Goal: Task Accomplishment & Management: Manage account settings

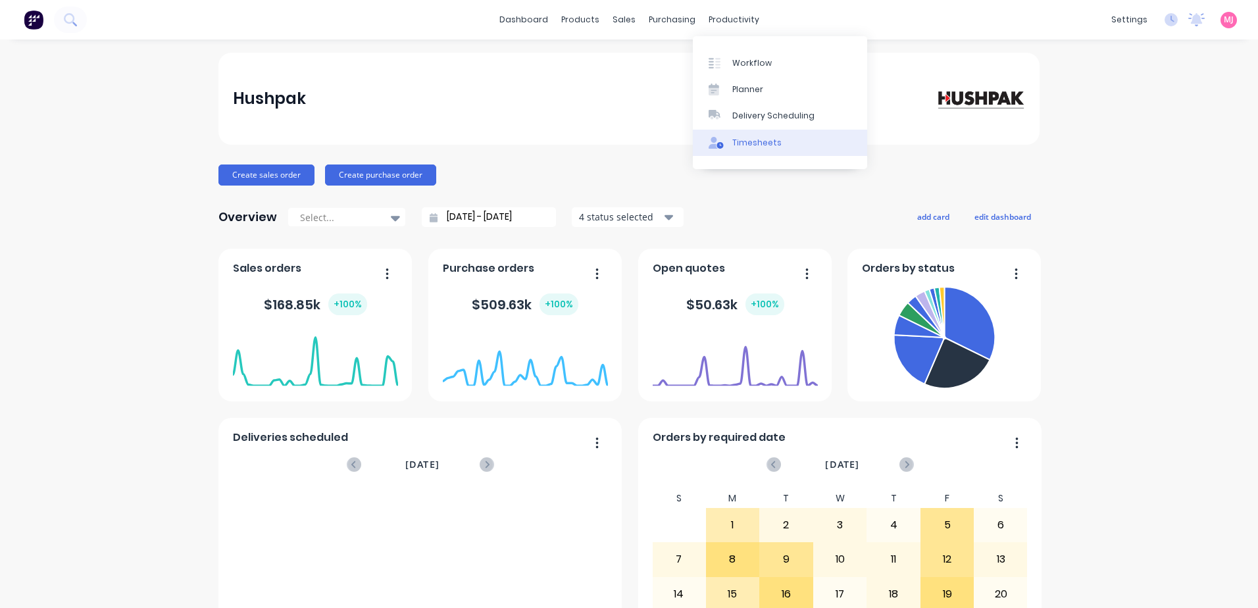
click at [757, 139] on div "Timesheets" at bounding box center [756, 143] width 49 height 12
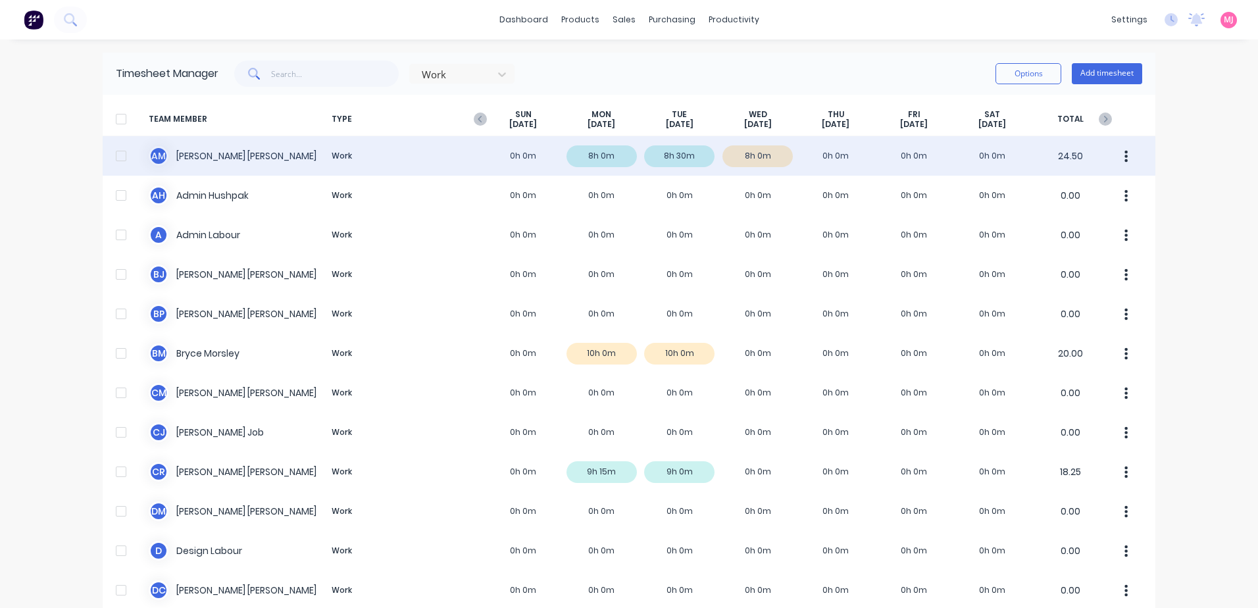
click at [766, 159] on div "A M [PERSON_NAME] Work 0h 0m 8h 0m 8h 30m 8h 0m 0h 0m 0h 0m 0h 0m 24.50" at bounding box center [629, 155] width 1053 height 39
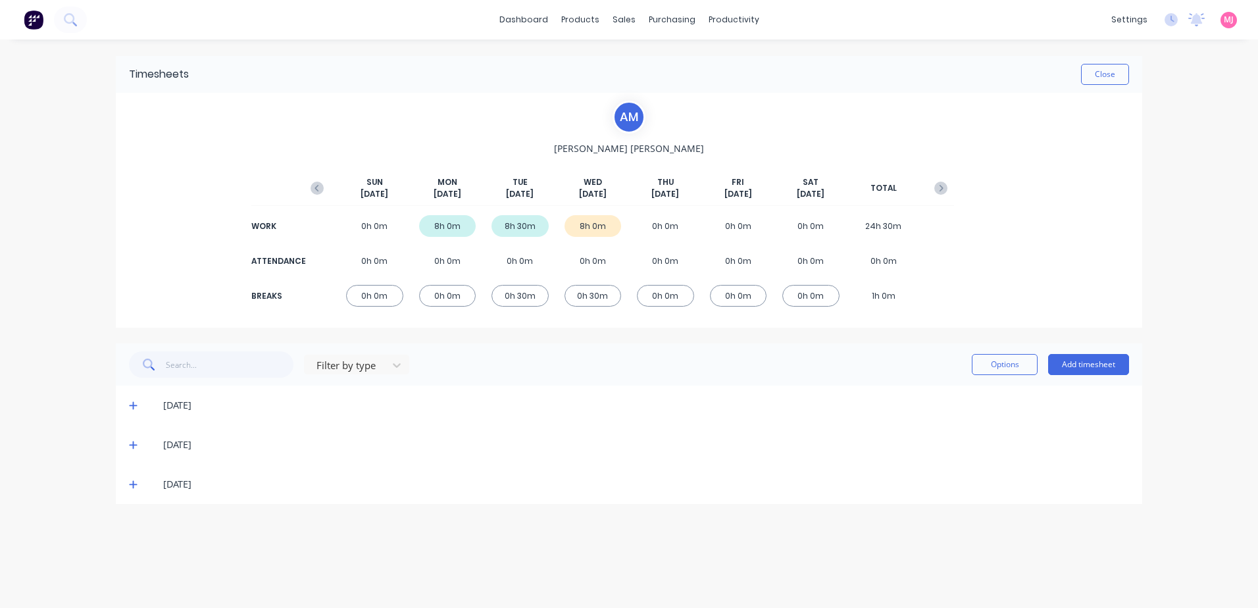
click at [130, 483] on icon at bounding box center [133, 484] width 9 height 9
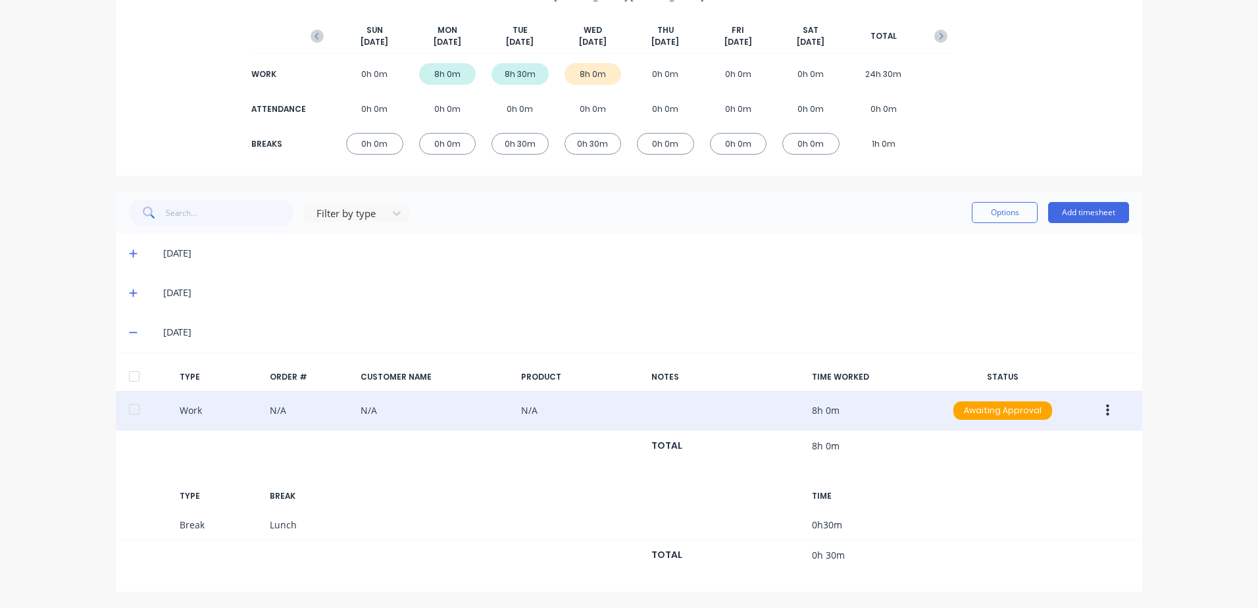
click at [1106, 408] on icon "button" at bounding box center [1107, 410] width 3 height 14
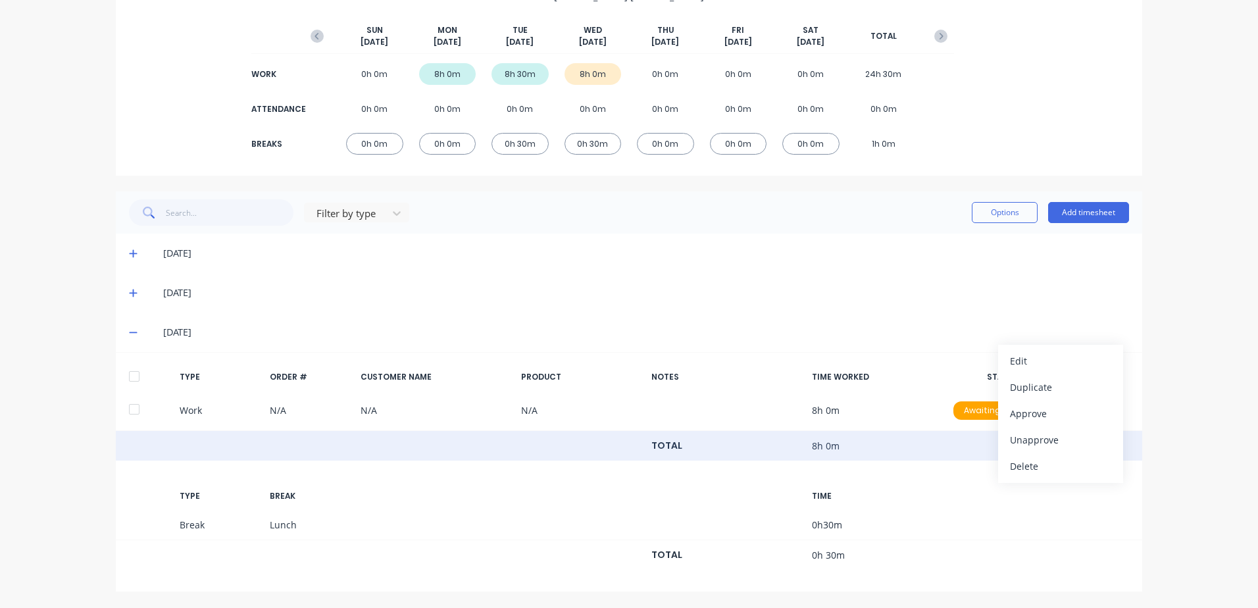
click at [898, 436] on div "TOTAL 8h 0m" at bounding box center [629, 446] width 1027 height 30
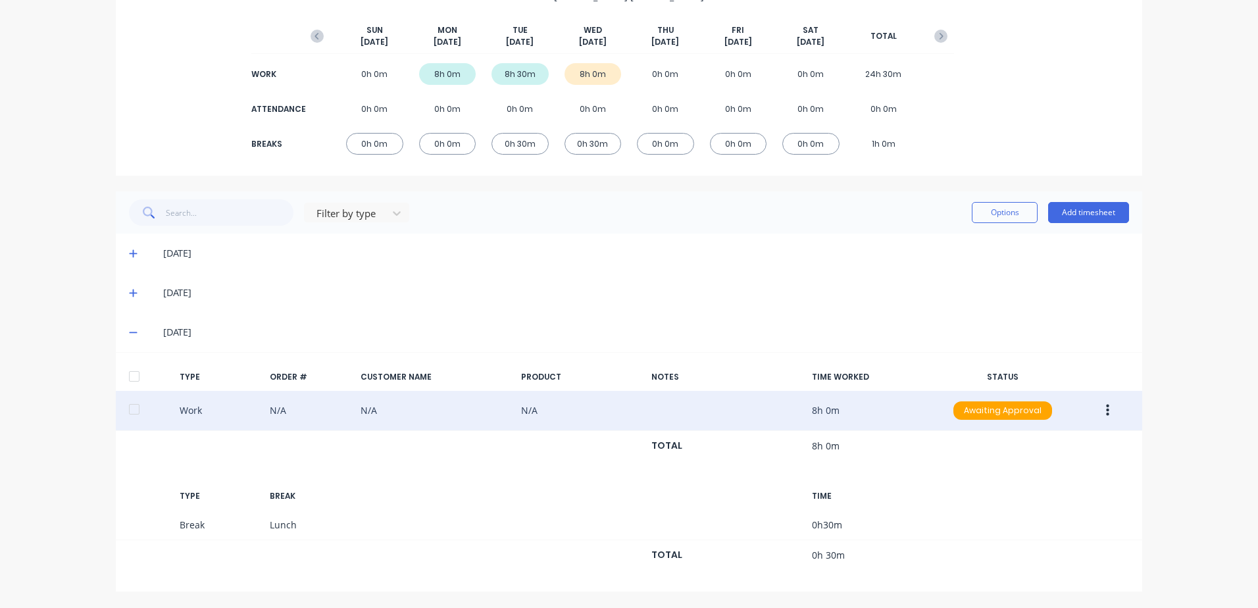
click at [1106, 414] on icon "button" at bounding box center [1107, 411] width 3 height 12
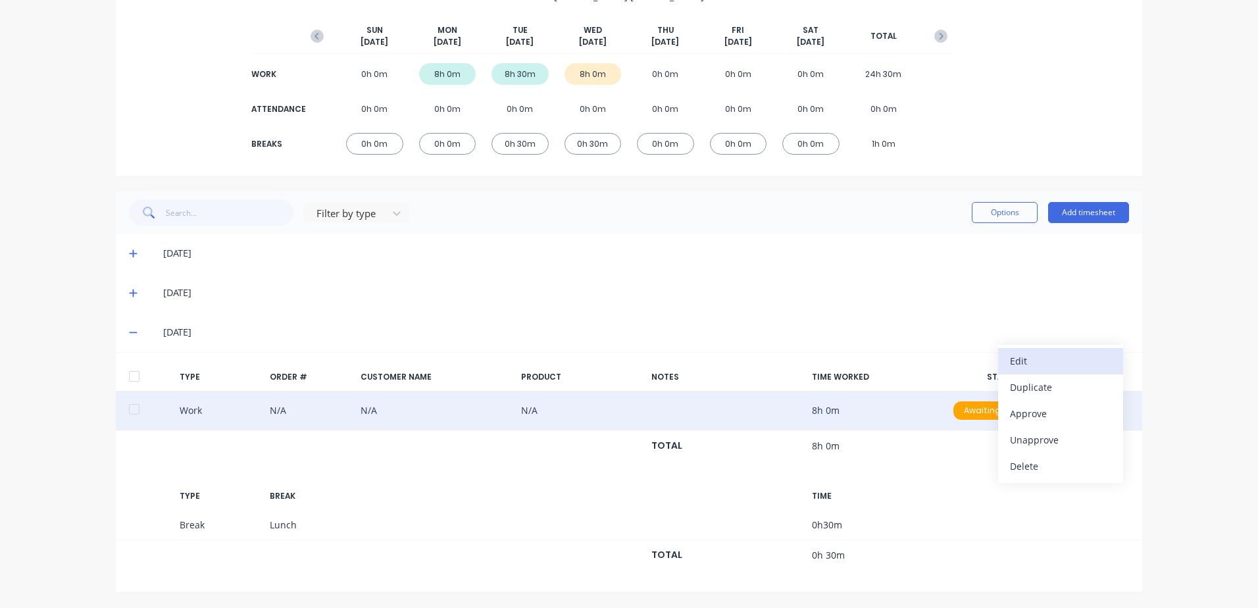
click at [1024, 355] on div "Edit" at bounding box center [1060, 360] width 101 height 19
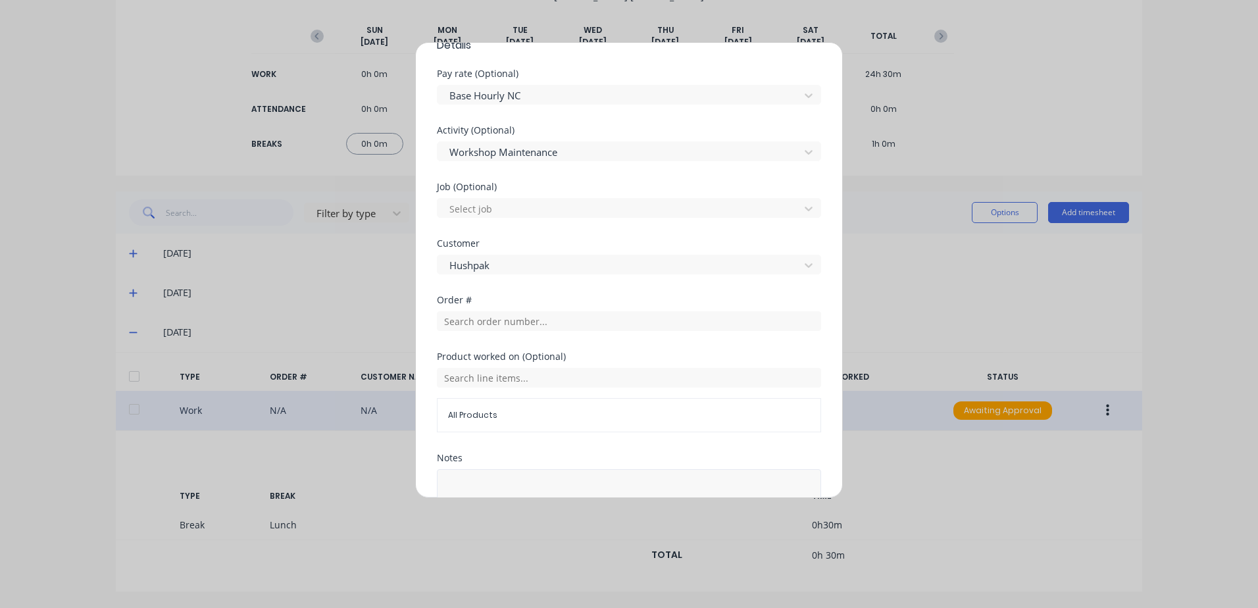
scroll to position [548, 0]
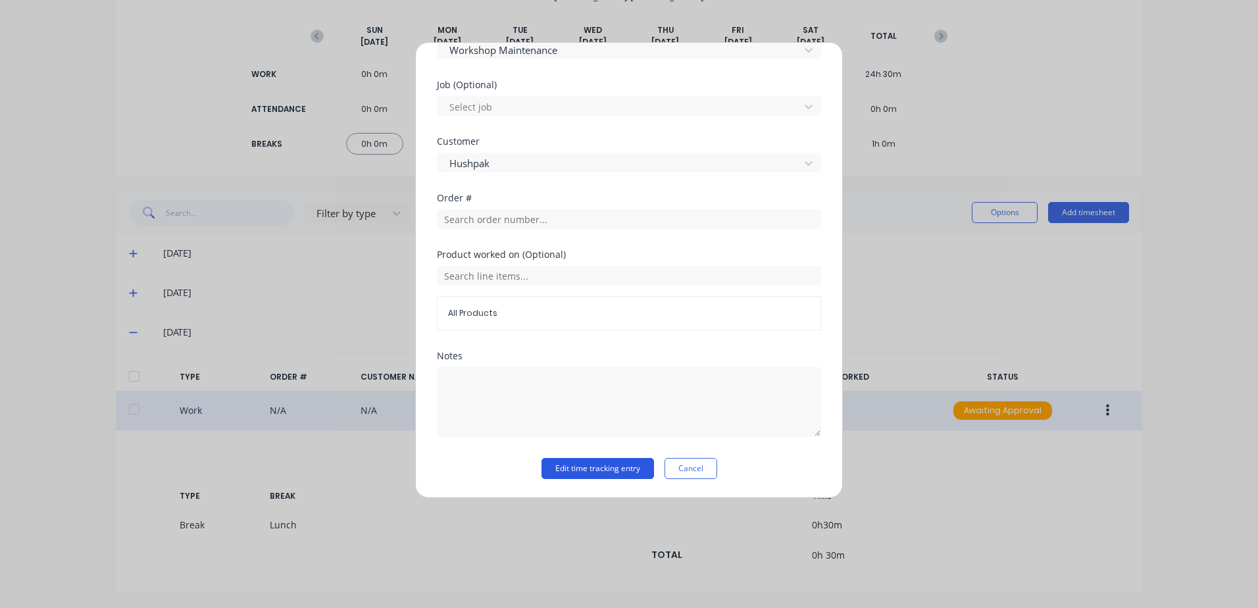
click at [576, 466] on button "Edit time tracking entry" at bounding box center [598, 468] width 113 height 21
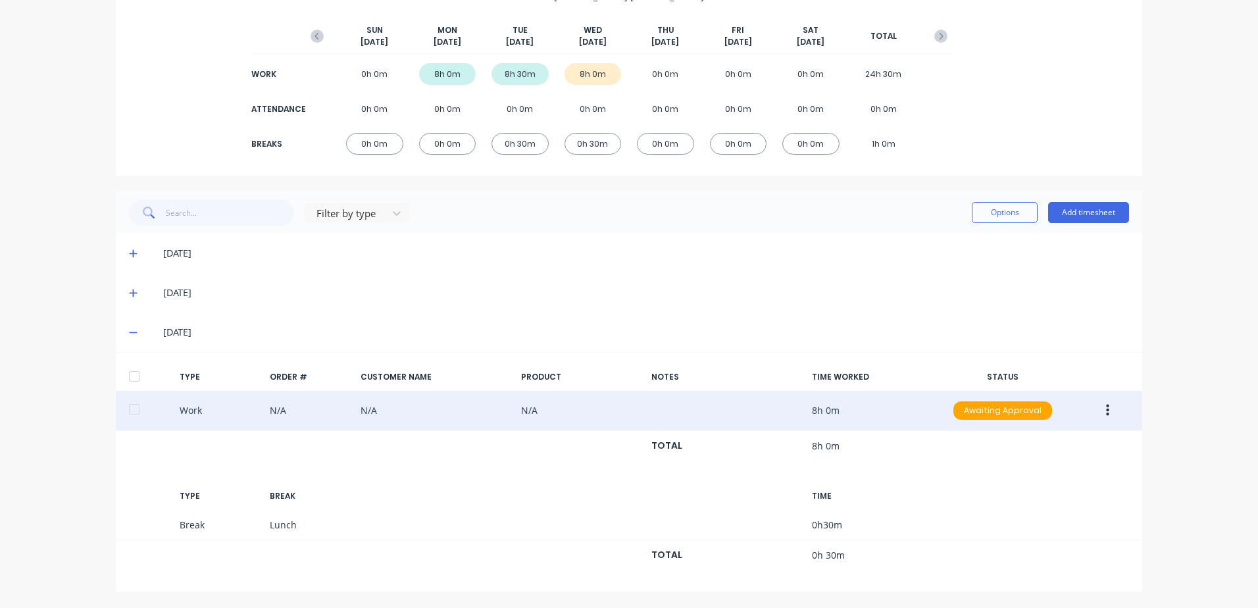
click at [1100, 409] on button "button" at bounding box center [1107, 411] width 31 height 24
drag, startPoint x: 1015, startPoint y: 413, endPoint x: 1017, endPoint y: 396, distance: 17.2
click at [1015, 412] on div "Approve" at bounding box center [1060, 413] width 101 height 19
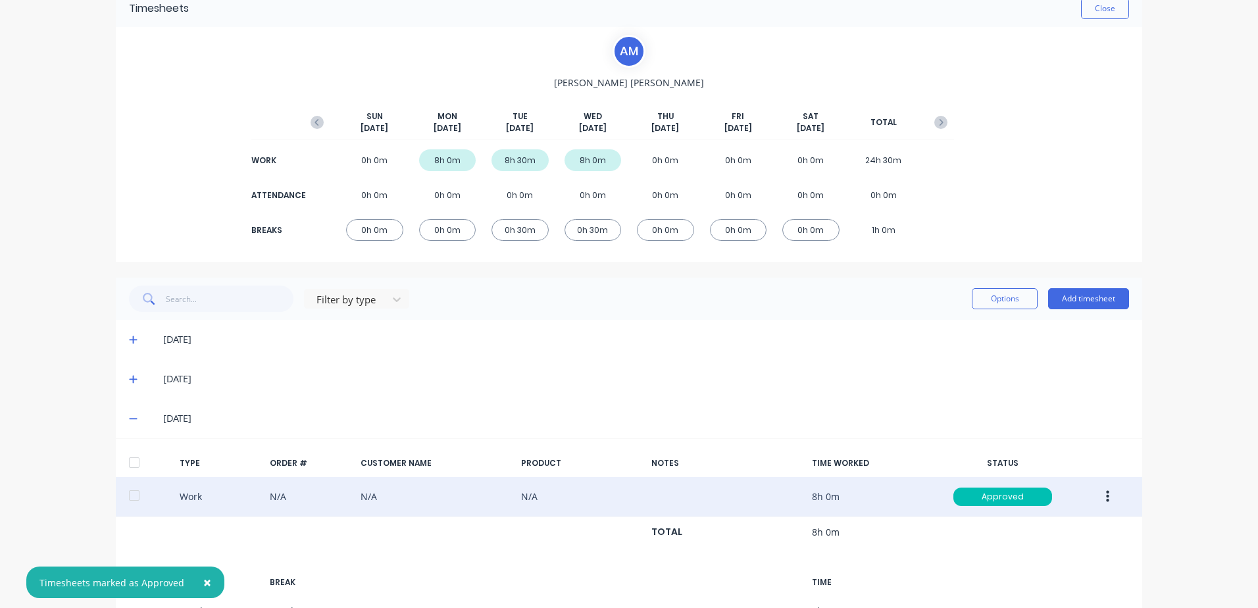
scroll to position [0, 0]
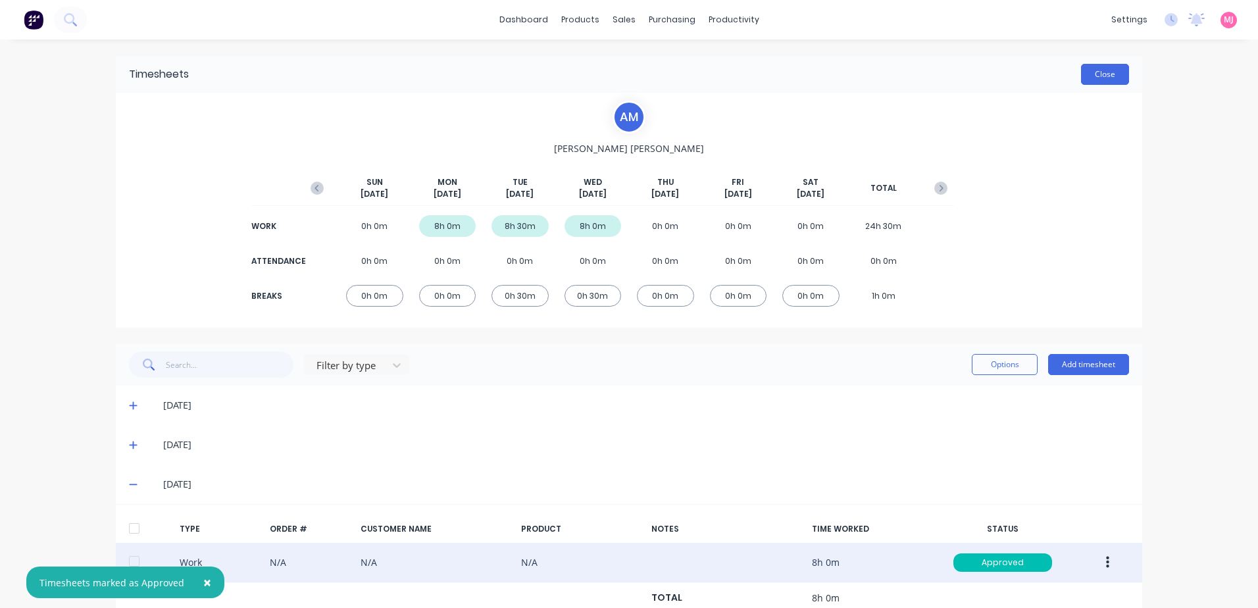
click at [1107, 78] on button "Close" at bounding box center [1105, 74] width 48 height 21
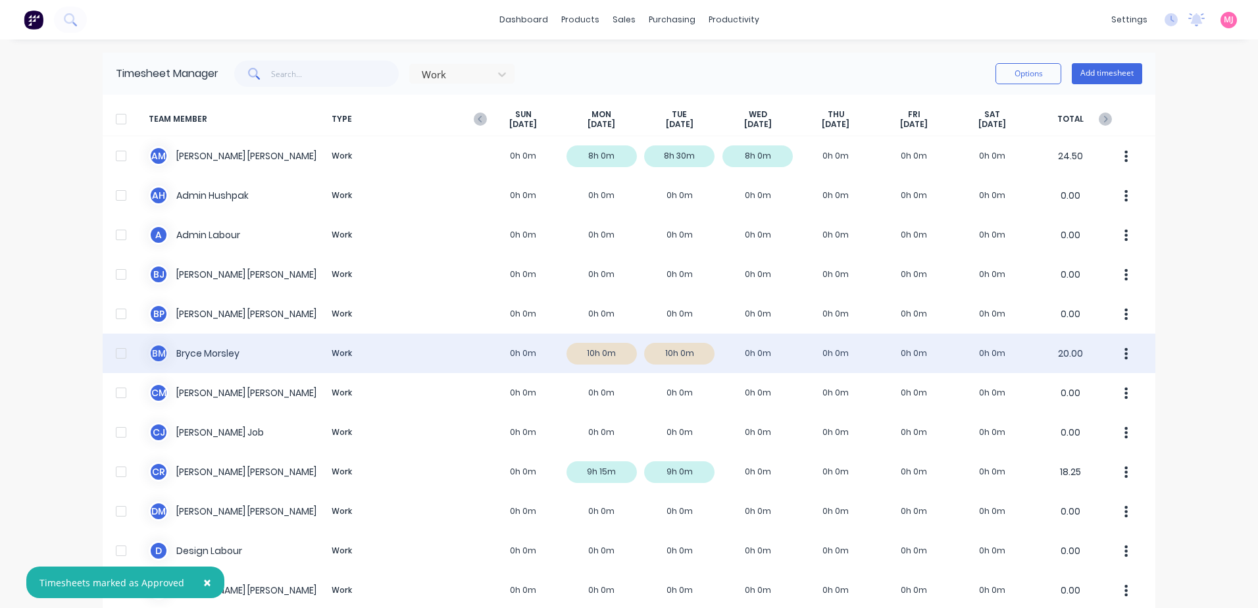
click at [601, 352] on div "B M [PERSON_NAME] Work 0h 0m 10h 0m 10h 0m 0h 0m 0h 0m 0h 0m 0h 0m 20.00" at bounding box center [629, 353] width 1053 height 39
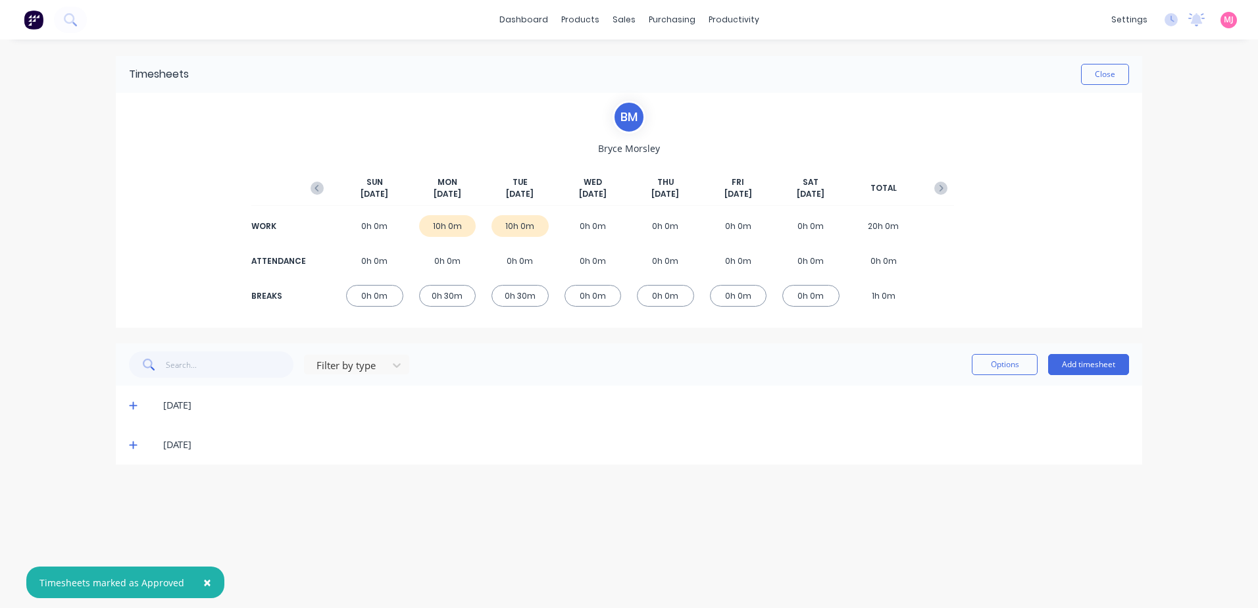
click at [132, 404] on icon at bounding box center [133, 405] width 9 height 9
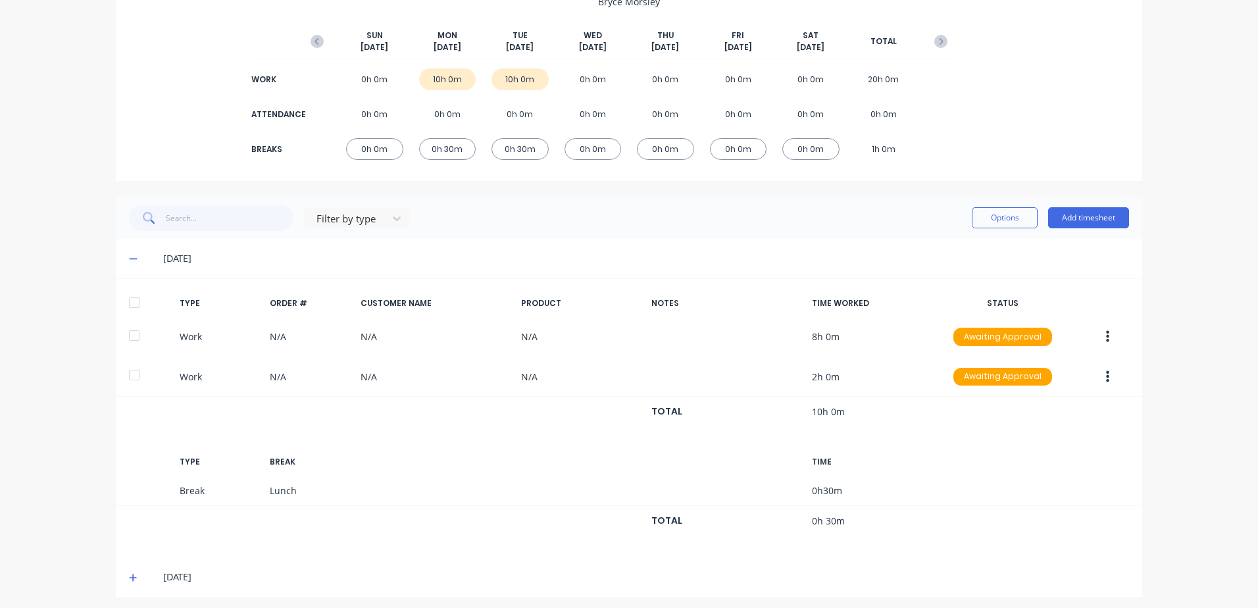
scroll to position [152, 0]
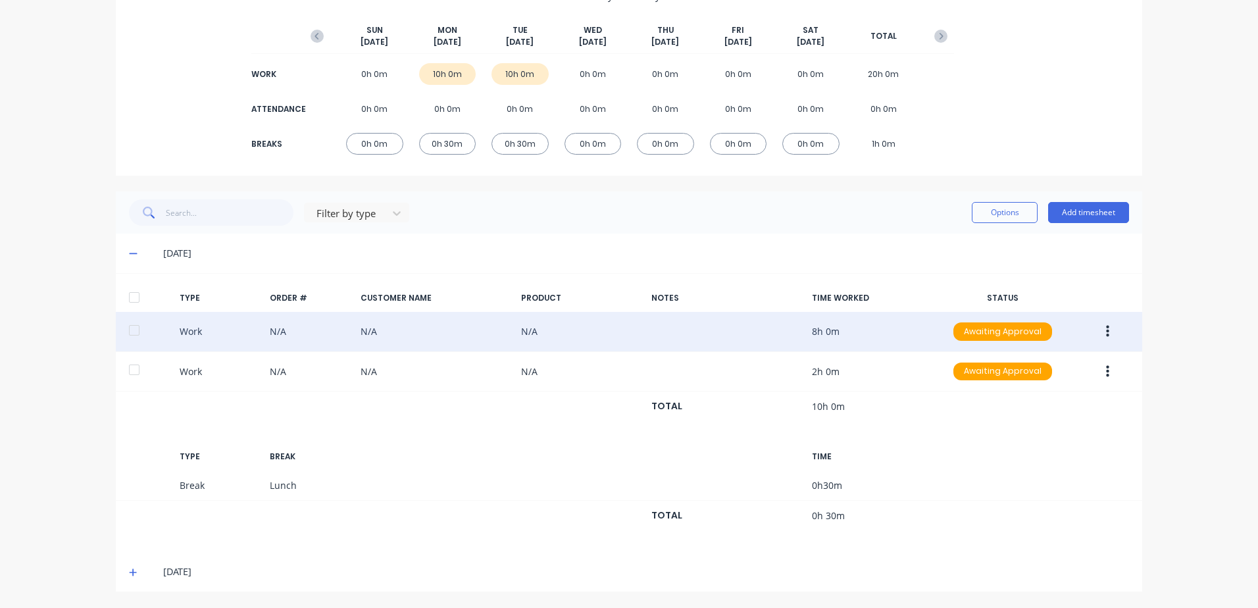
click at [1106, 331] on icon "button" at bounding box center [1107, 332] width 3 height 12
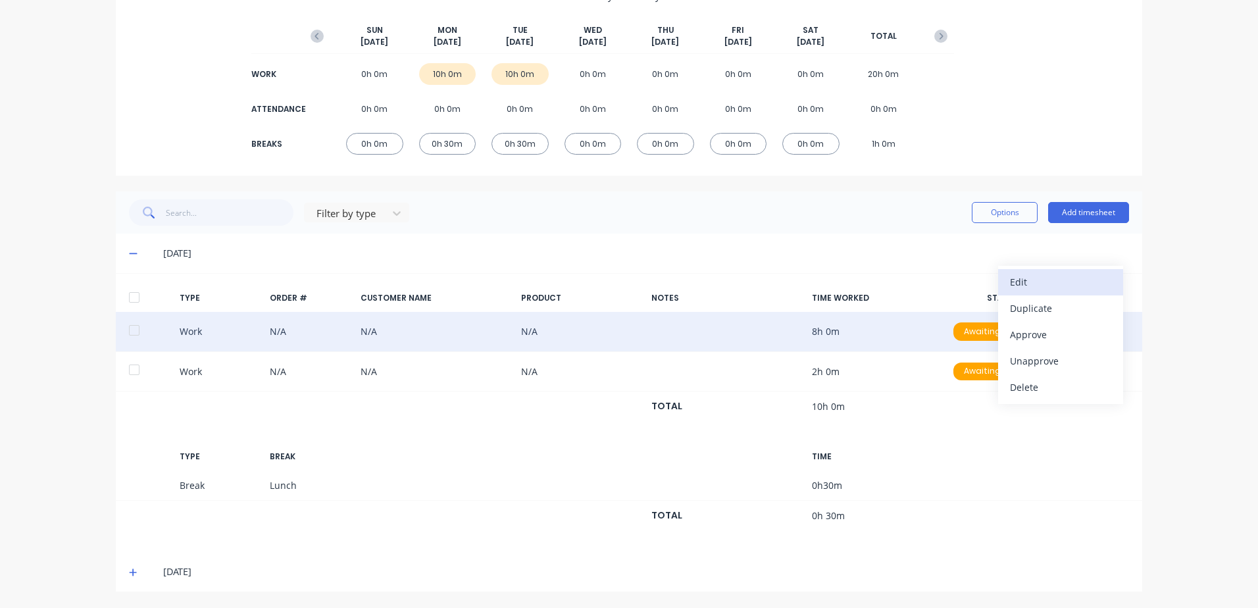
click at [1036, 288] on div "Edit" at bounding box center [1060, 281] width 101 height 19
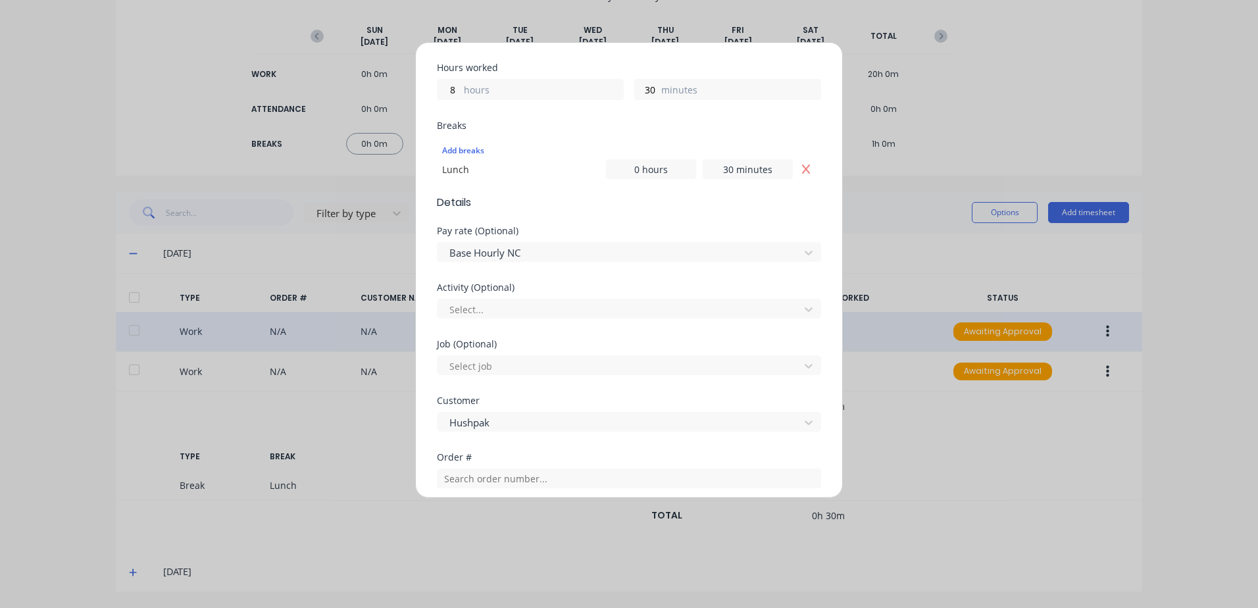
scroll to position [329, 0]
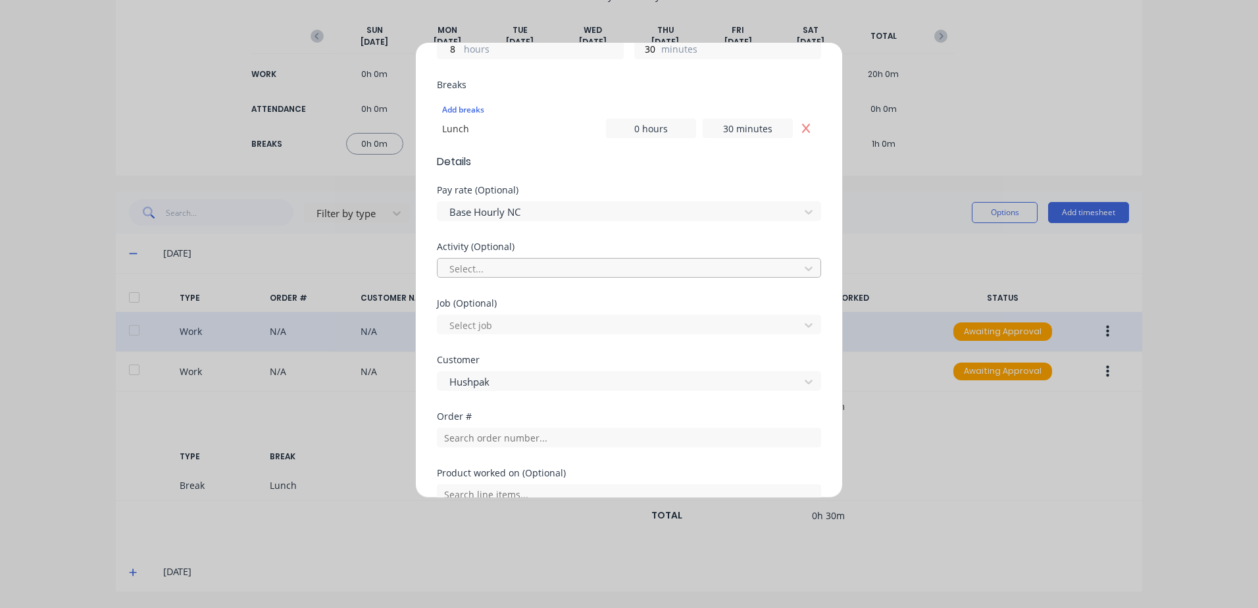
click at [528, 266] on div at bounding box center [620, 269] width 345 height 16
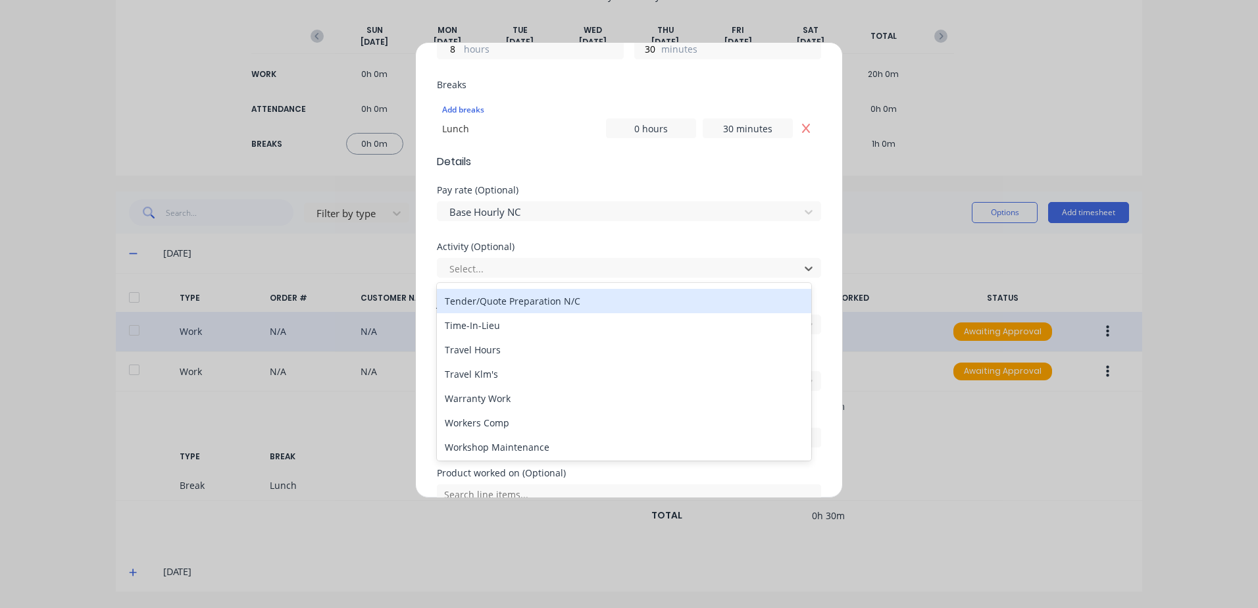
scroll to position [631, 0]
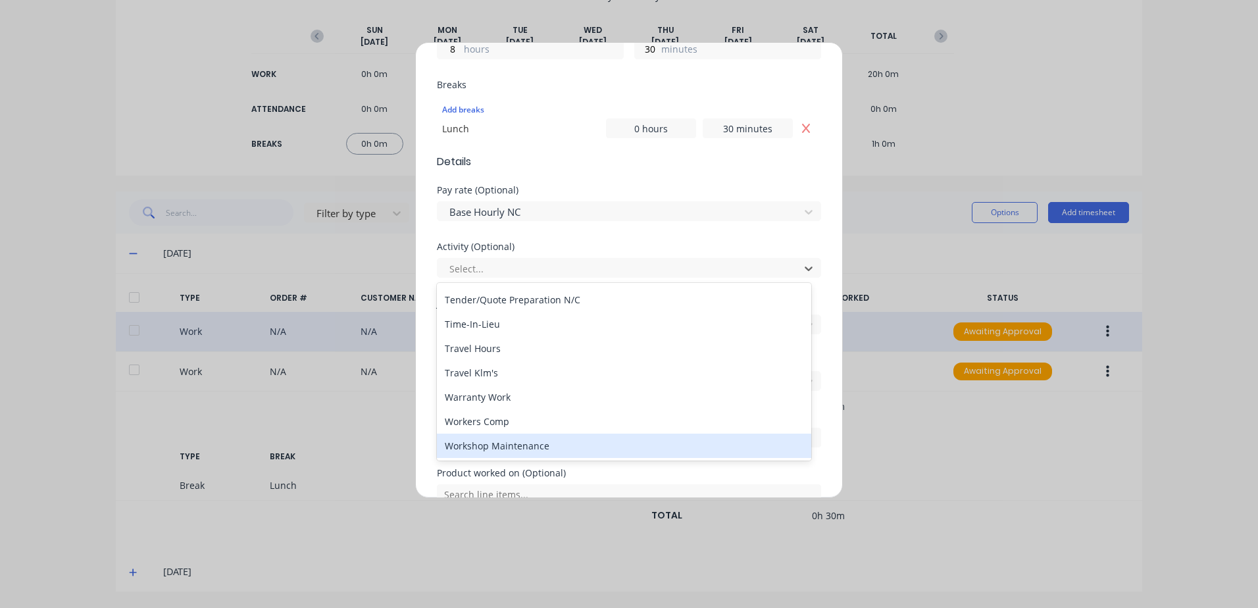
click at [509, 446] on div "Workshop Maintenance" at bounding box center [624, 446] width 374 height 24
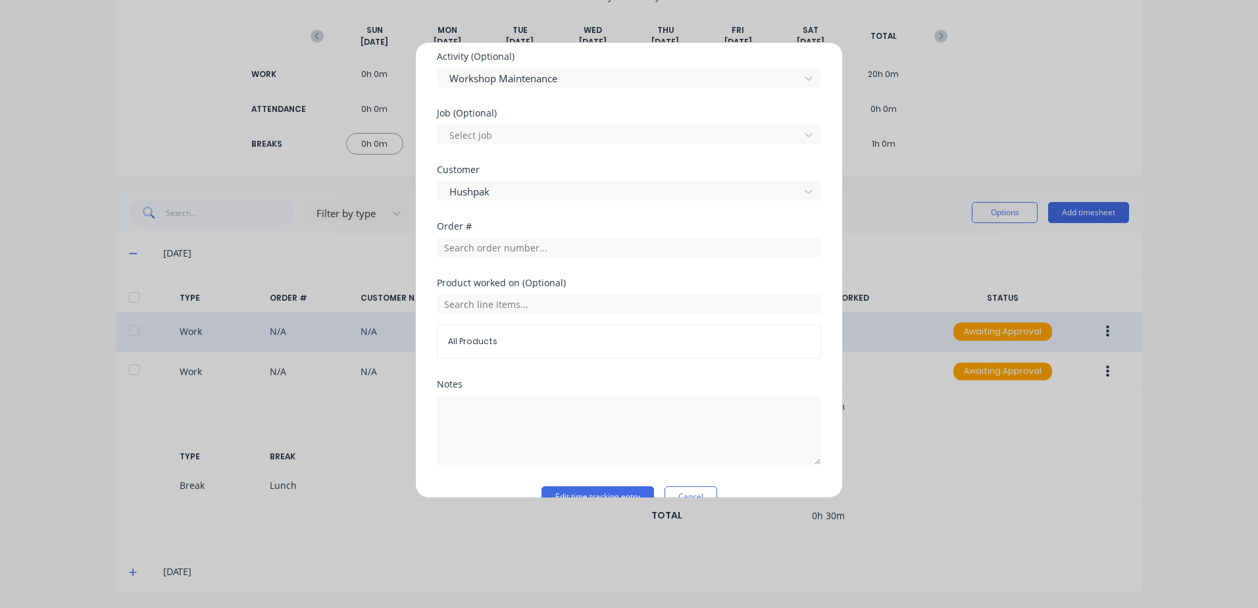
scroll to position [548, 0]
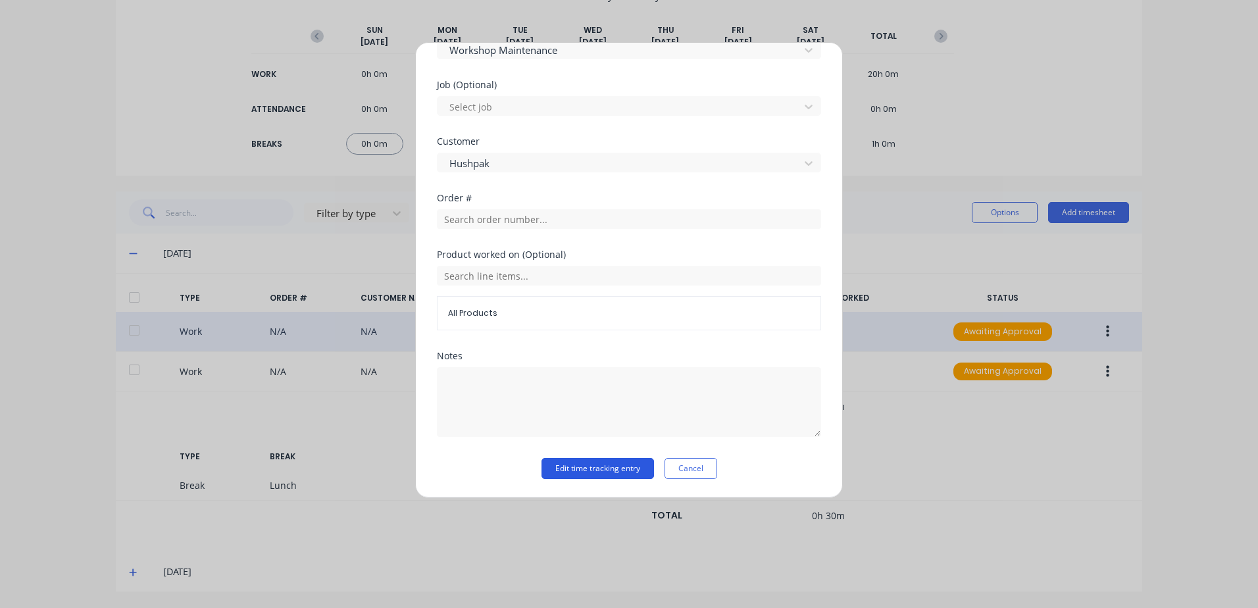
click at [565, 467] on button "Edit time tracking entry" at bounding box center [598, 468] width 113 height 21
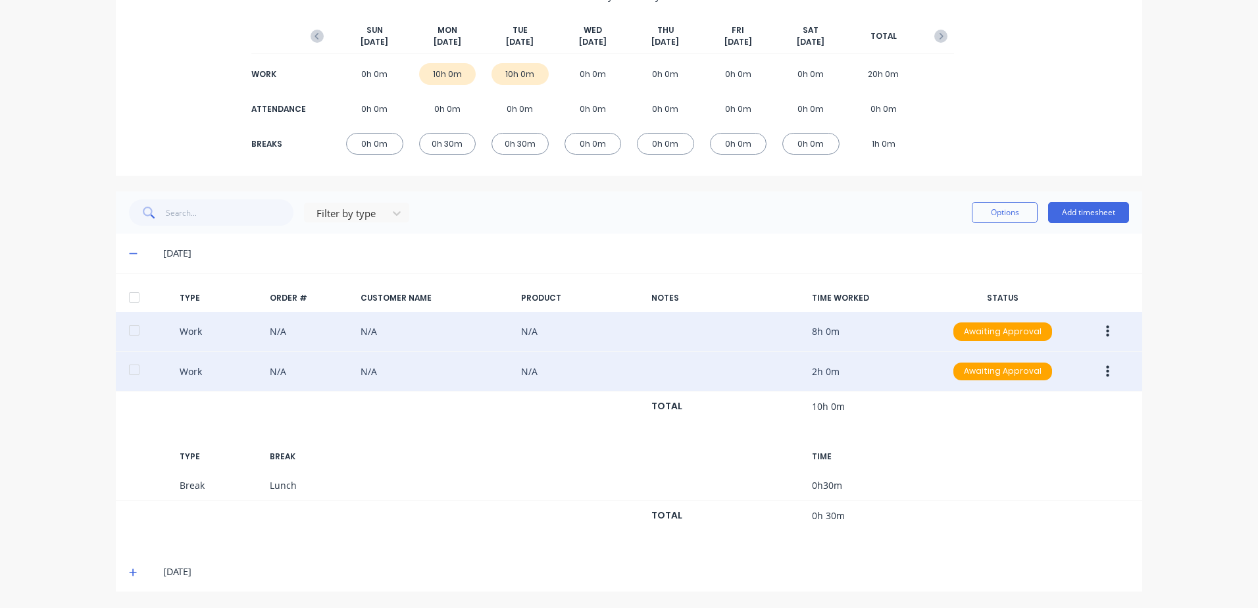
click at [1106, 372] on icon "button" at bounding box center [1107, 371] width 3 height 12
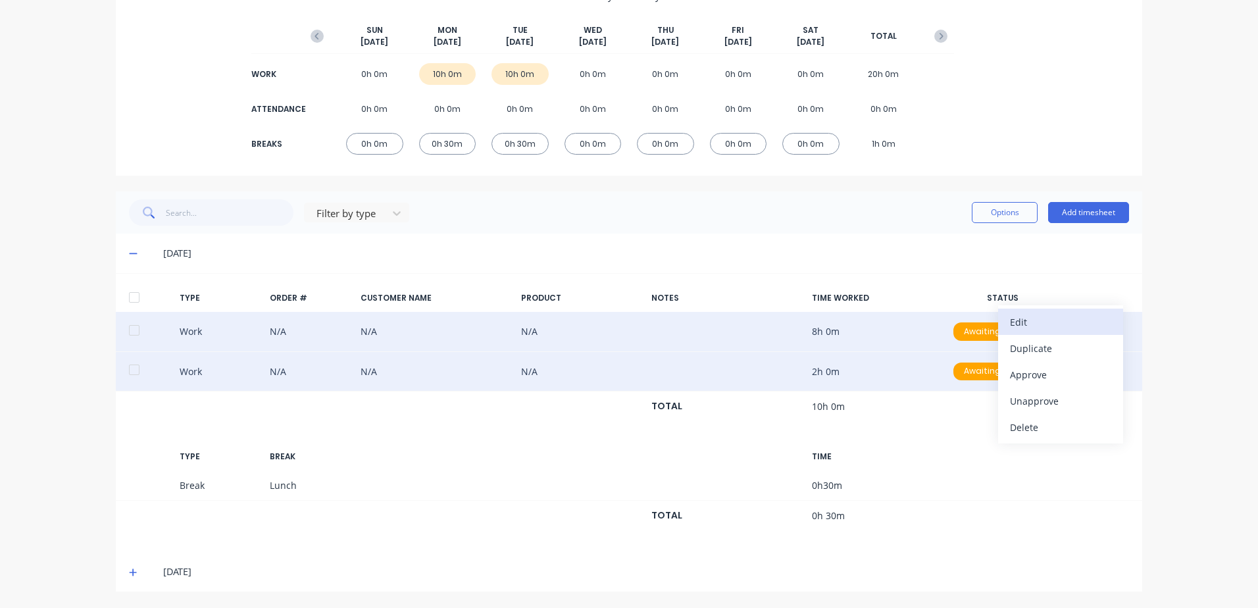
click at [1033, 321] on div "Edit" at bounding box center [1060, 322] width 101 height 19
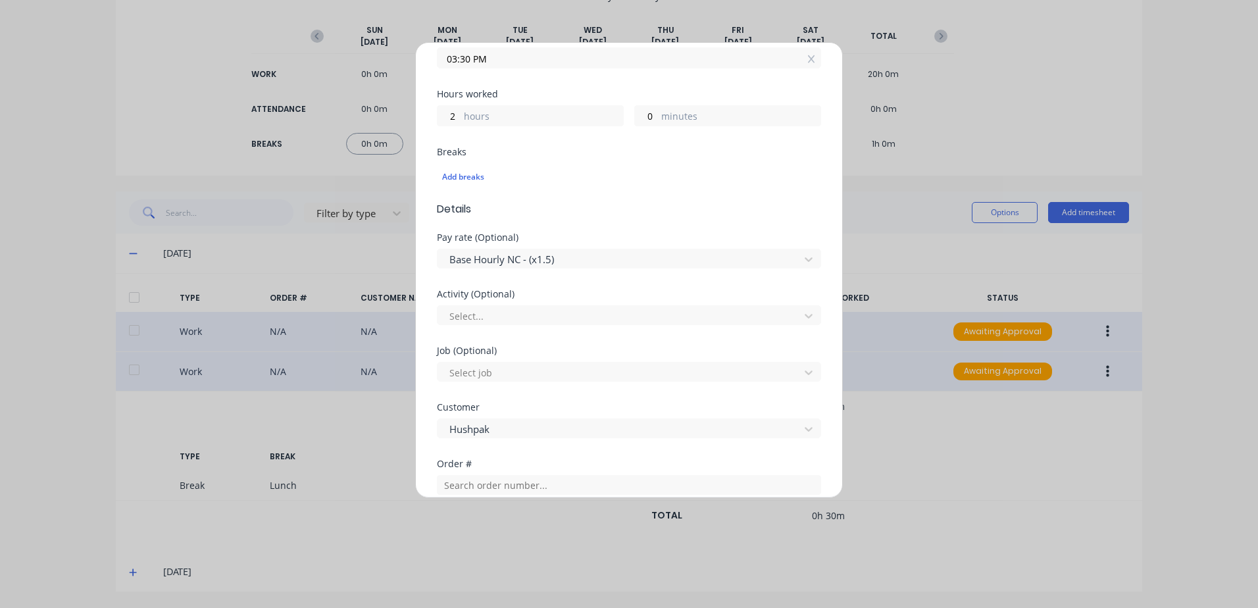
scroll to position [263, 0]
click at [474, 318] on div at bounding box center [620, 315] width 345 height 16
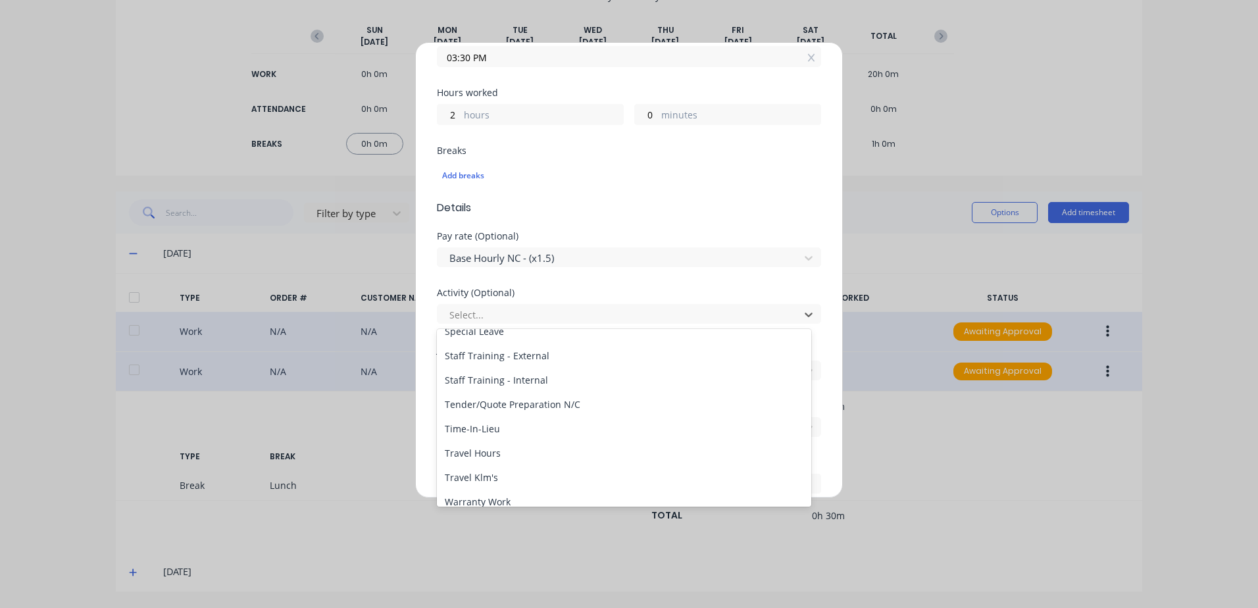
scroll to position [631, 0]
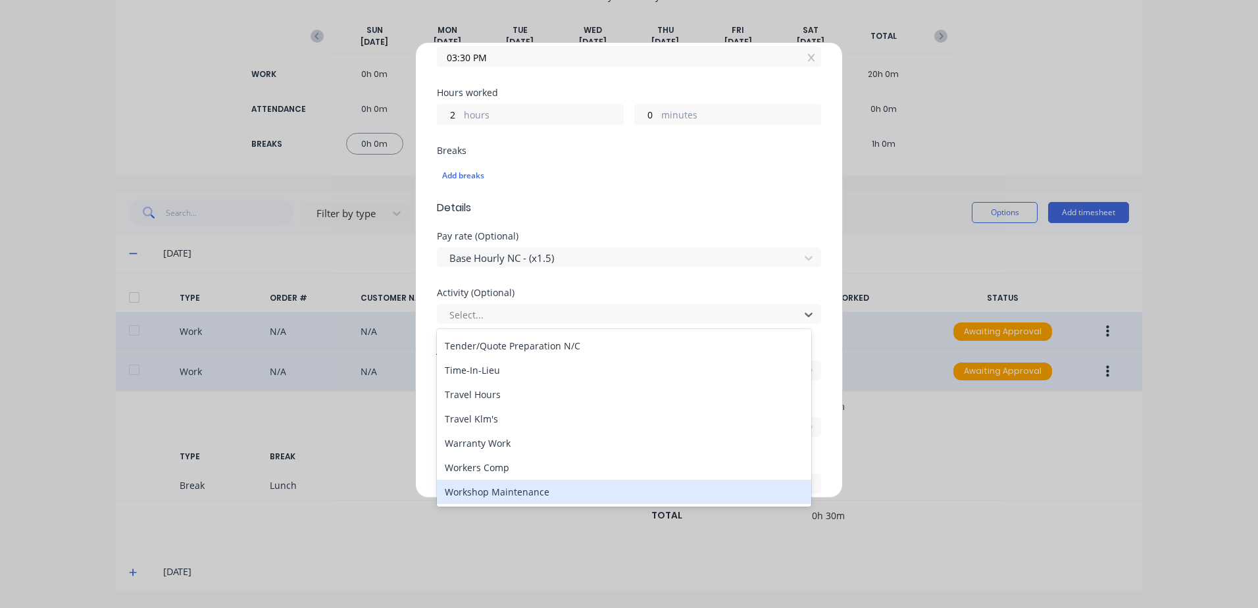
drag, startPoint x: 486, startPoint y: 496, endPoint x: 521, endPoint y: 464, distance: 47.0
click at [486, 496] on div "Workshop Maintenance" at bounding box center [624, 492] width 374 height 24
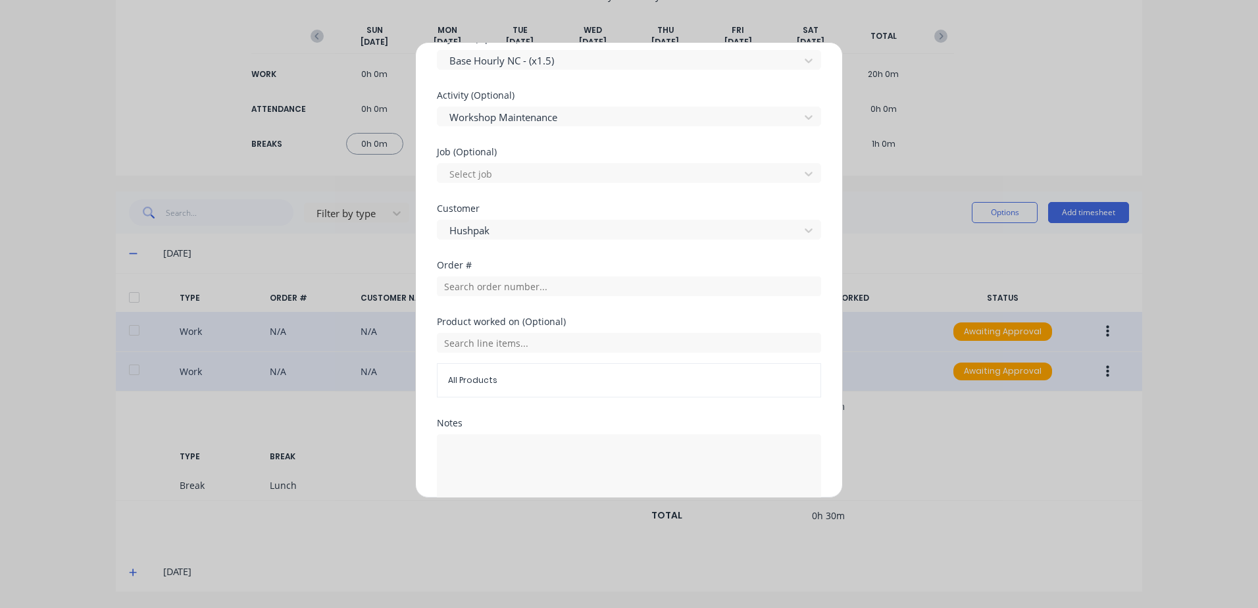
scroll to position [528, 0]
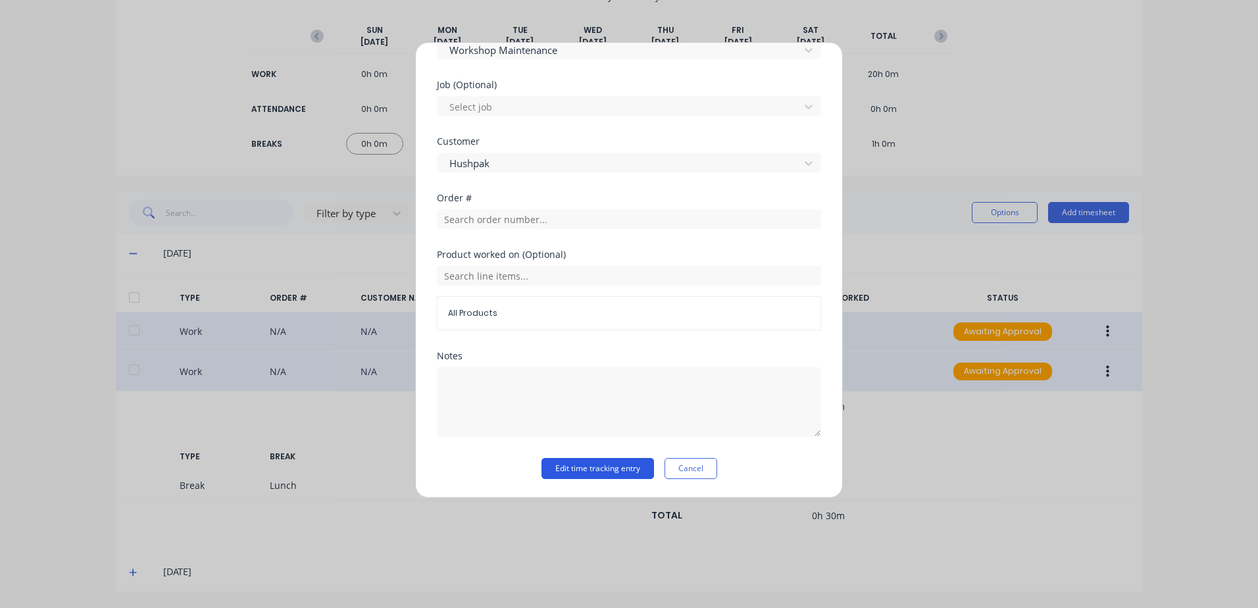
click at [553, 469] on button "Edit time tracking entry" at bounding box center [598, 468] width 113 height 21
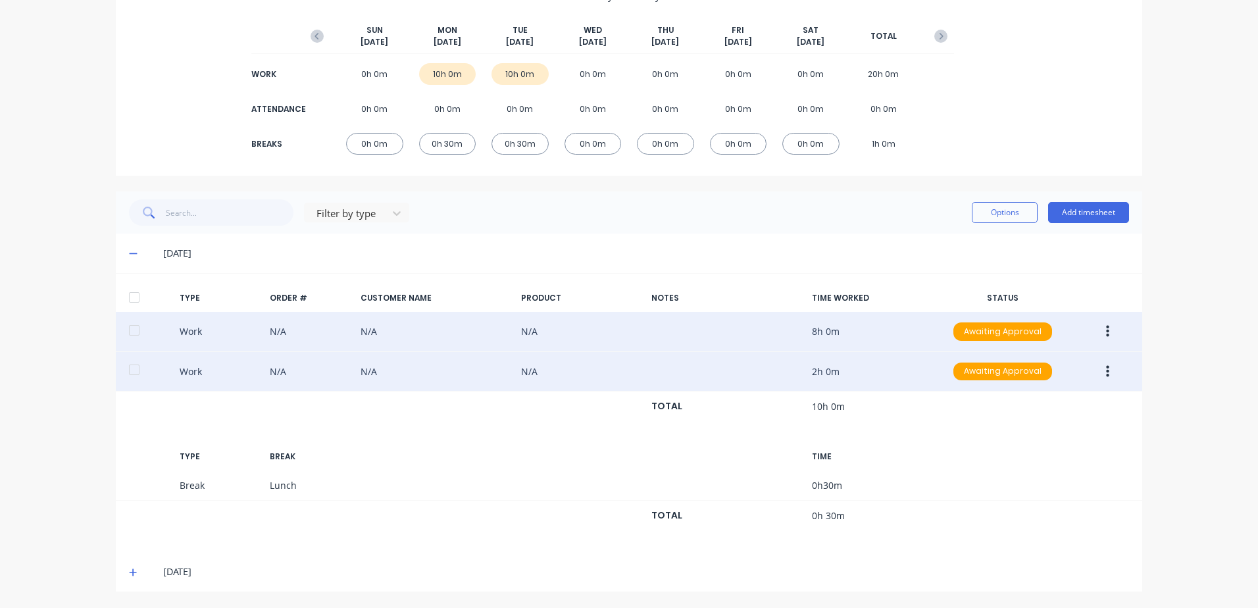
click at [1106, 333] on icon "button" at bounding box center [1107, 331] width 3 height 14
click at [1024, 334] on div "Approve" at bounding box center [1060, 334] width 101 height 19
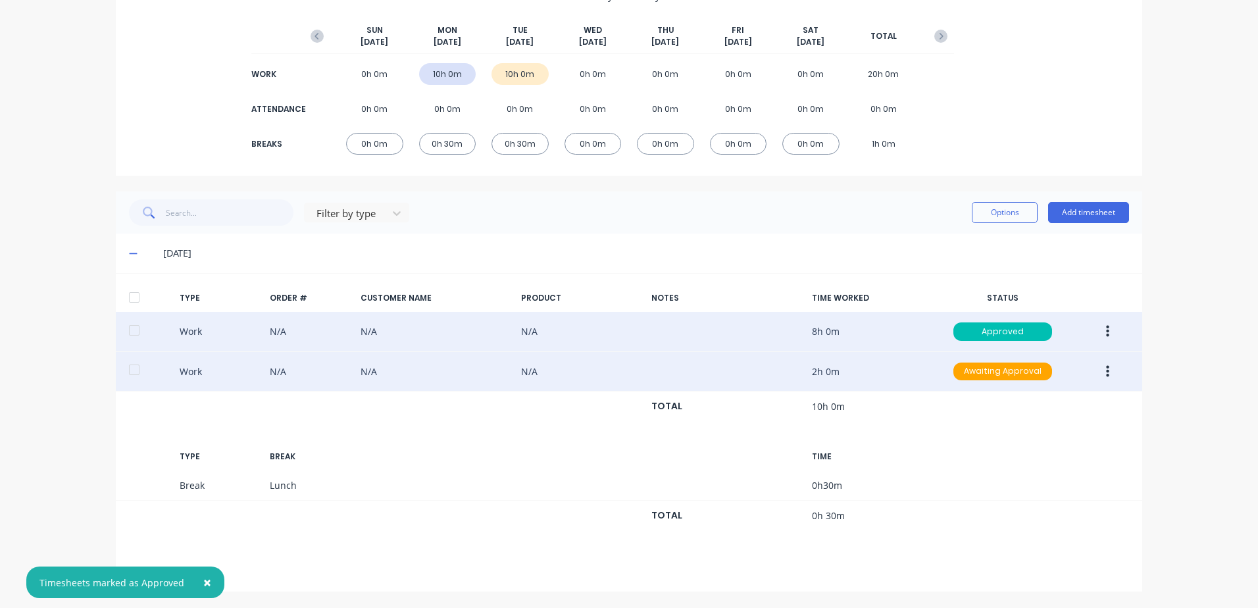
click at [1106, 372] on icon "button" at bounding box center [1107, 371] width 3 height 12
click at [1021, 376] on div "Approve" at bounding box center [1060, 374] width 101 height 19
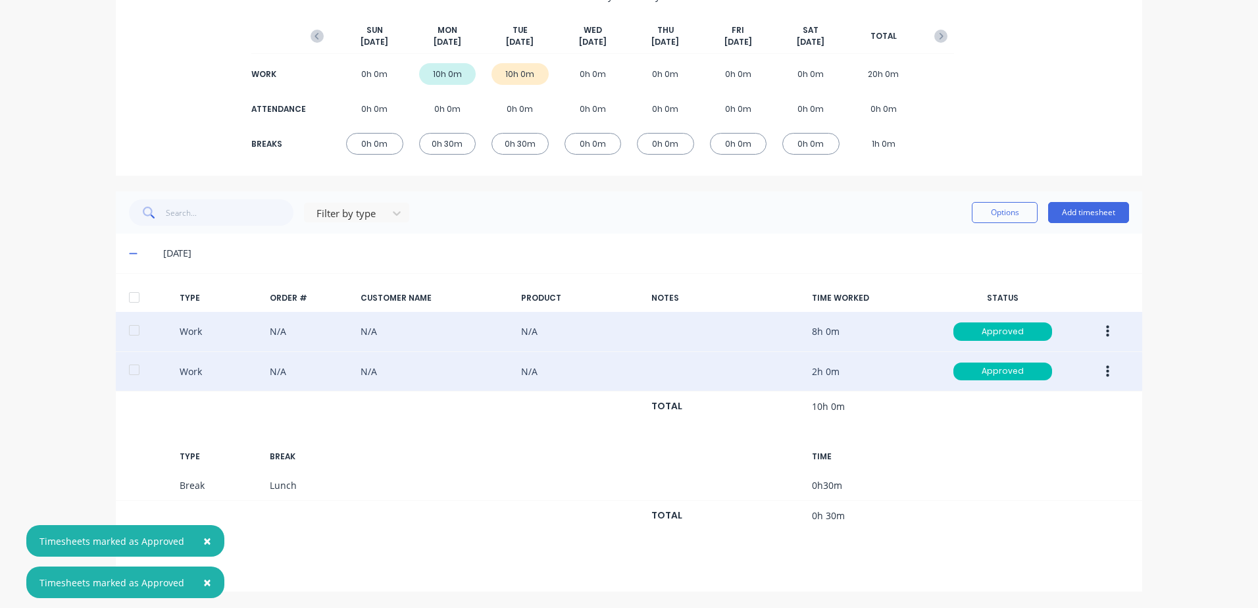
click at [203, 538] on span "×" at bounding box center [207, 541] width 8 height 18
drag, startPoint x: 203, startPoint y: 580, endPoint x: 205, endPoint y: 537, distance: 42.8
click at [205, 575] on span "×" at bounding box center [207, 582] width 8 height 18
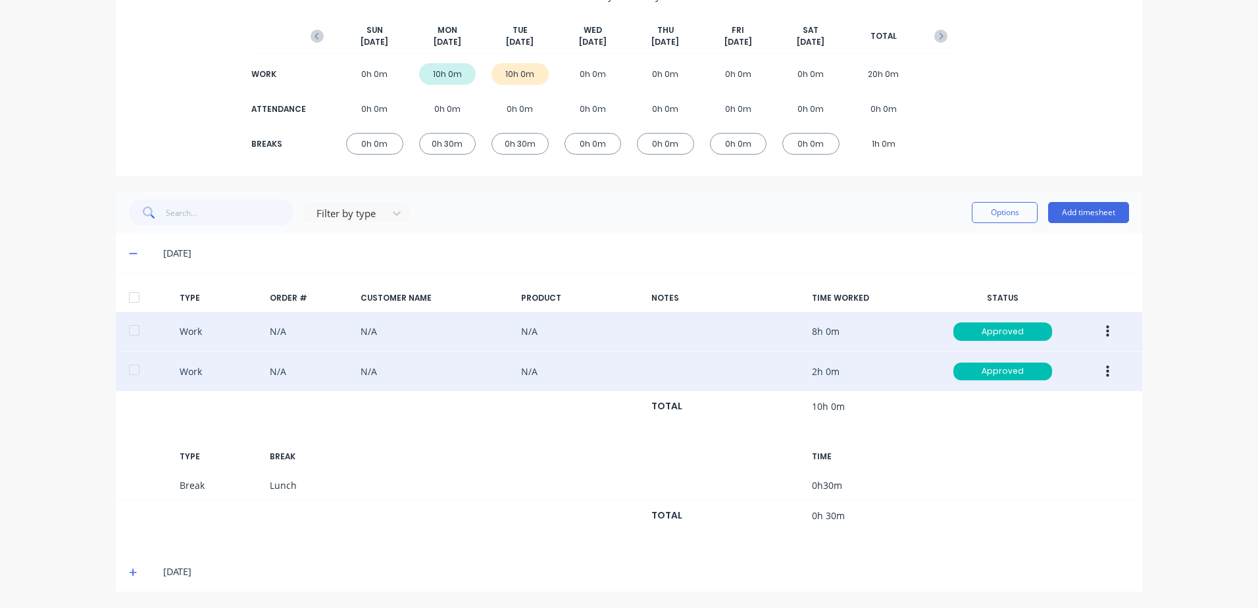
click at [129, 575] on icon at bounding box center [133, 572] width 9 height 9
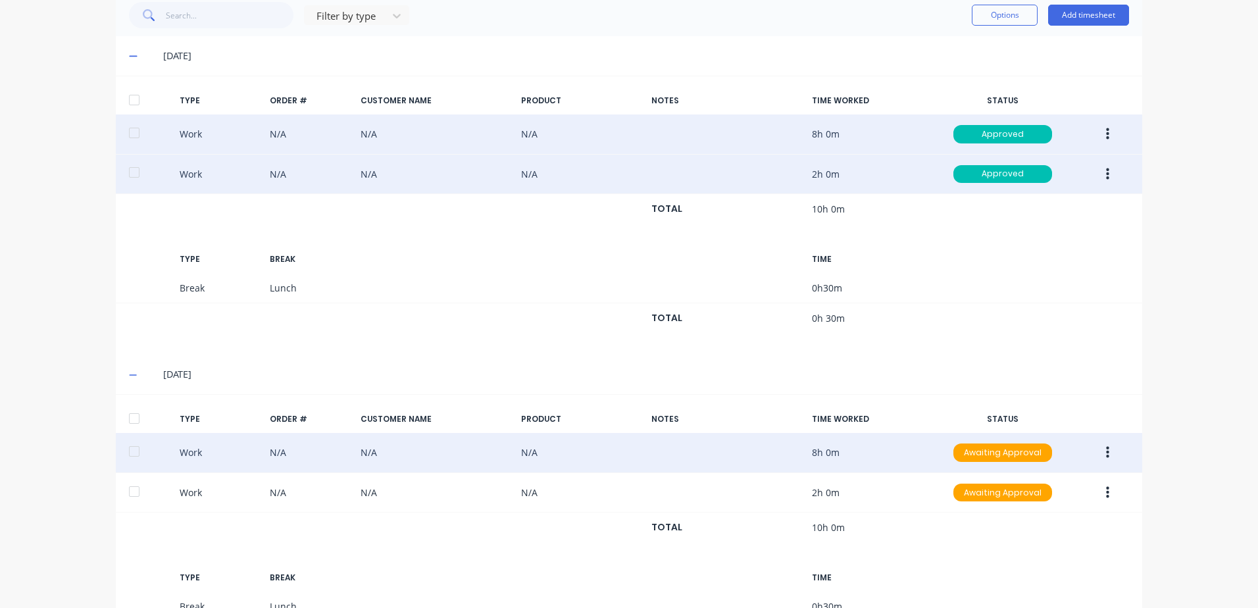
click at [1102, 454] on button "button" at bounding box center [1107, 453] width 31 height 24
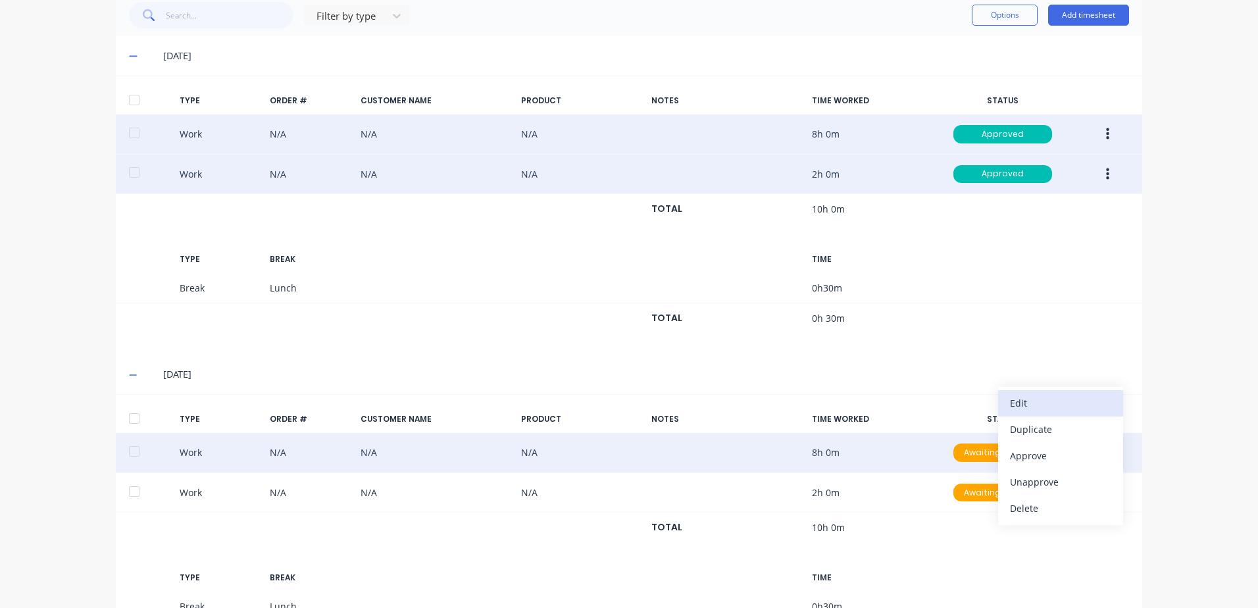
click at [1031, 402] on div "Edit" at bounding box center [1060, 403] width 101 height 19
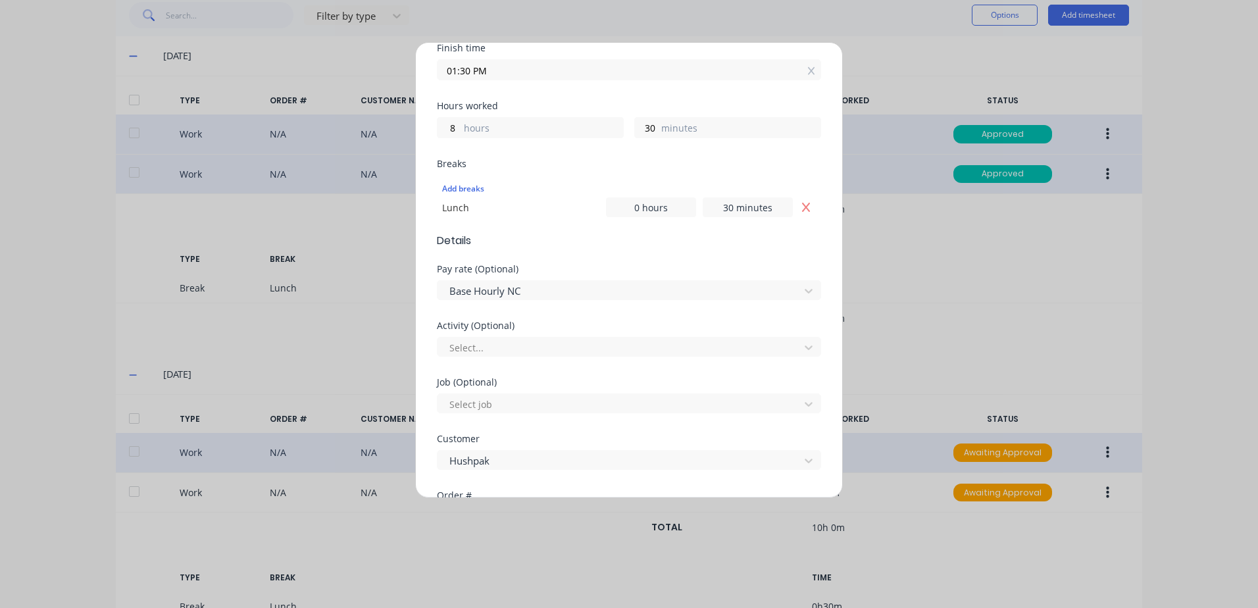
scroll to position [263, 0]
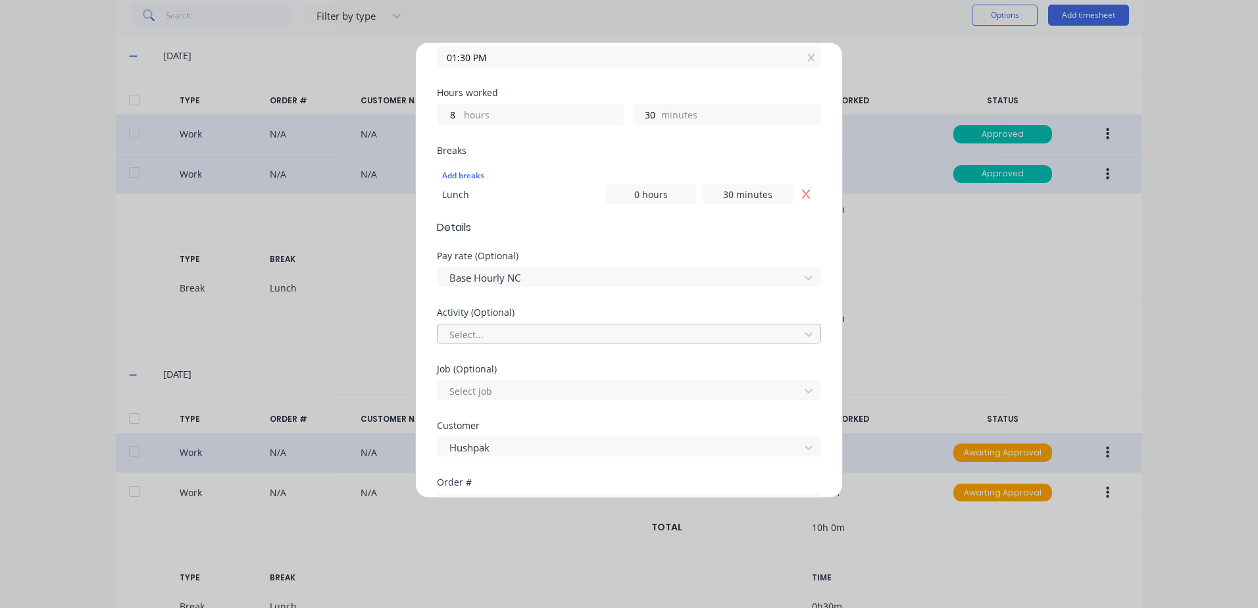
click at [467, 334] on div at bounding box center [620, 334] width 345 height 16
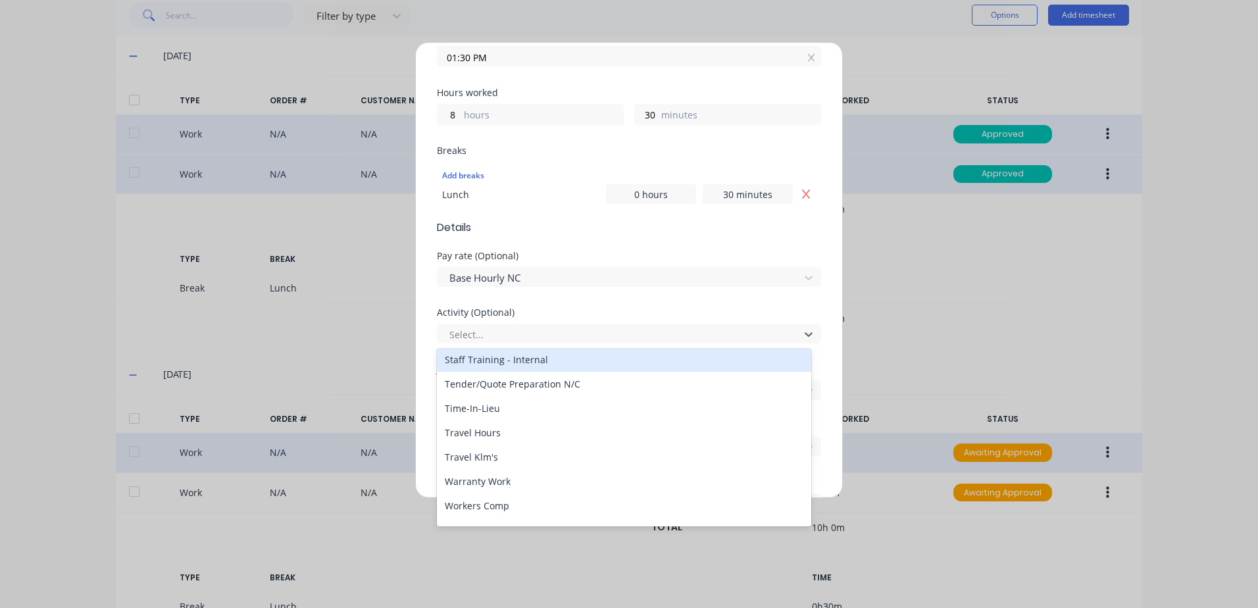
scroll to position [631, 0]
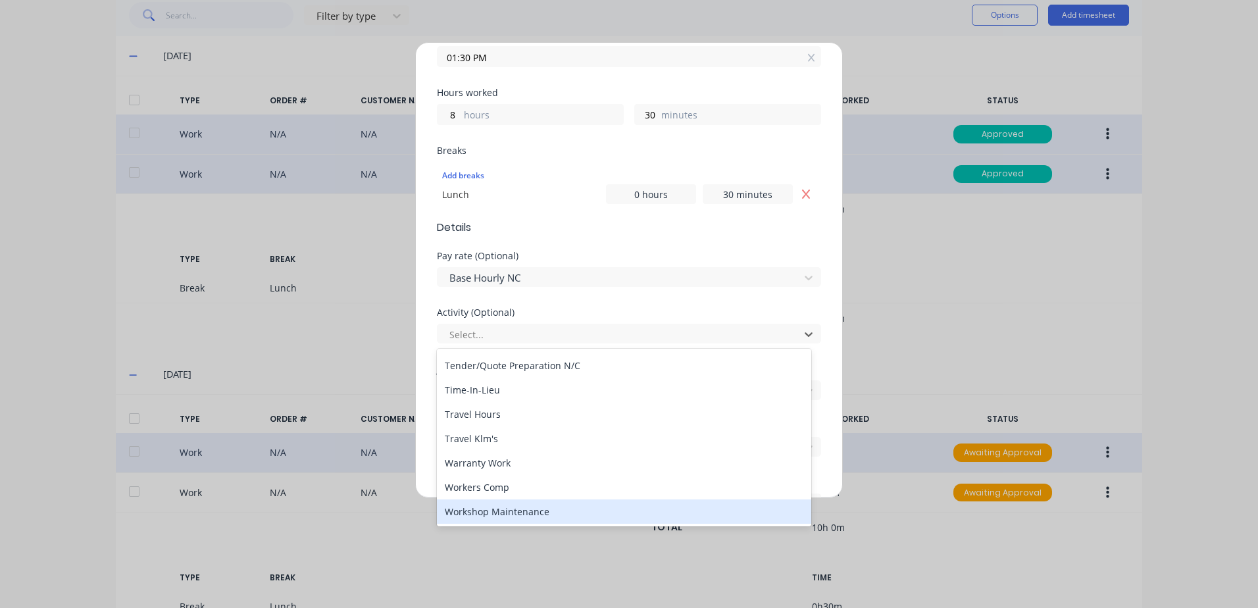
click at [475, 515] on div "Workshop Maintenance" at bounding box center [624, 511] width 374 height 24
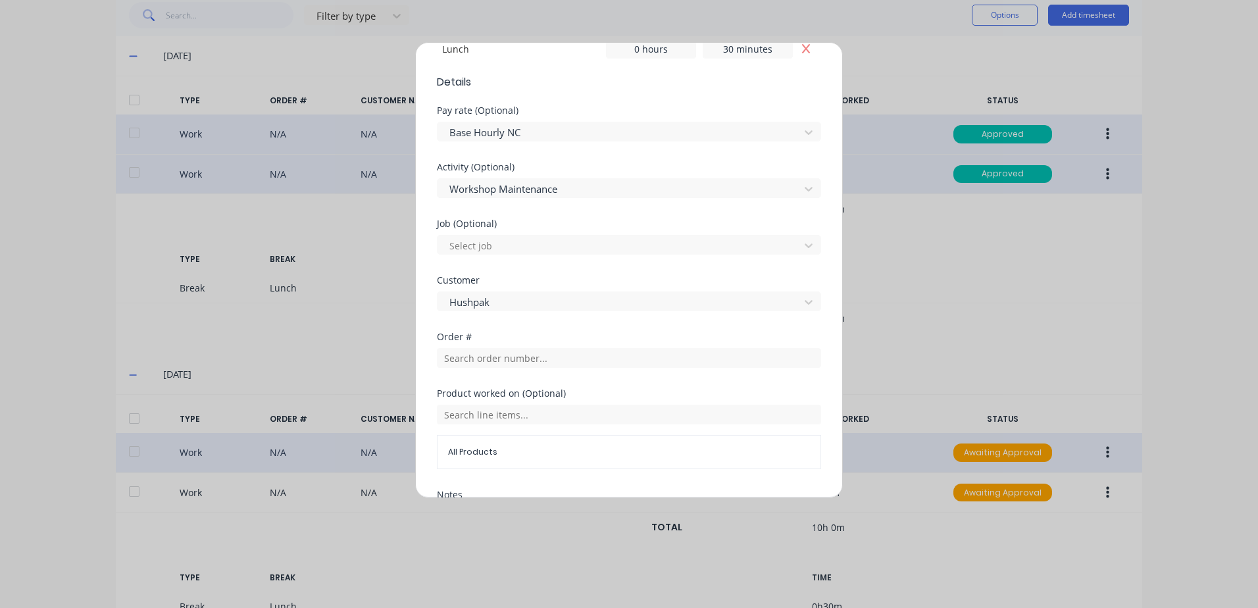
scroll to position [548, 0]
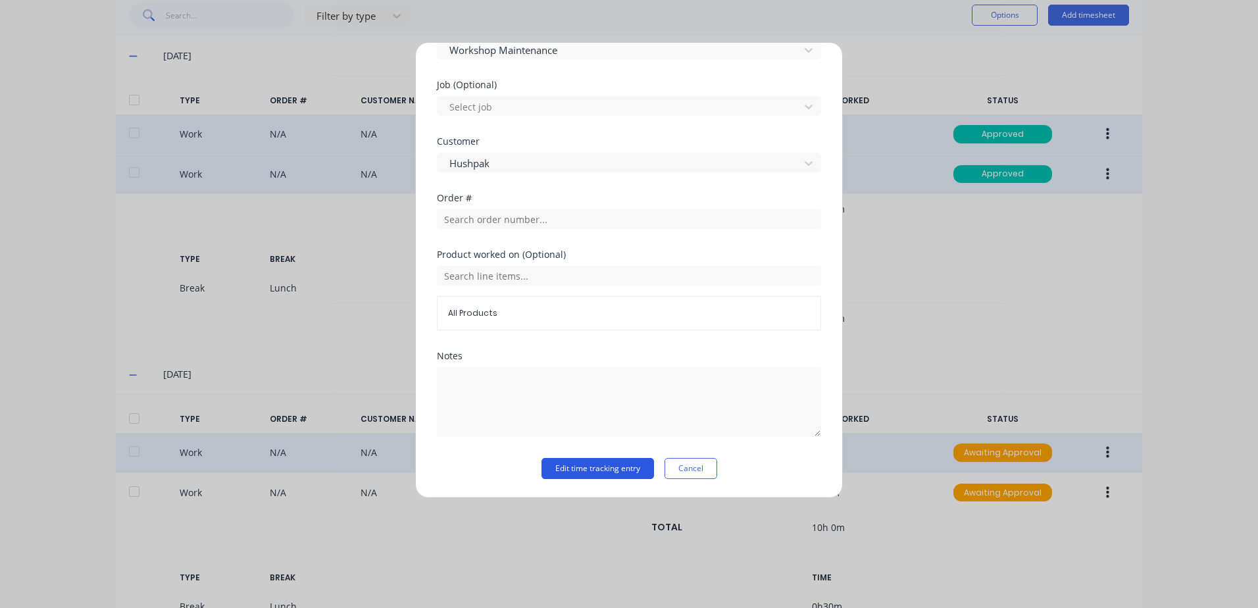
click at [571, 472] on button "Edit time tracking entry" at bounding box center [598, 468] width 113 height 21
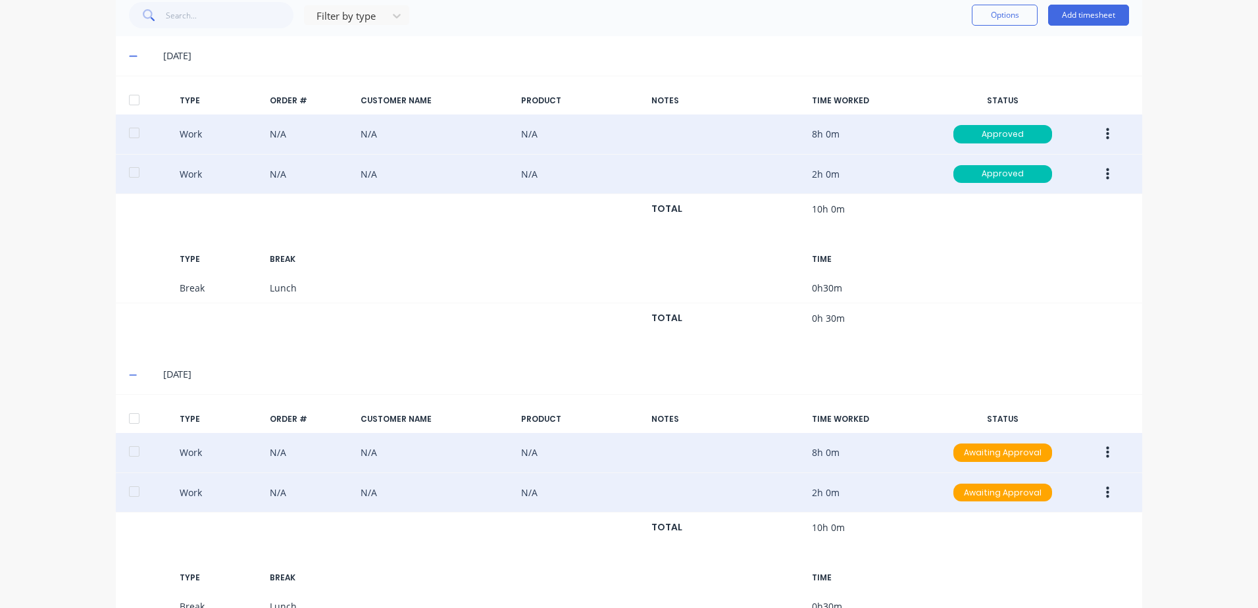
click at [1106, 494] on icon "button" at bounding box center [1107, 493] width 3 height 14
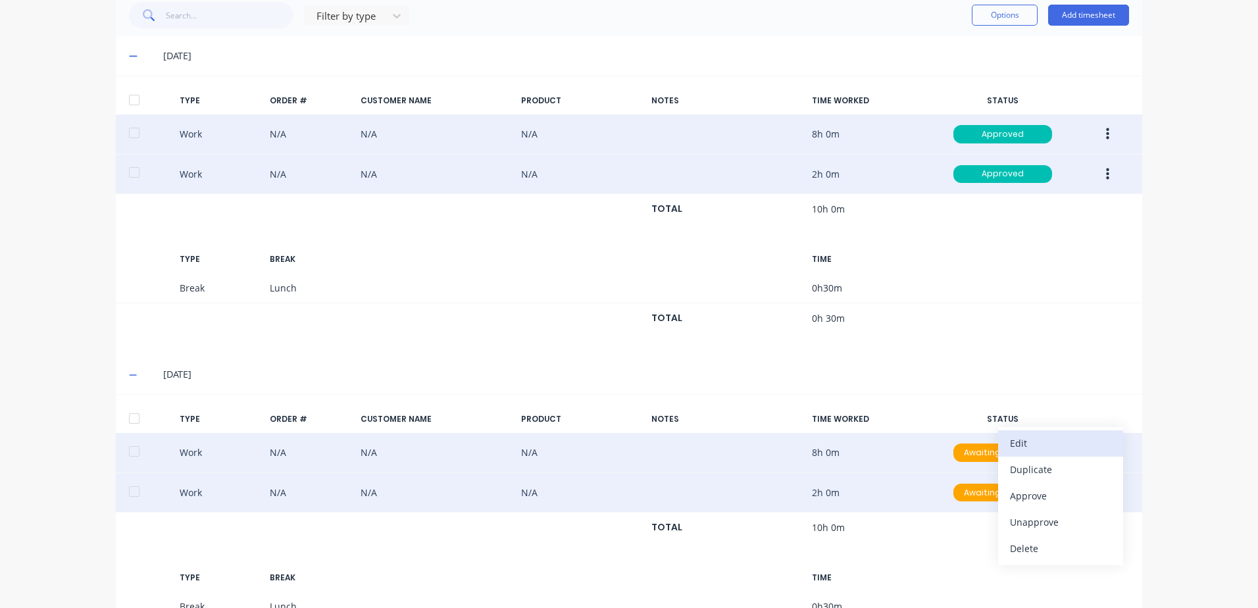
click at [1027, 442] on div "Edit" at bounding box center [1060, 443] width 101 height 19
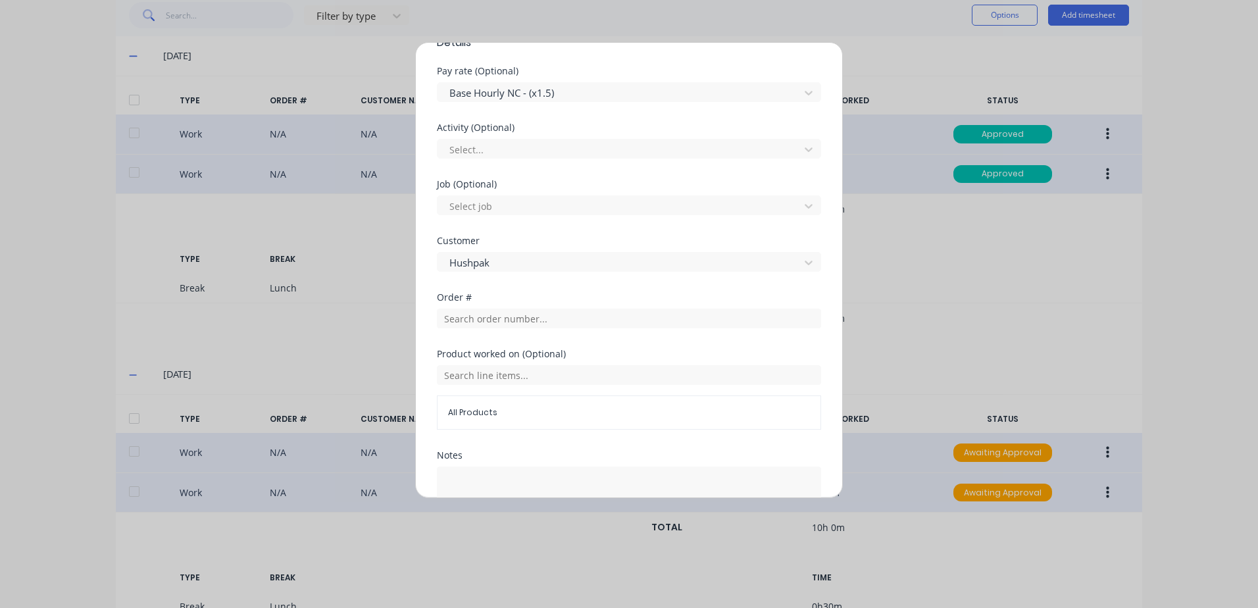
scroll to position [461, 0]
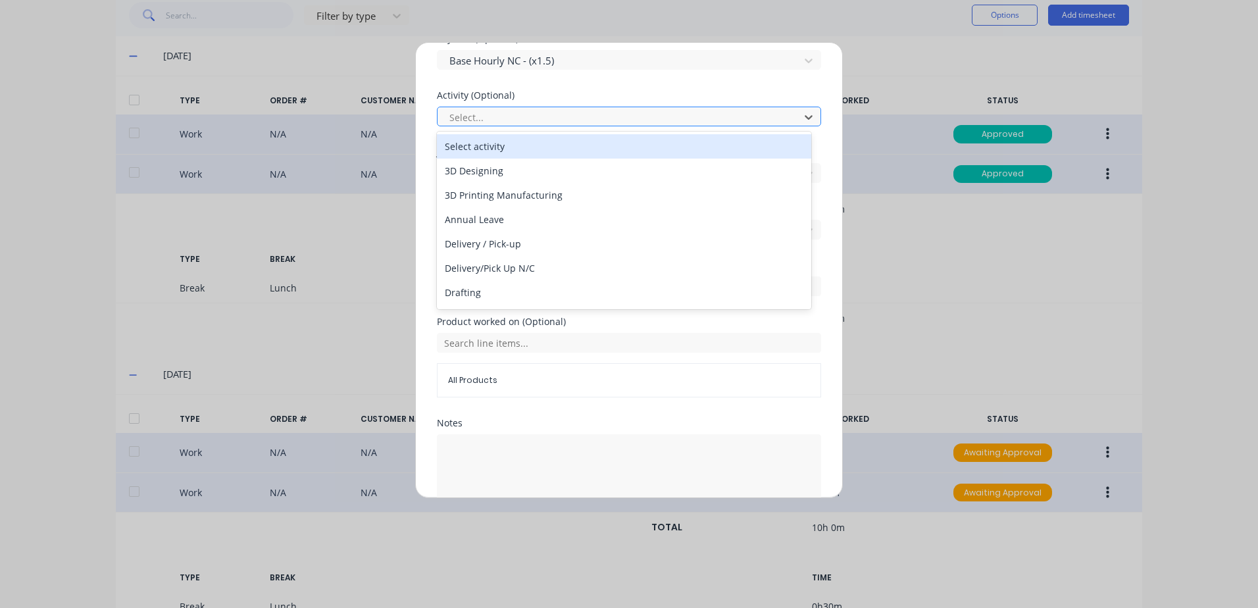
click at [523, 108] on div "Select..." at bounding box center [620, 117] width 353 height 20
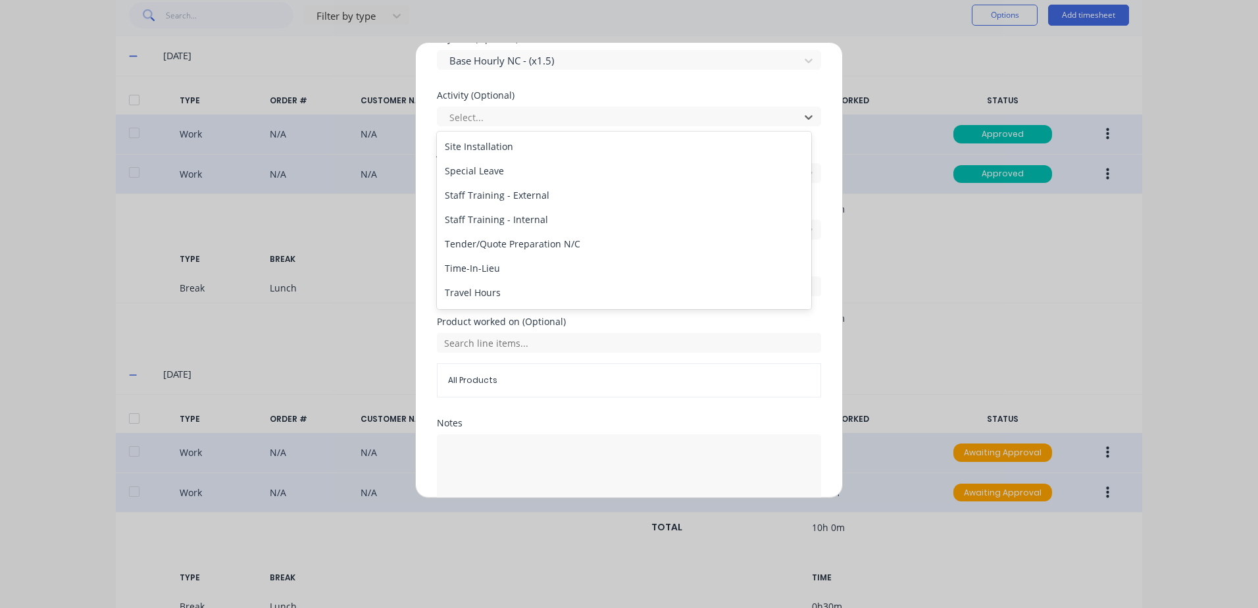
scroll to position [631, 0]
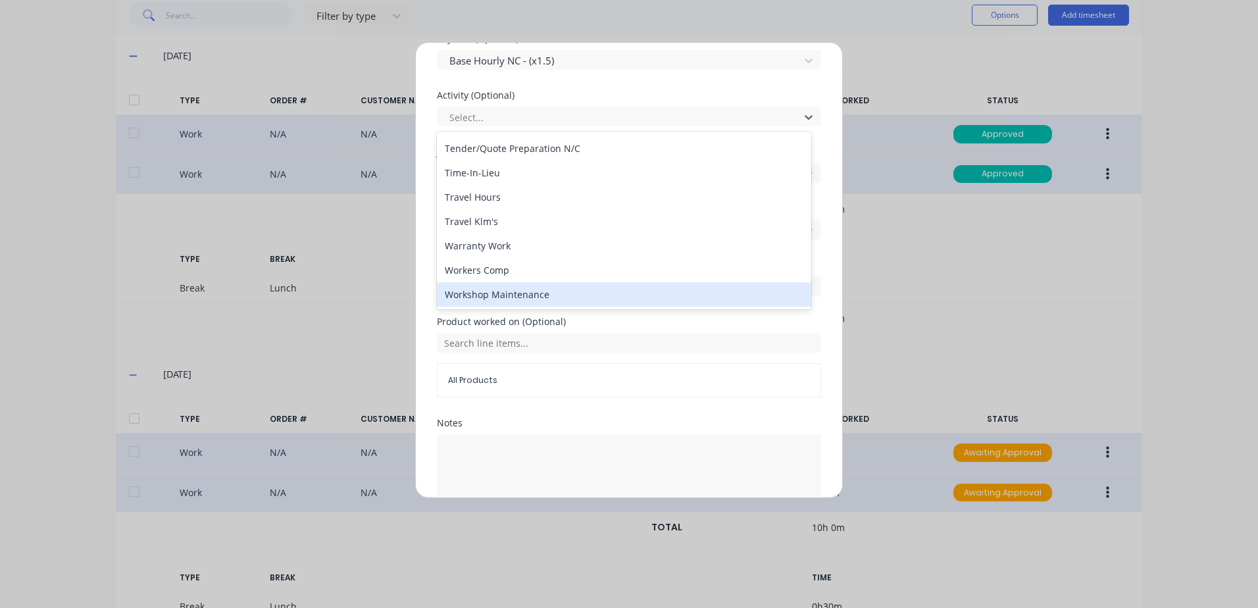
click at [488, 297] on div "Workshop Maintenance" at bounding box center [624, 294] width 374 height 24
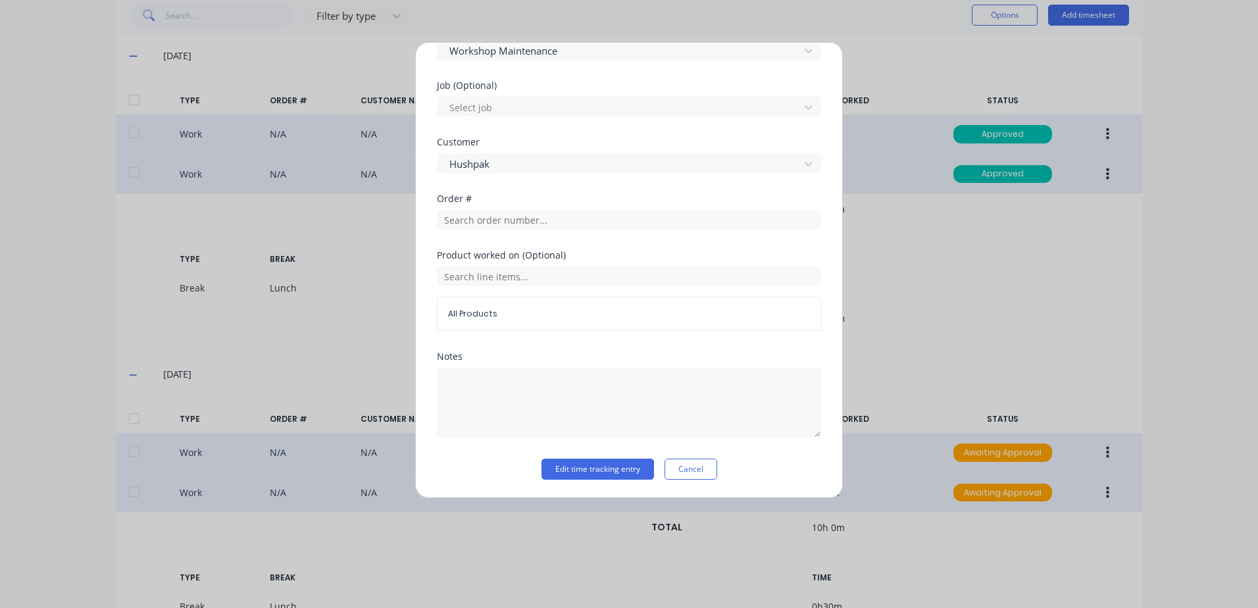
scroll to position [528, 0]
drag, startPoint x: 568, startPoint y: 466, endPoint x: 809, endPoint y: 341, distance: 272.0
click at [568, 465] on button "Edit time tracking entry" at bounding box center [598, 468] width 113 height 21
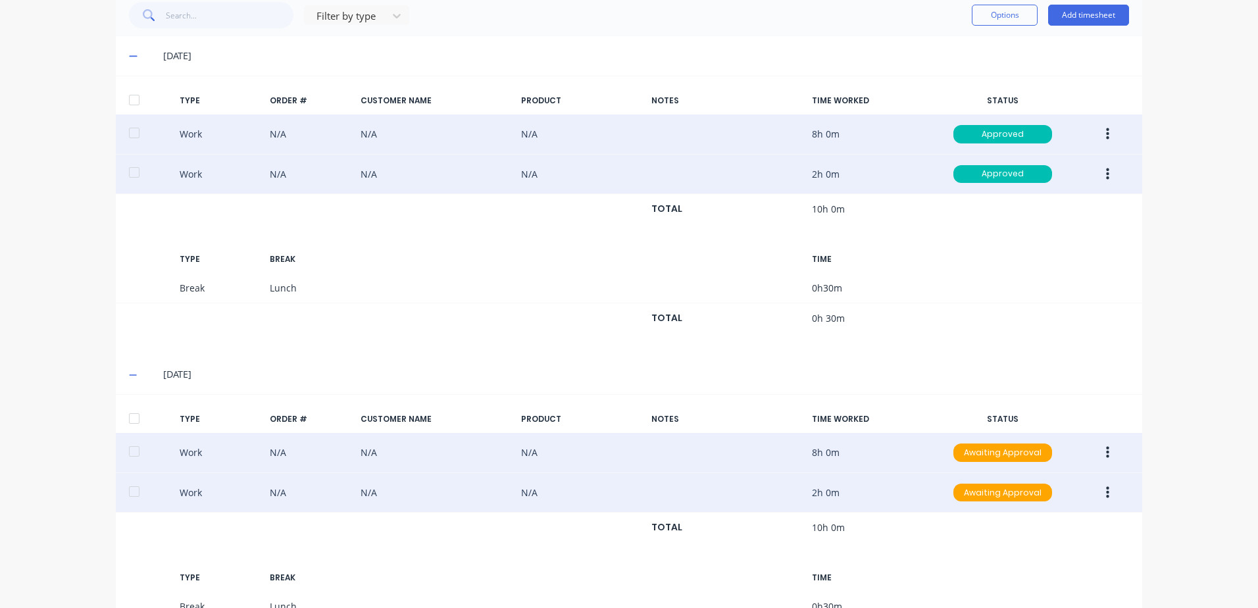
click at [1106, 453] on icon "button" at bounding box center [1107, 453] width 3 height 12
click at [1044, 455] on div "Approve" at bounding box center [1060, 455] width 101 height 19
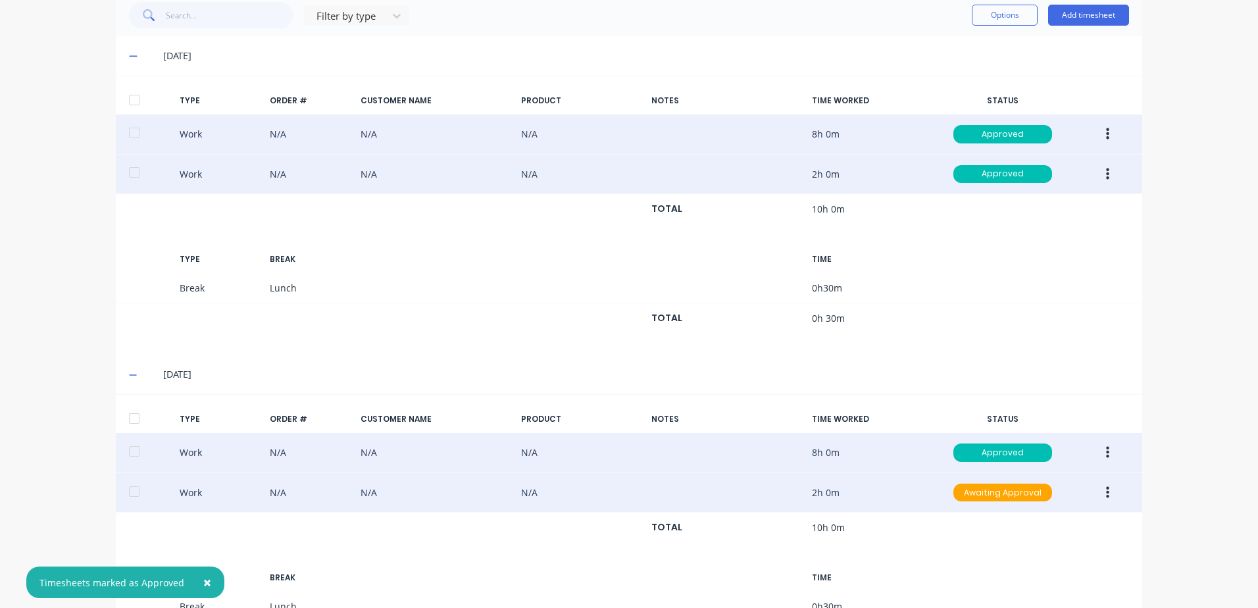
click at [1106, 498] on icon "button" at bounding box center [1107, 492] width 3 height 12
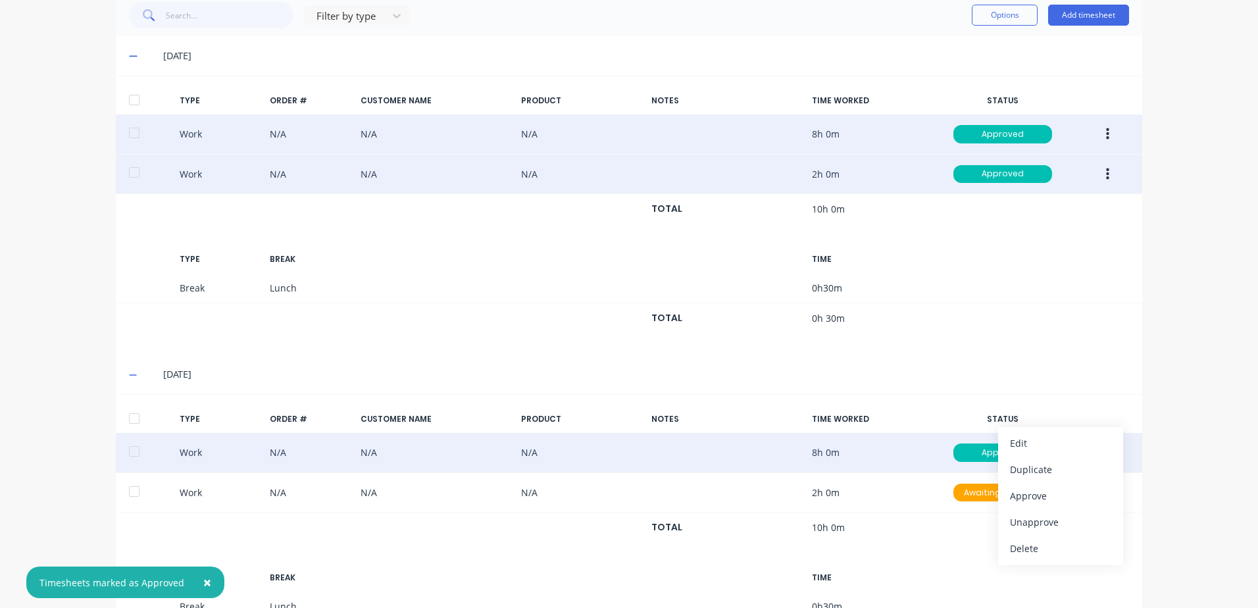
drag, startPoint x: 1033, startPoint y: 499, endPoint x: 967, endPoint y: 426, distance: 97.9
click at [1031, 494] on div "Approve" at bounding box center [1060, 495] width 101 height 19
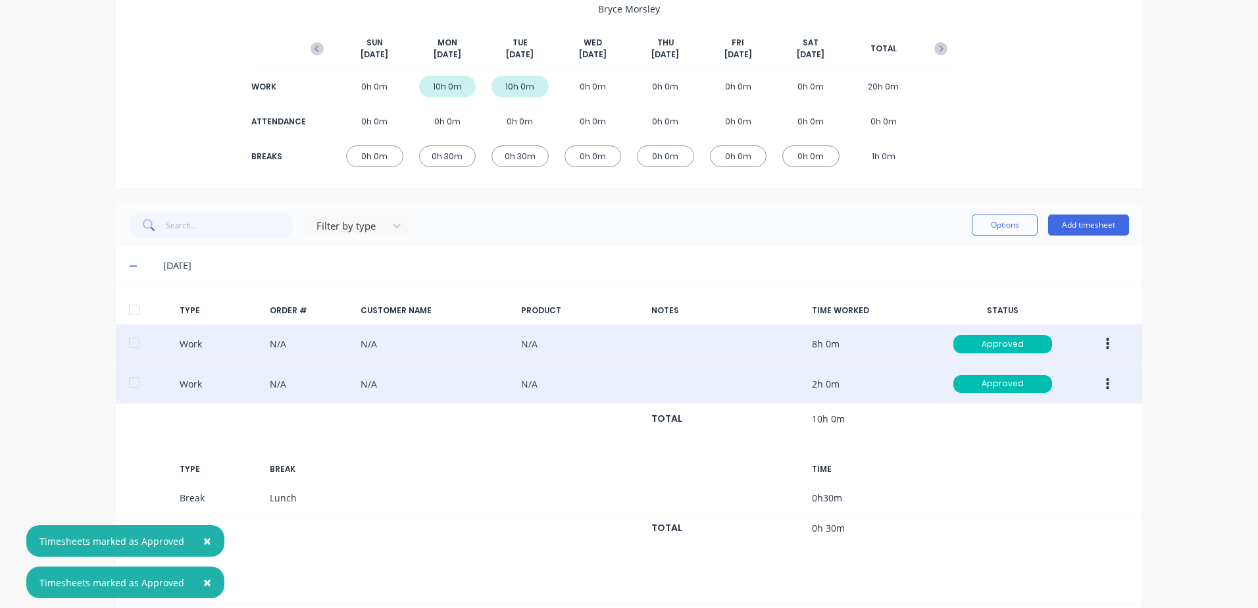
scroll to position [0, 0]
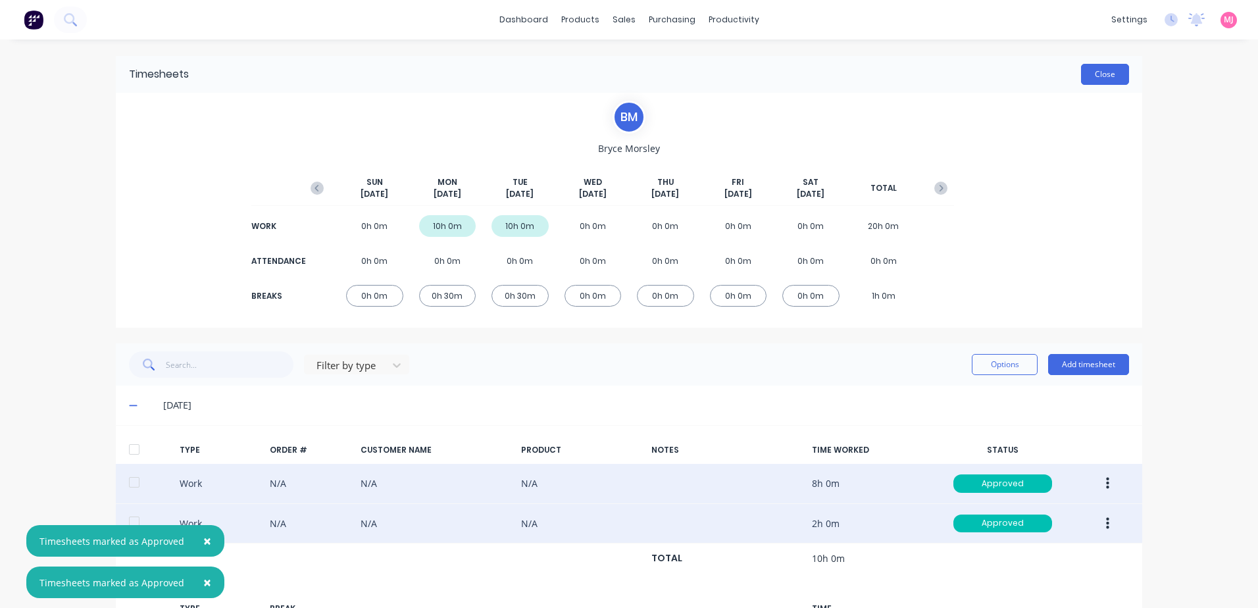
click at [1102, 77] on button "Close" at bounding box center [1105, 74] width 48 height 21
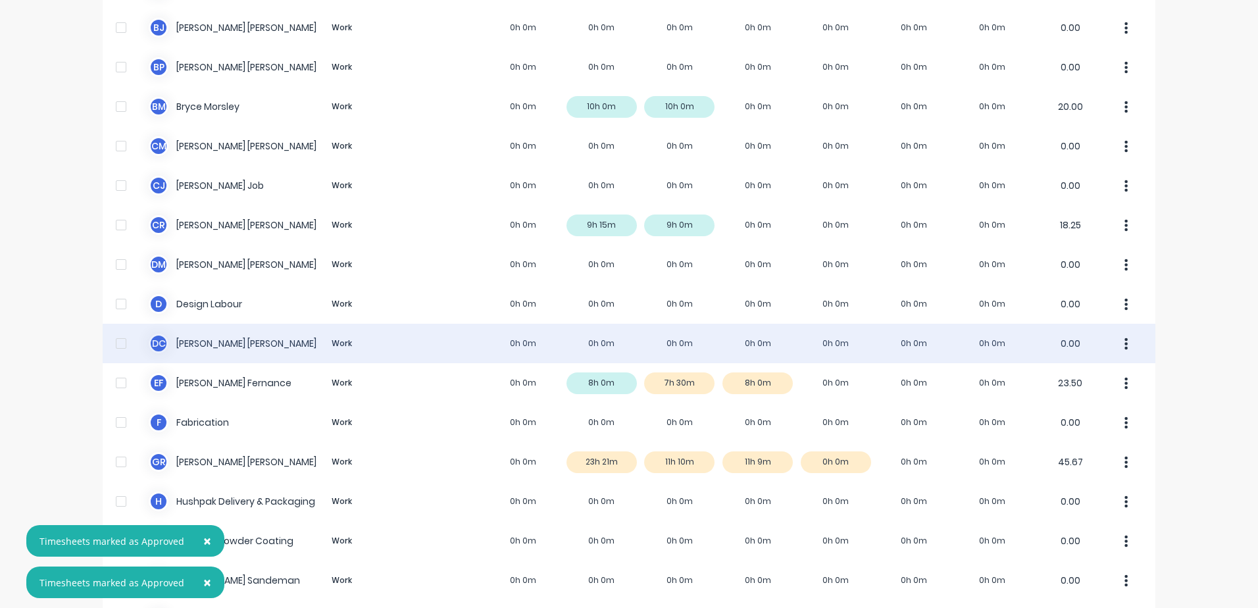
scroll to position [263, 0]
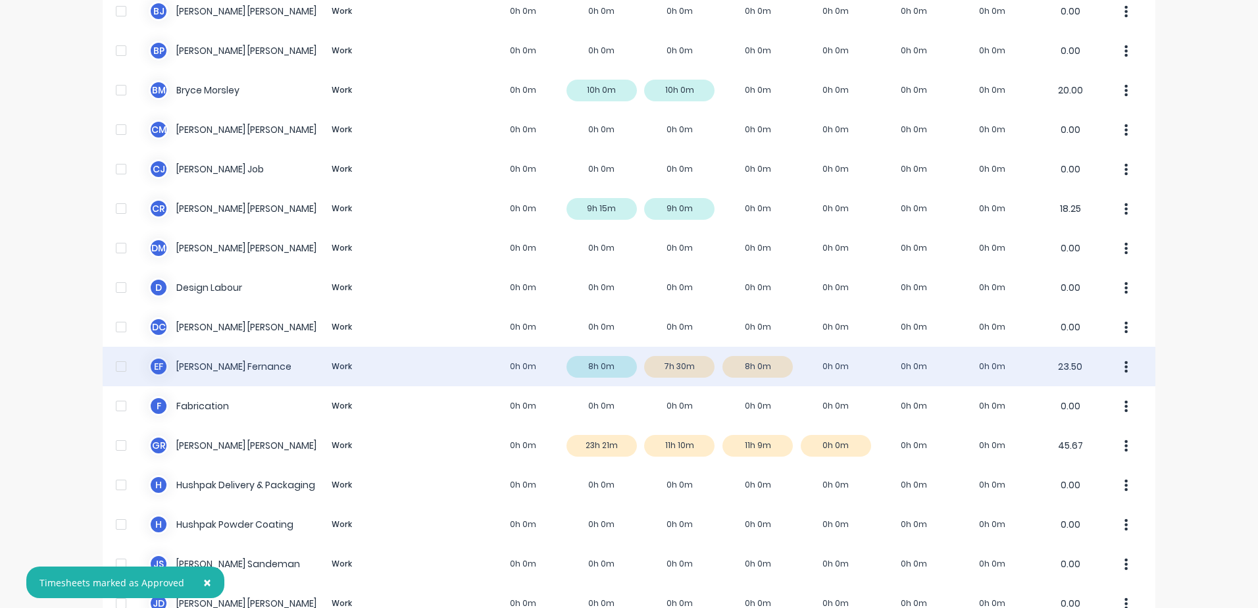
click at [678, 365] on div "E F [PERSON_NAME] Work 0h 0m 8h 0m 7h 30m 8h 0m 0h 0m 0h 0m 0h 0m 23.50" at bounding box center [629, 366] width 1053 height 39
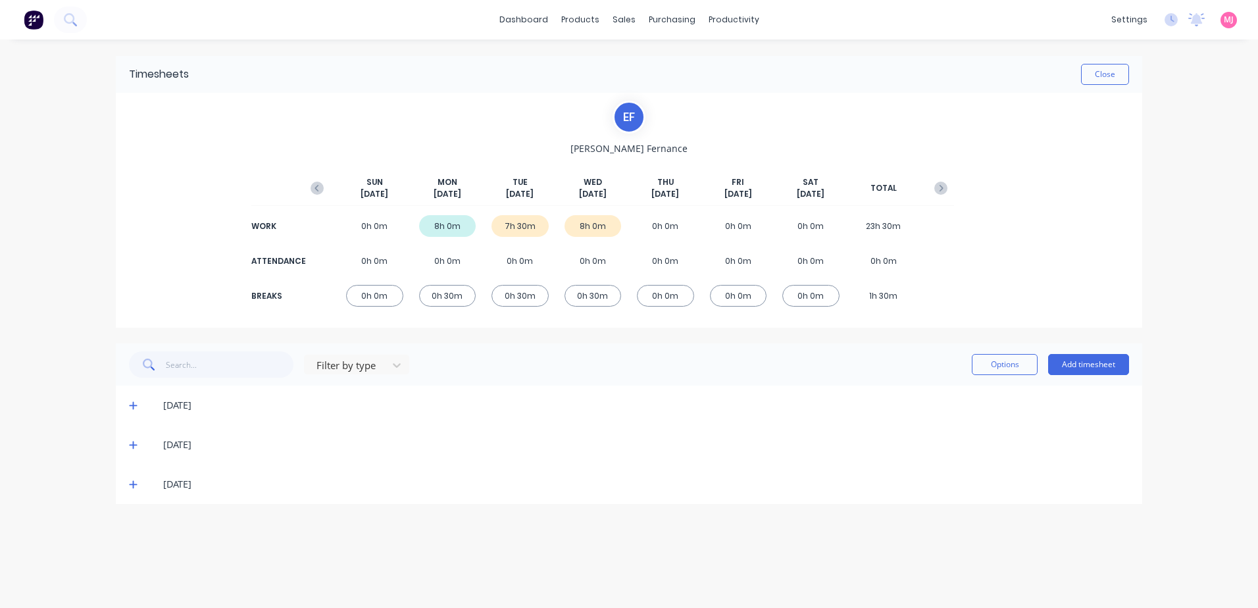
click at [132, 444] on icon at bounding box center [133, 444] width 9 height 9
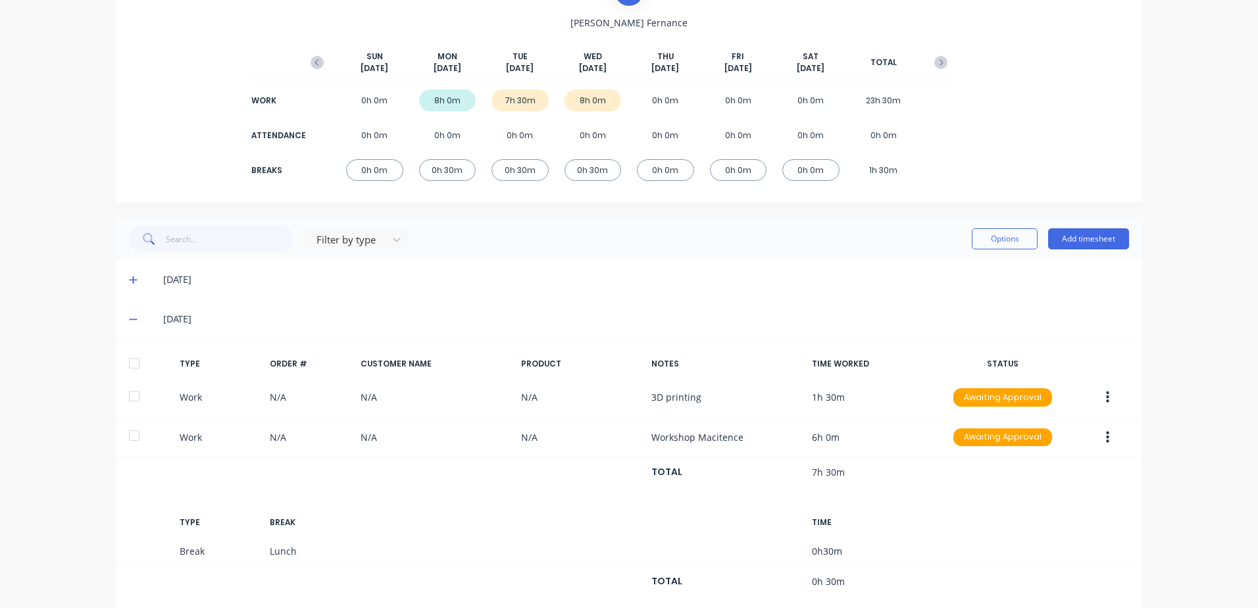
scroll to position [132, 0]
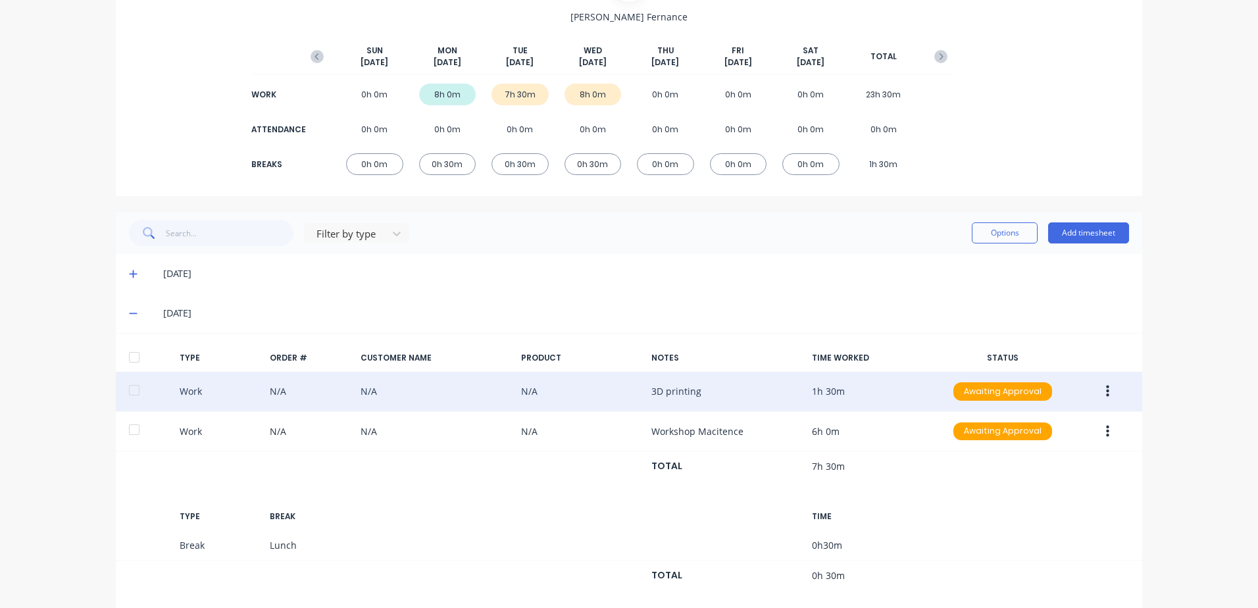
click at [1106, 390] on icon "button" at bounding box center [1107, 391] width 3 height 14
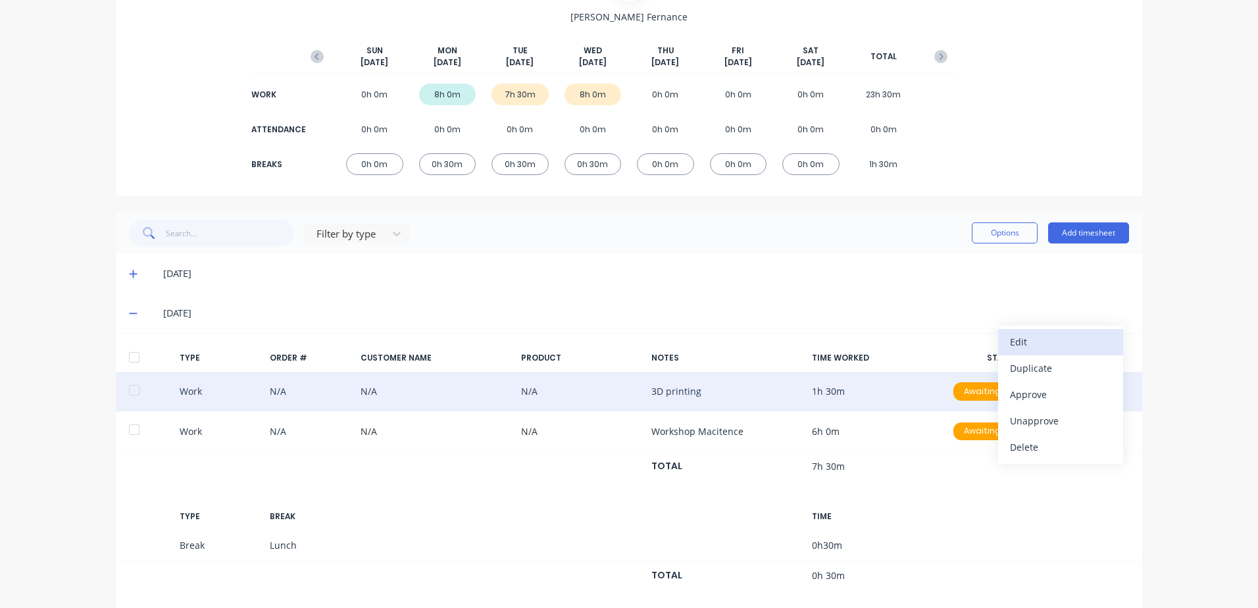
click at [1025, 340] on div "Edit" at bounding box center [1060, 341] width 101 height 19
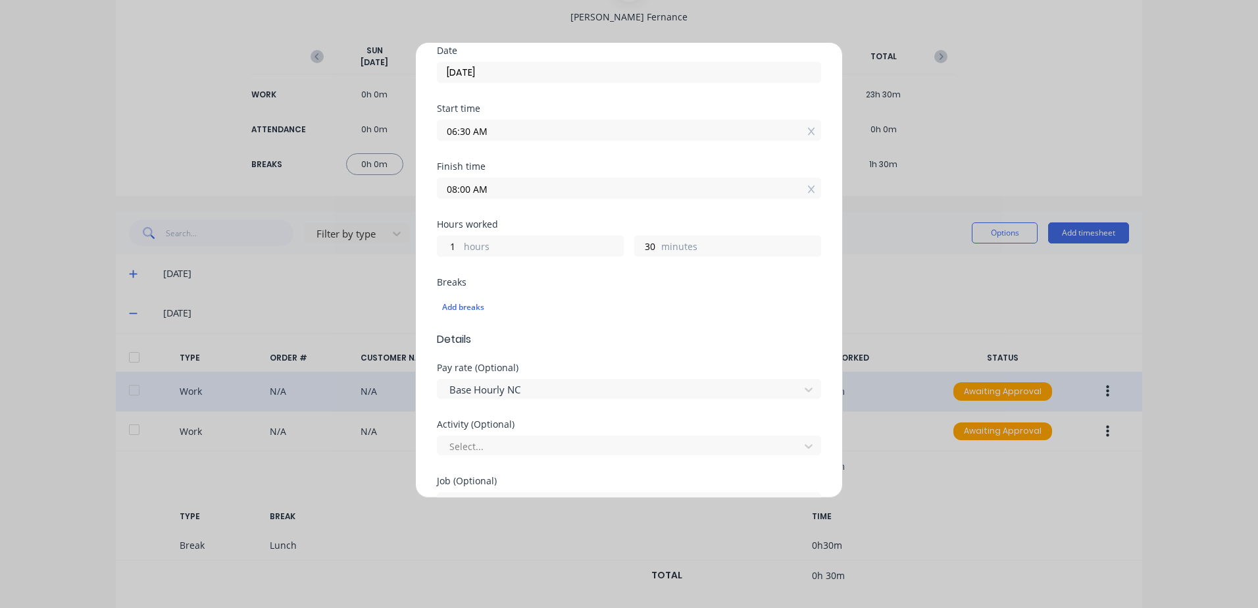
scroll to position [0, 0]
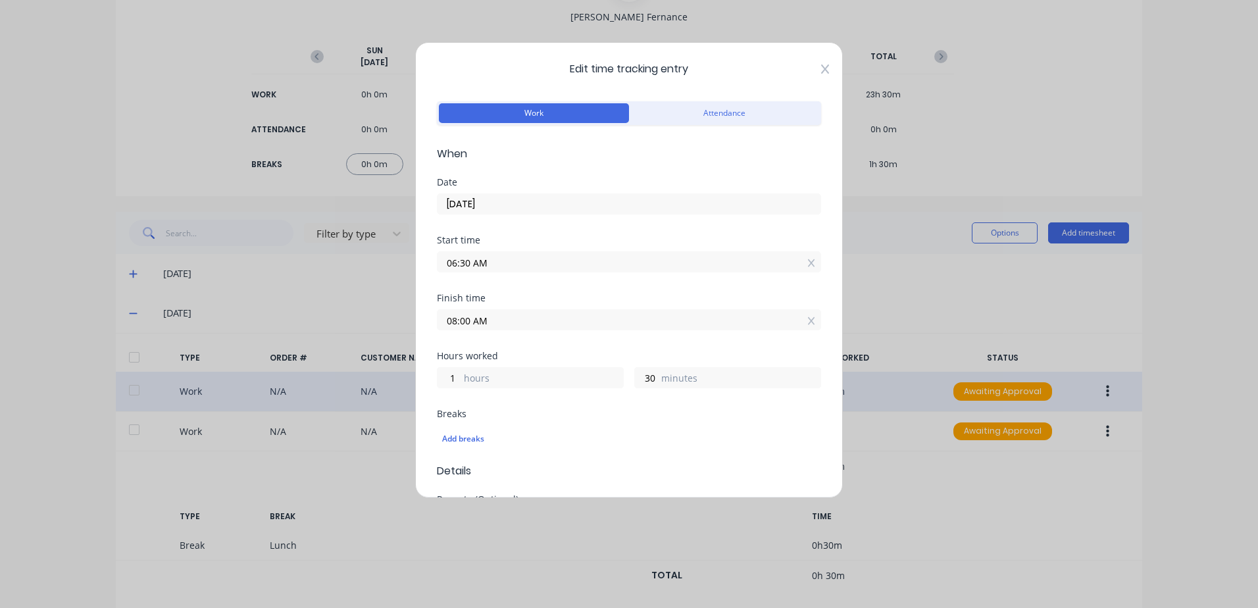
click at [821, 66] on icon at bounding box center [825, 68] width 8 height 9
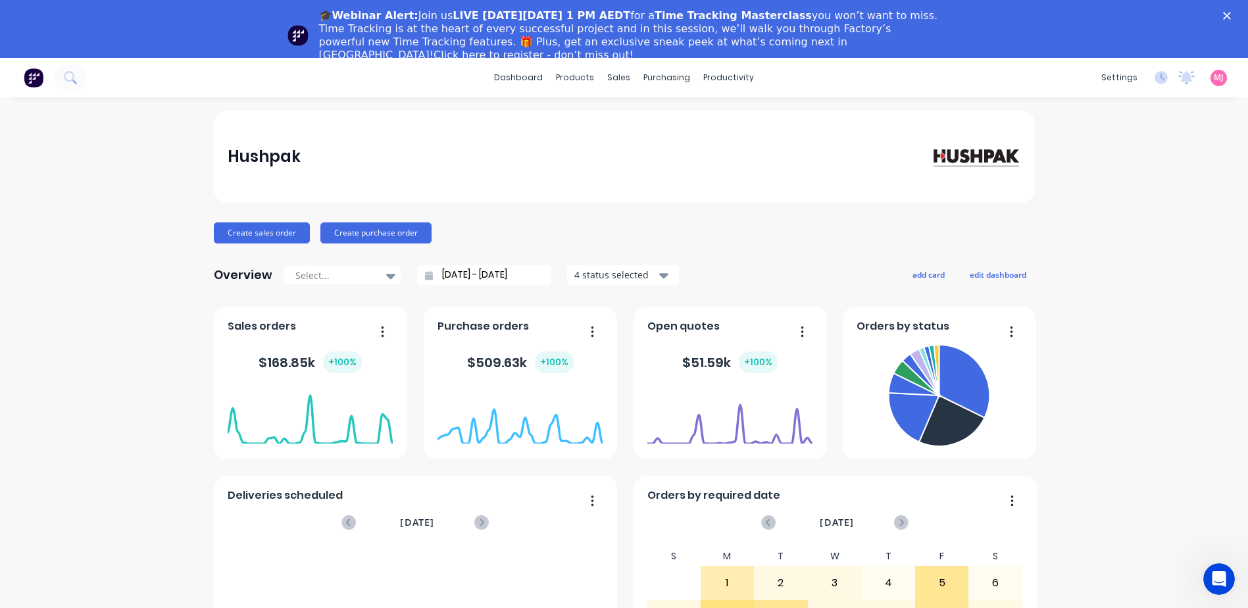
click at [1231, 15] on icon "Close" at bounding box center [1227, 16] width 8 height 8
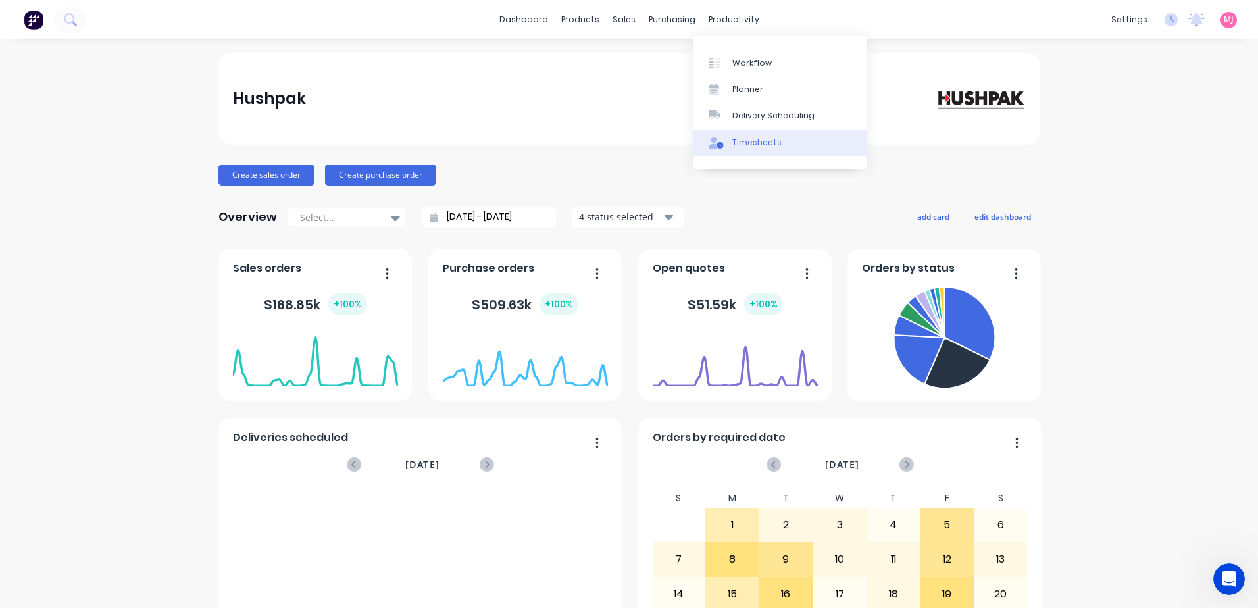
click at [754, 143] on div "Timesheets" at bounding box center [756, 143] width 49 height 12
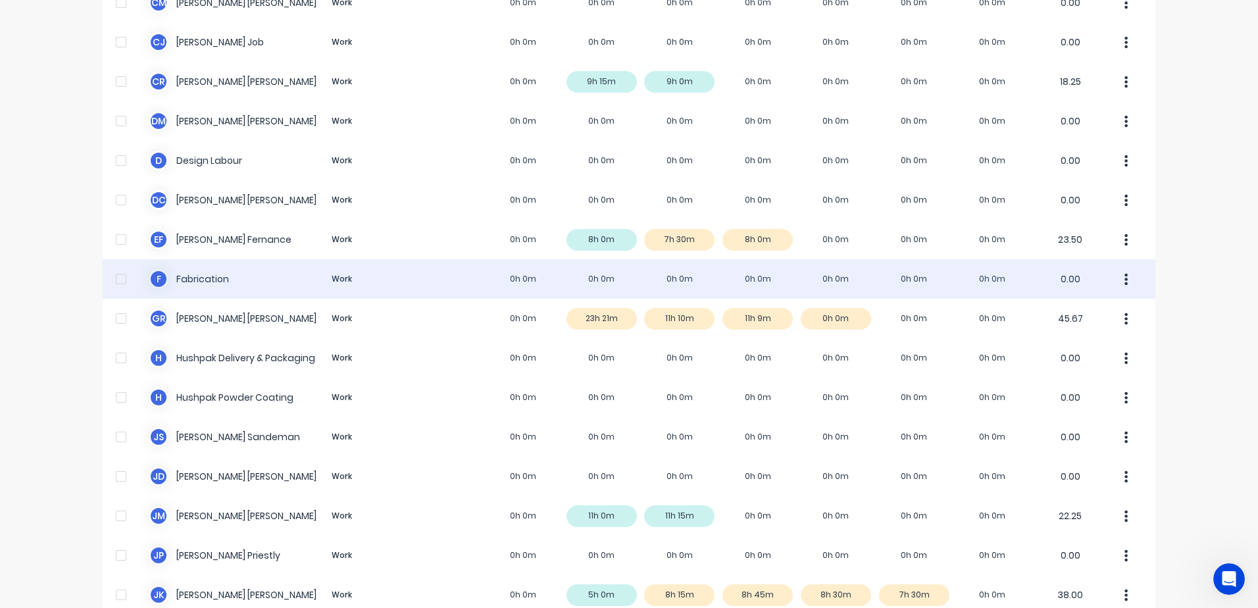
scroll to position [395, 0]
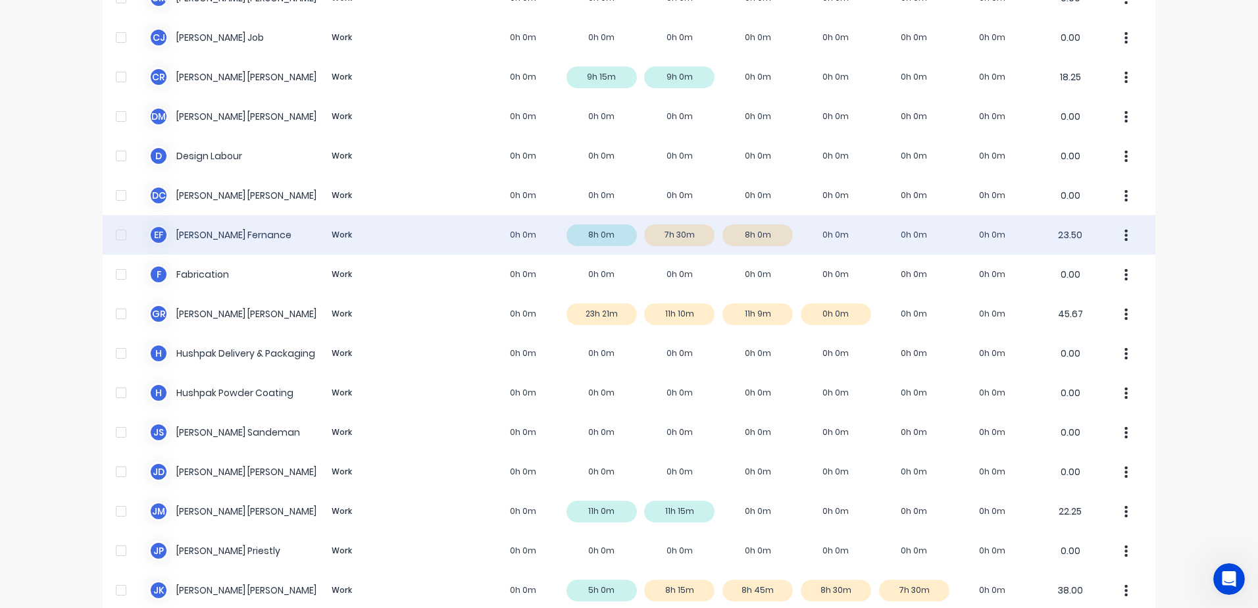
click at [1125, 235] on icon "button" at bounding box center [1126, 235] width 3 height 14
click at [661, 240] on div "E F Emily Fernance Work 0h 0m 8h 0m 7h 30m 8h 0m 0h 0m 0h 0m 0h 0m 23.50 Approv…" at bounding box center [629, 234] width 1053 height 39
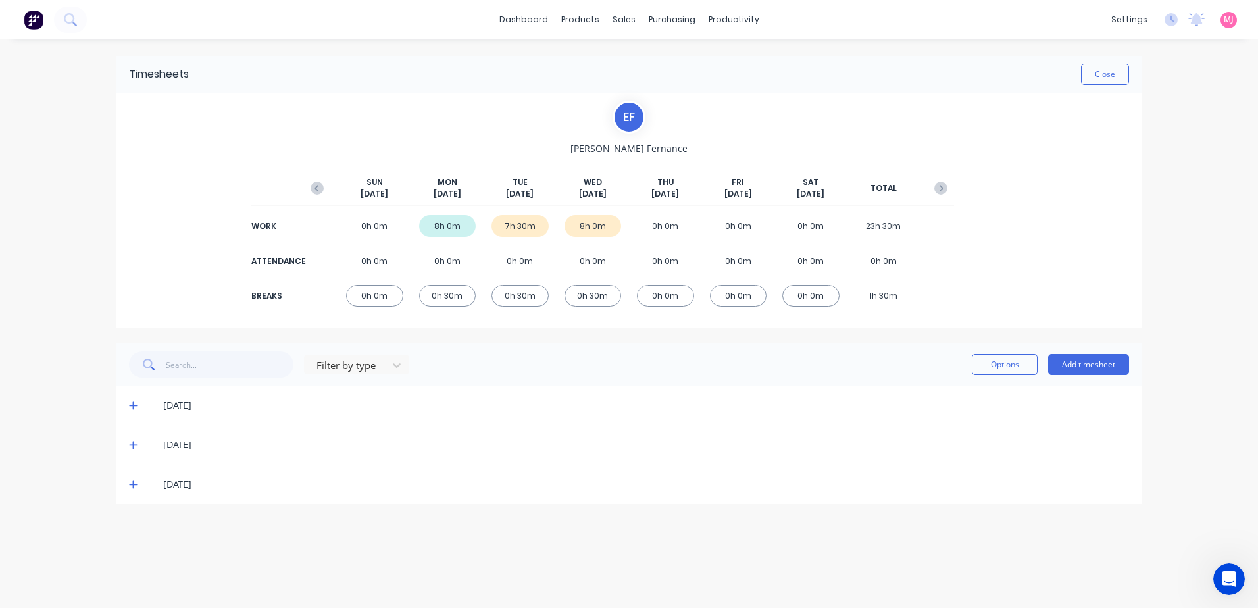
click at [132, 445] on icon at bounding box center [133, 446] width 8 height 8
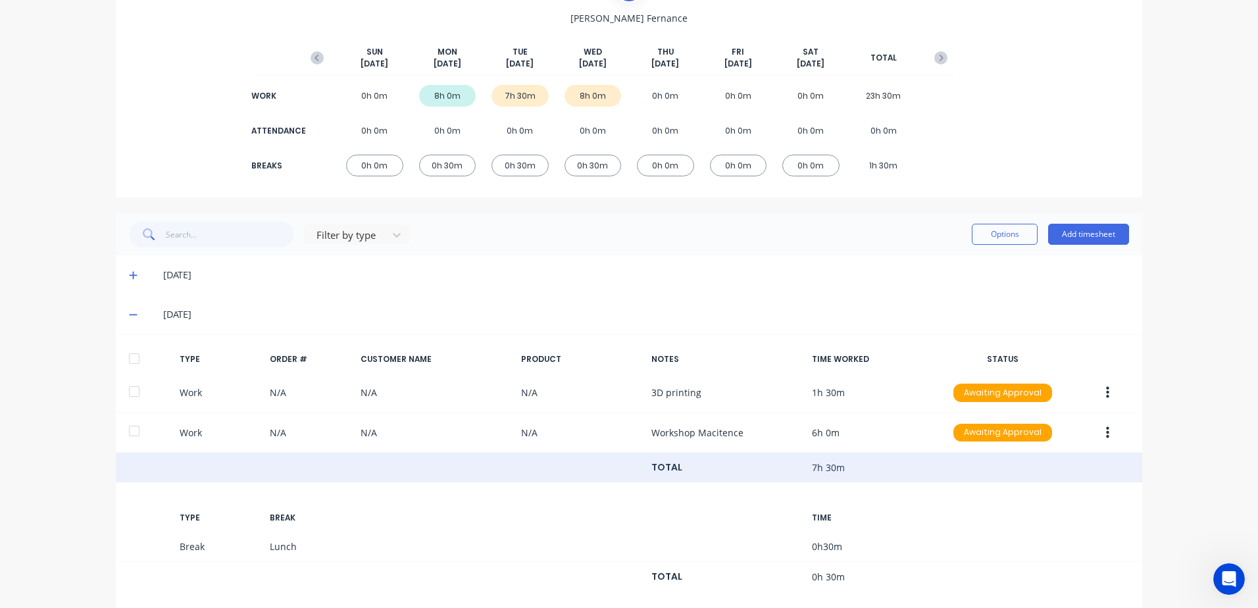
scroll to position [132, 0]
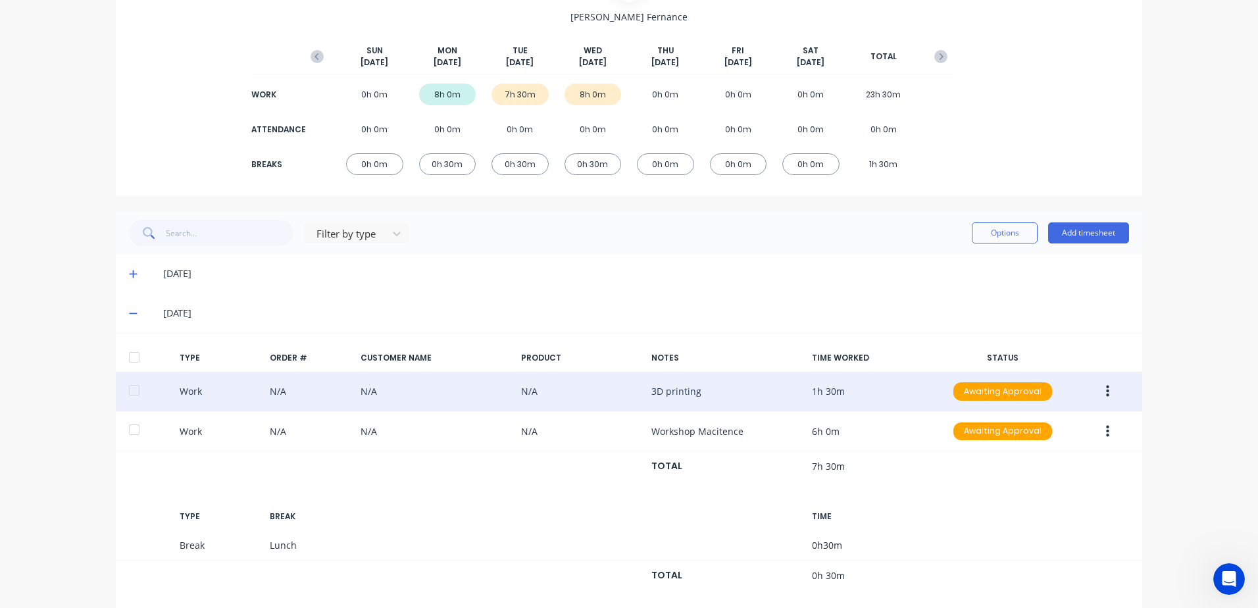
click at [1106, 392] on icon "button" at bounding box center [1107, 392] width 3 height 12
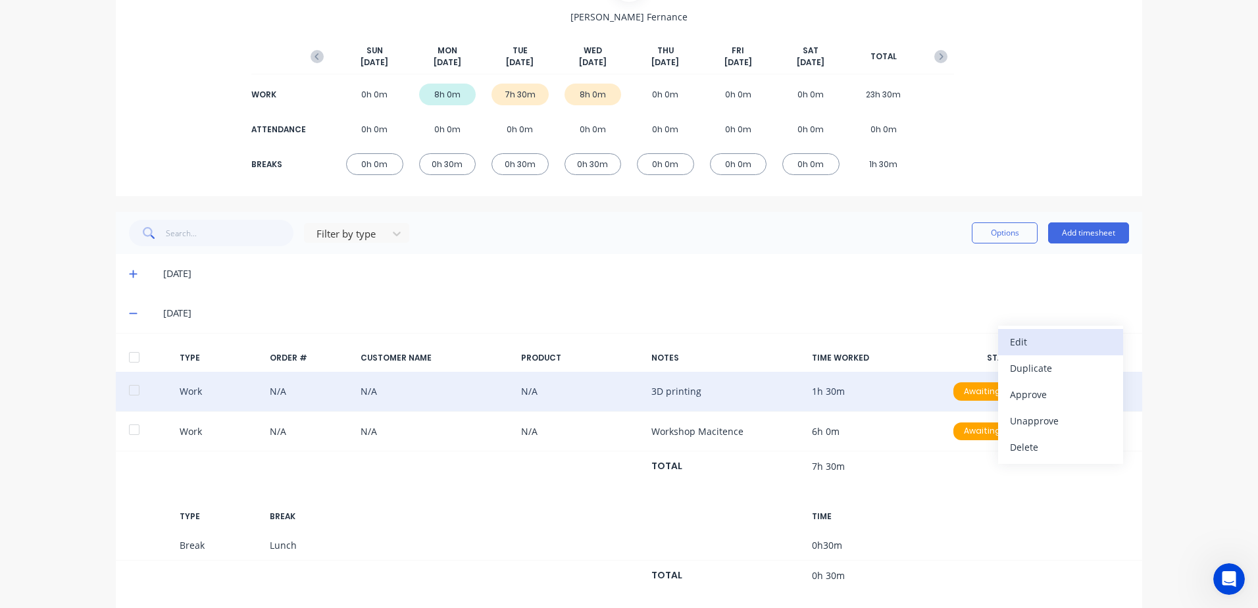
click at [1024, 340] on div "Edit" at bounding box center [1060, 341] width 101 height 19
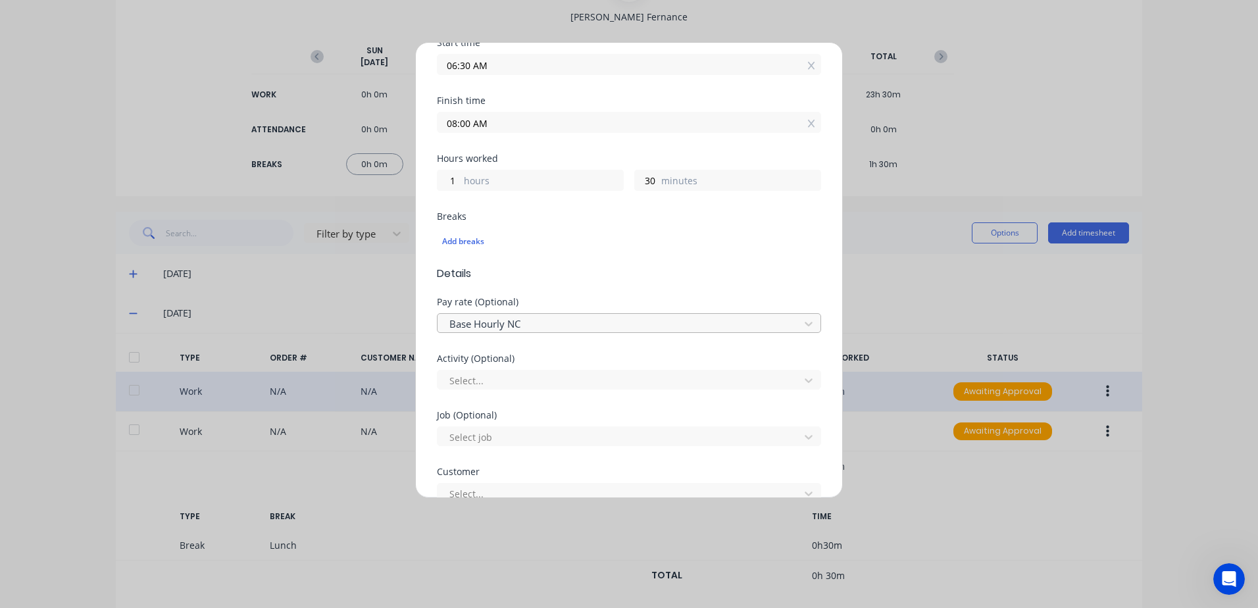
scroll to position [329, 0]
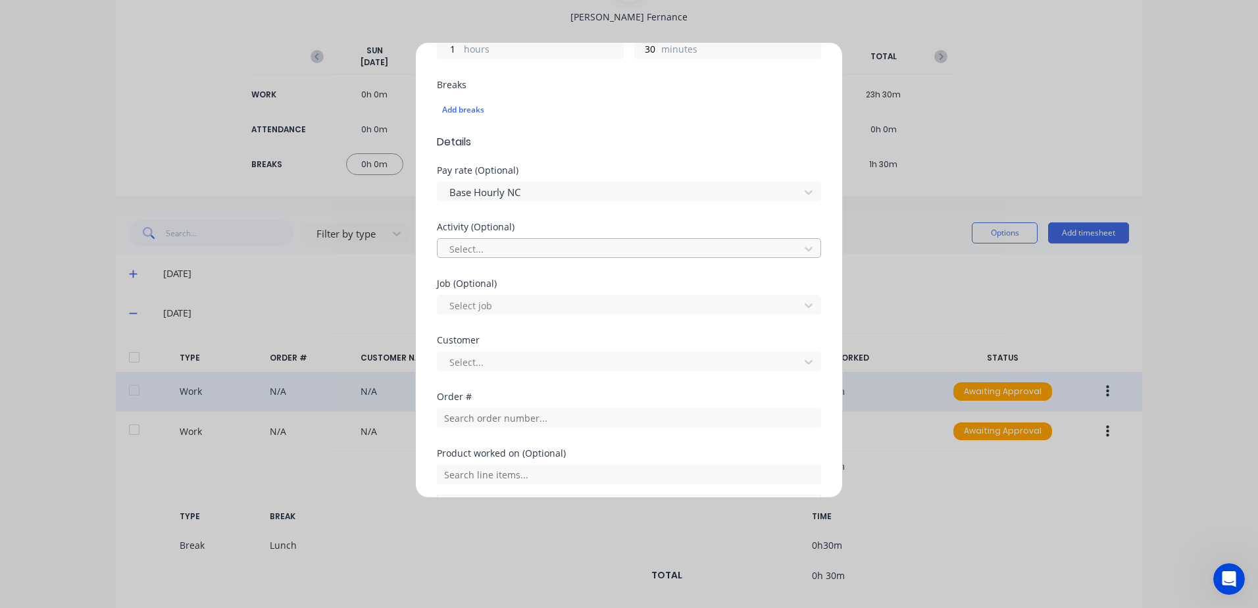
click at [520, 249] on div at bounding box center [620, 249] width 345 height 16
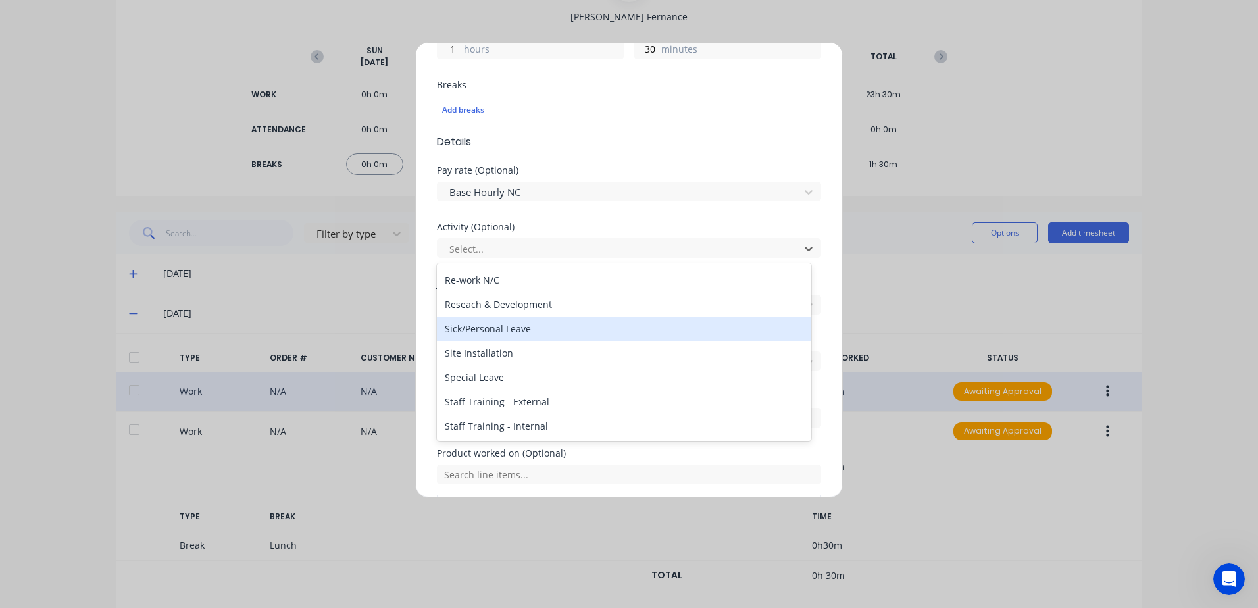
scroll to position [631, 0]
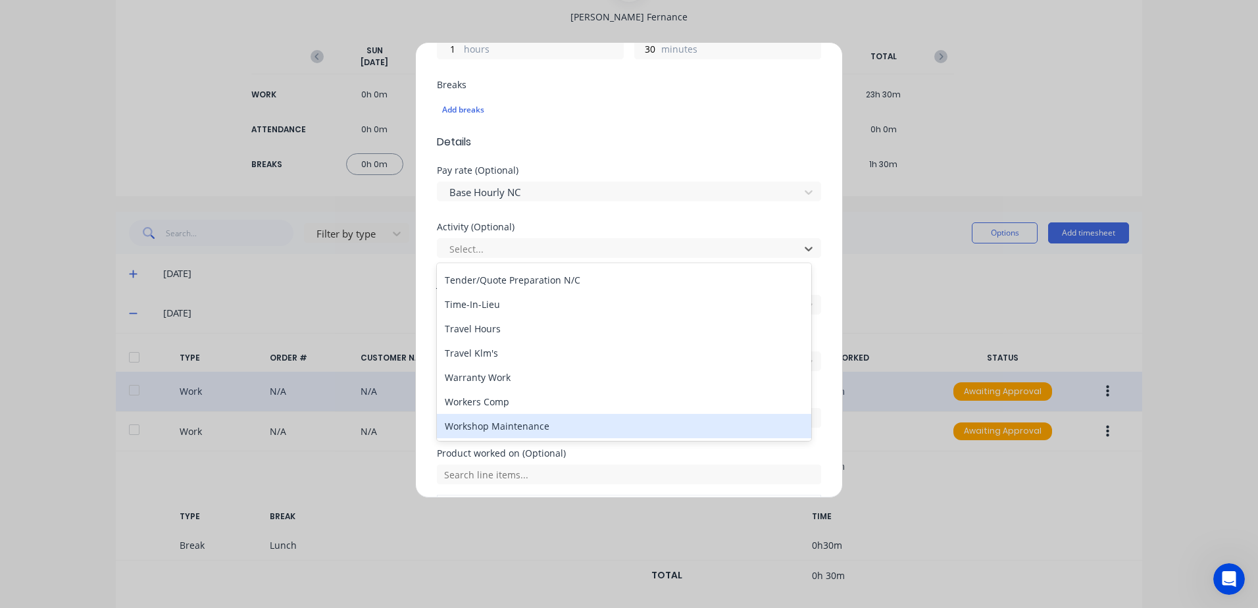
click at [524, 421] on div "Workshop Maintenance" at bounding box center [624, 426] width 374 height 24
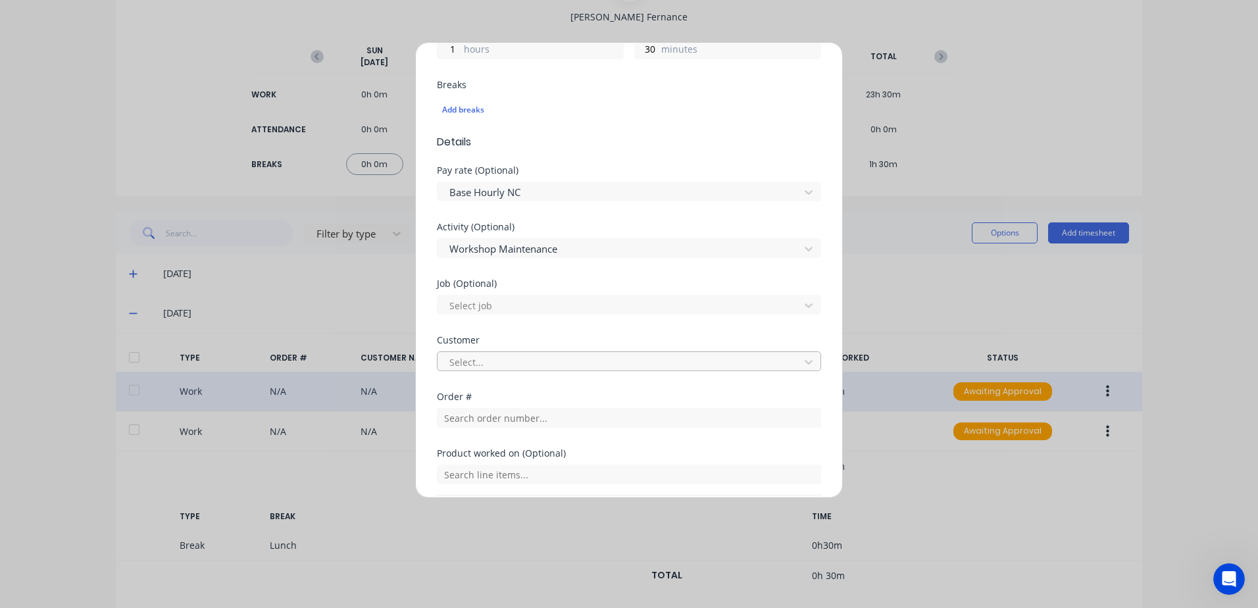
click at [490, 363] on div at bounding box center [620, 362] width 345 height 16
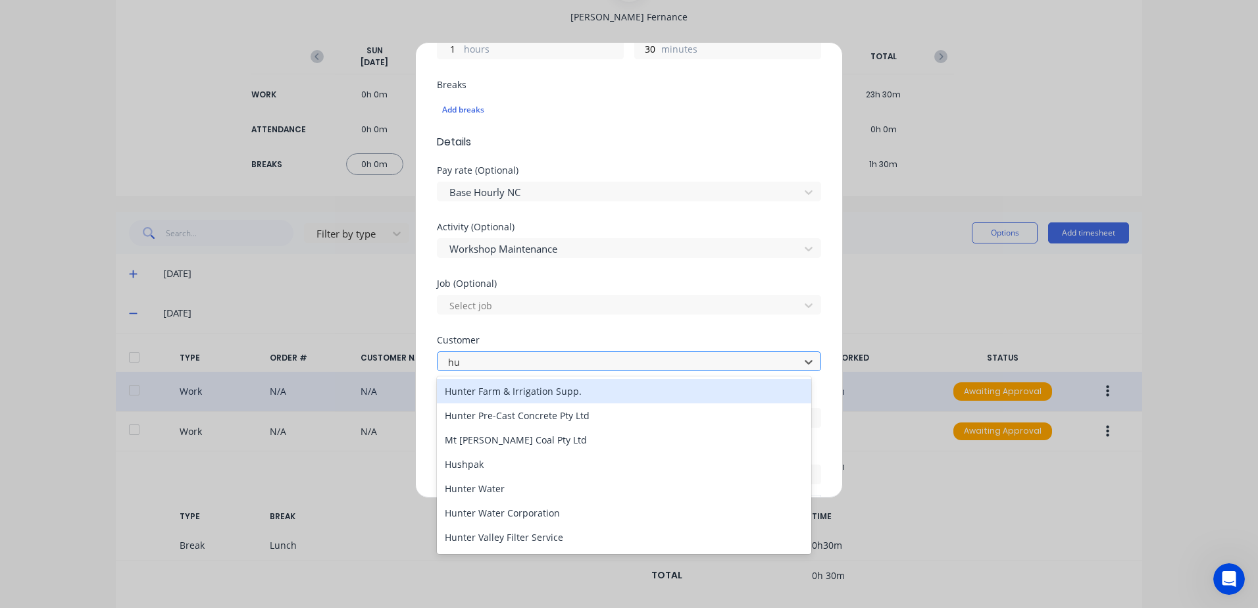
type input "hus"
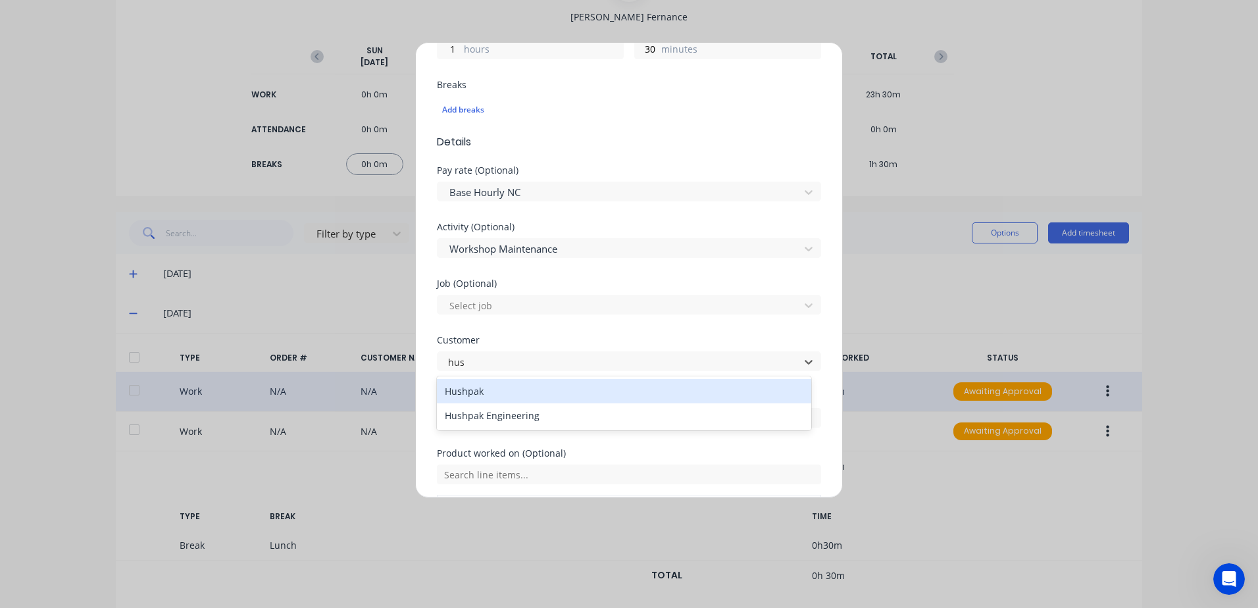
click at [473, 391] on div "Hushpak" at bounding box center [624, 391] width 374 height 24
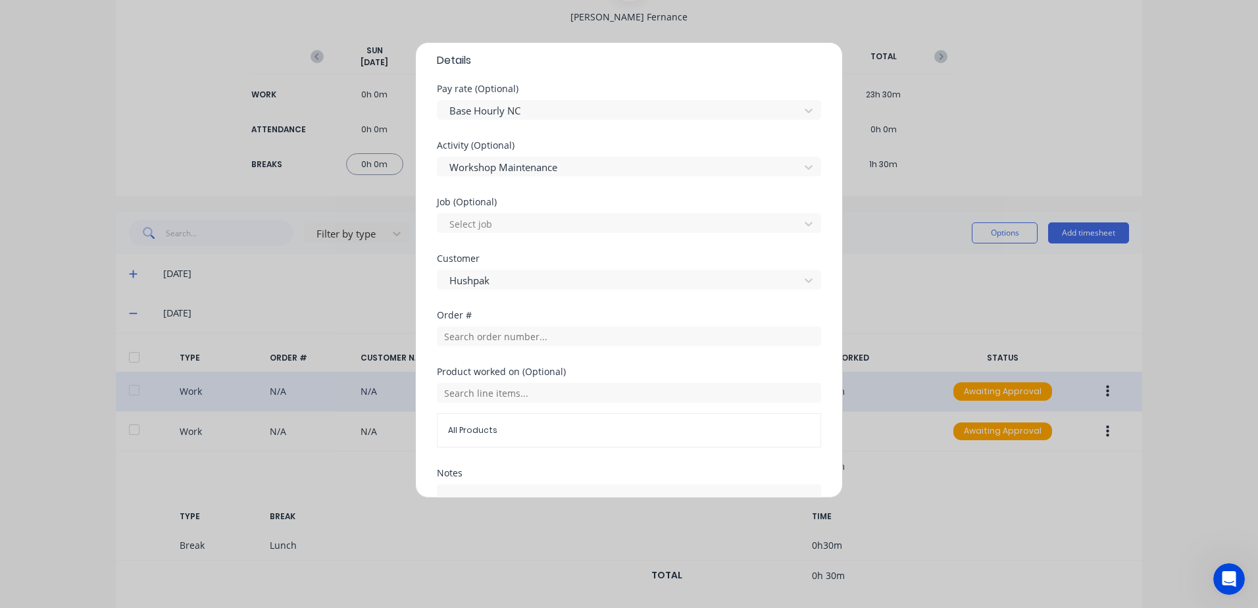
scroll to position [528, 0]
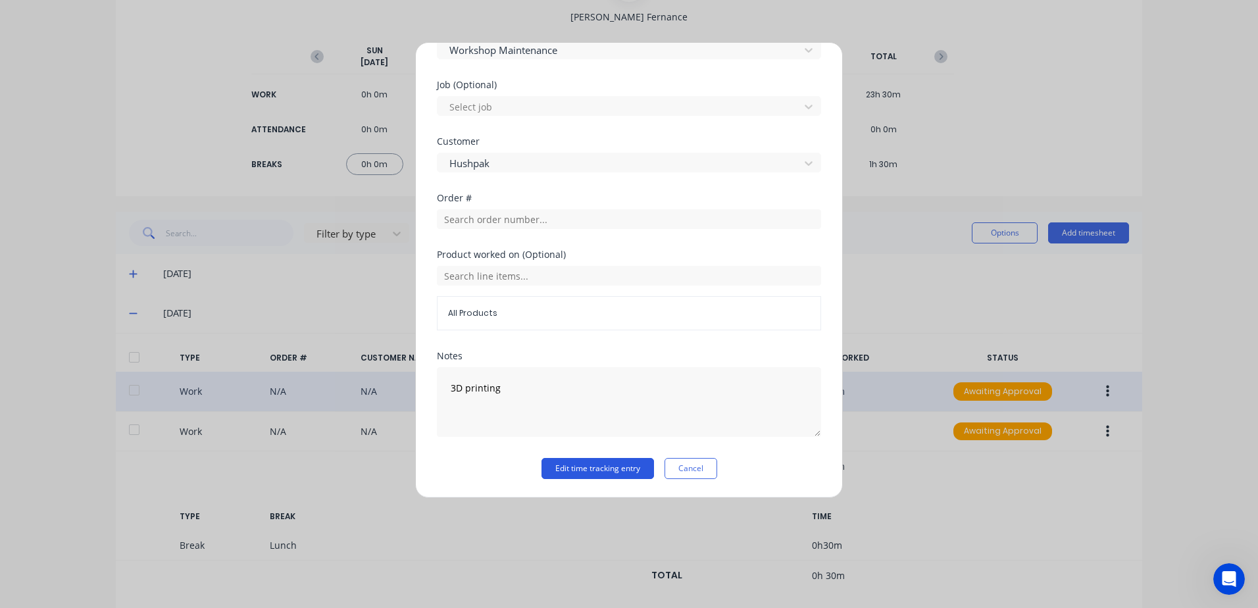
click at [564, 471] on button "Edit time tracking entry" at bounding box center [598, 468] width 113 height 21
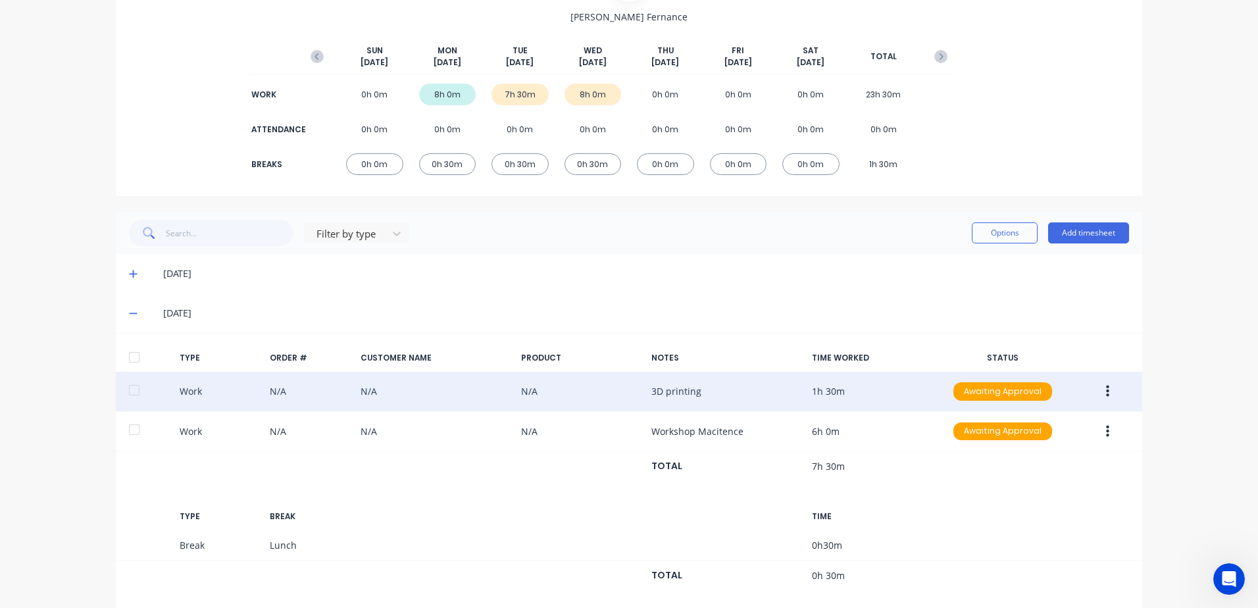
click at [1106, 394] on icon "button" at bounding box center [1107, 391] width 3 height 14
click at [1027, 394] on div "Approve" at bounding box center [1060, 394] width 101 height 19
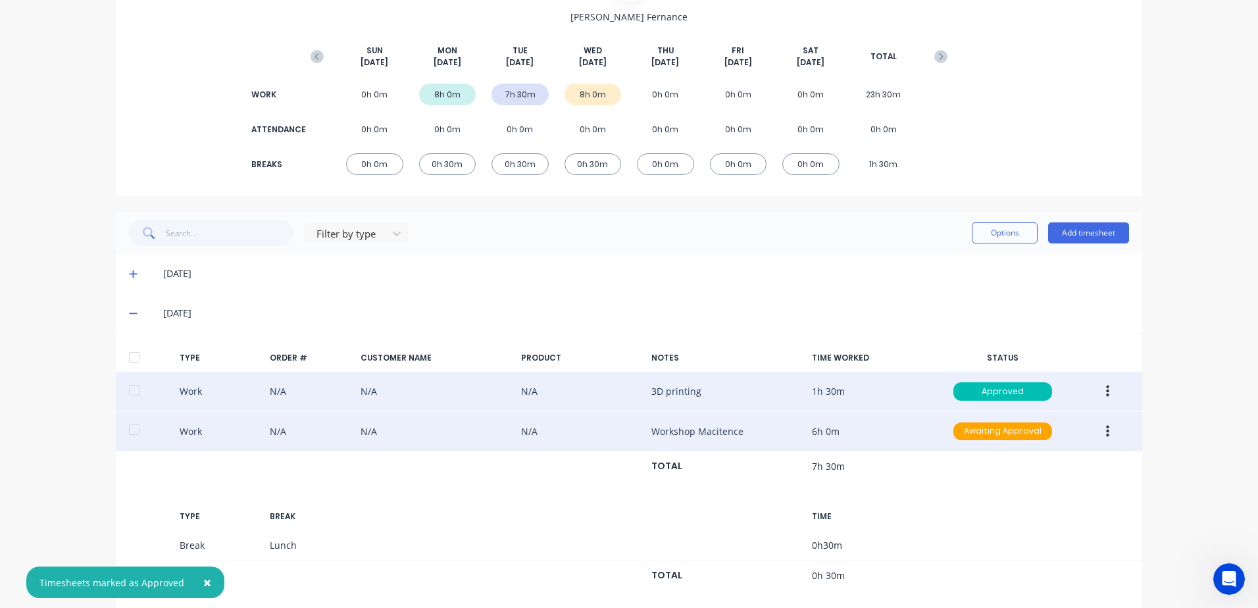
click at [1106, 432] on icon "button" at bounding box center [1107, 431] width 3 height 12
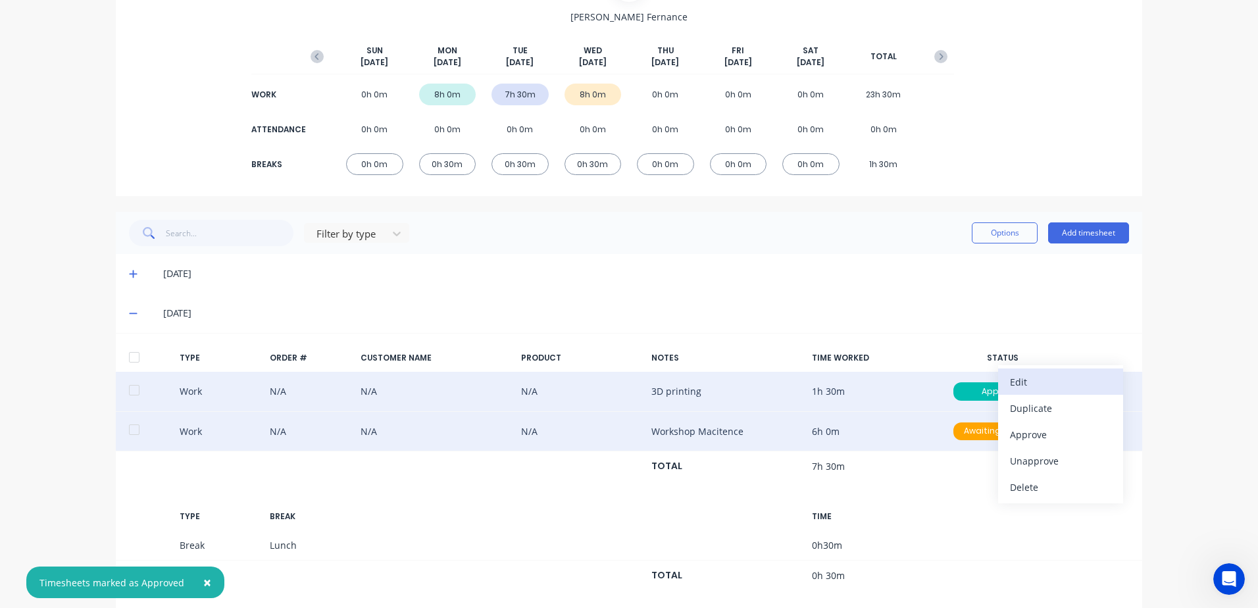
click at [1019, 382] on div "Edit" at bounding box center [1060, 381] width 101 height 19
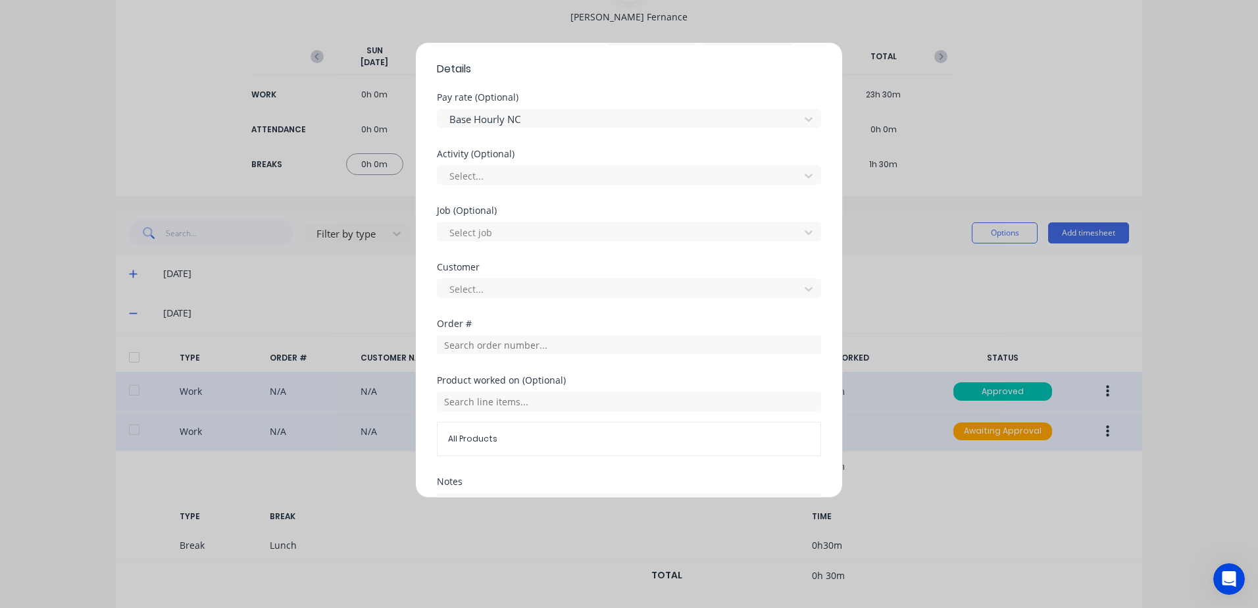
scroll to position [416, 0]
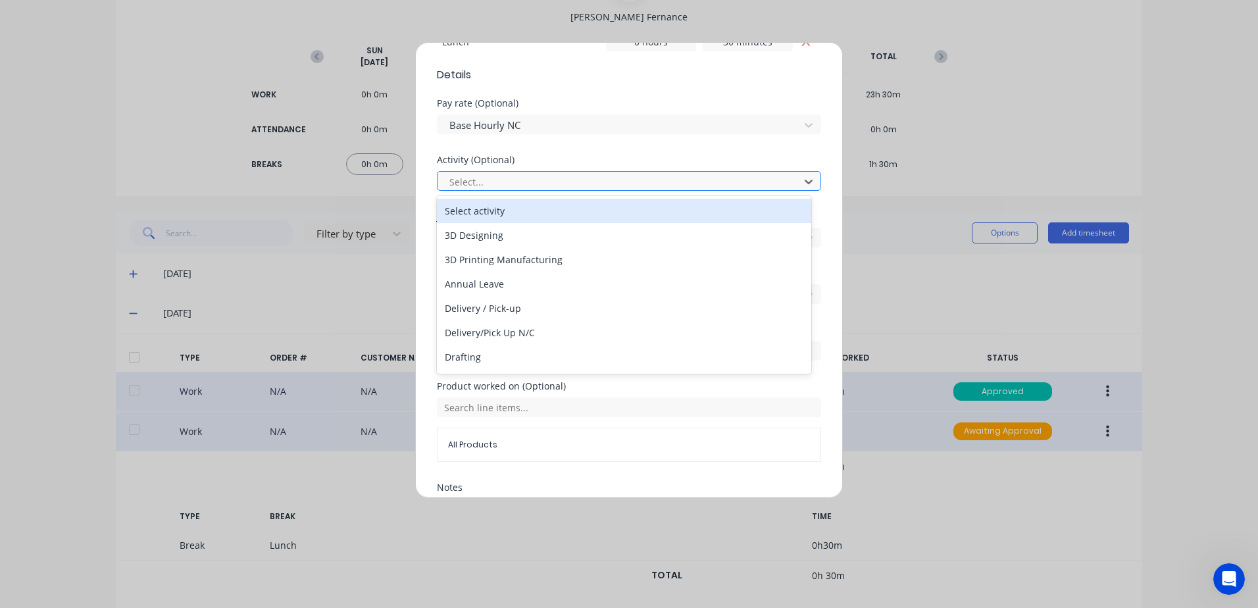
click at [494, 176] on div at bounding box center [620, 182] width 345 height 16
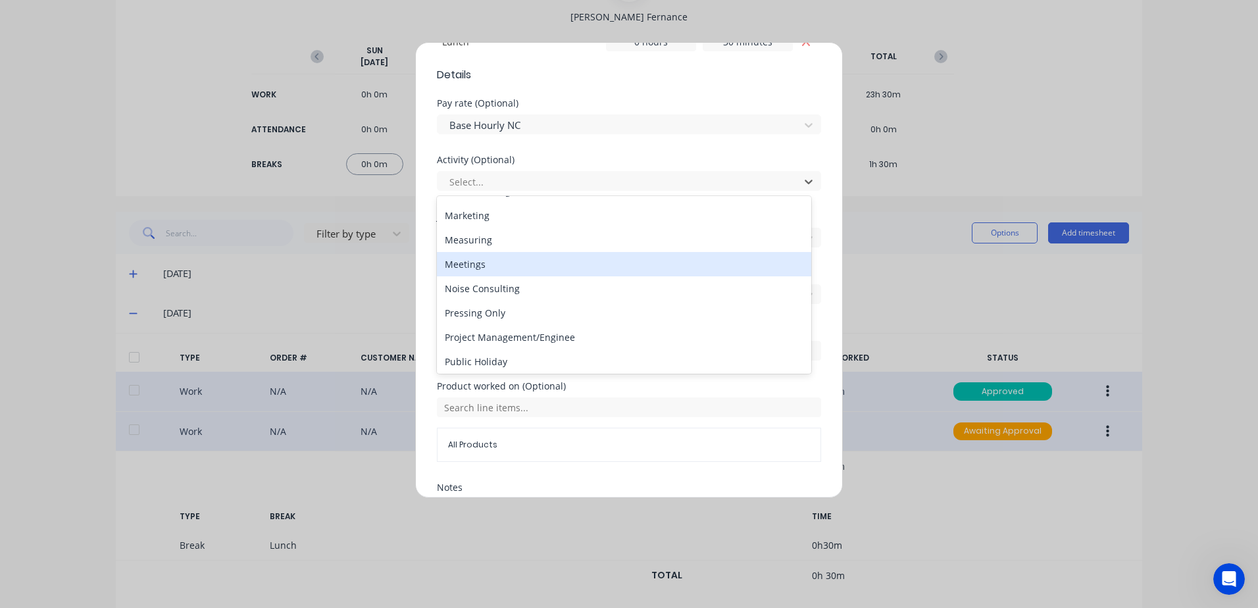
scroll to position [631, 0]
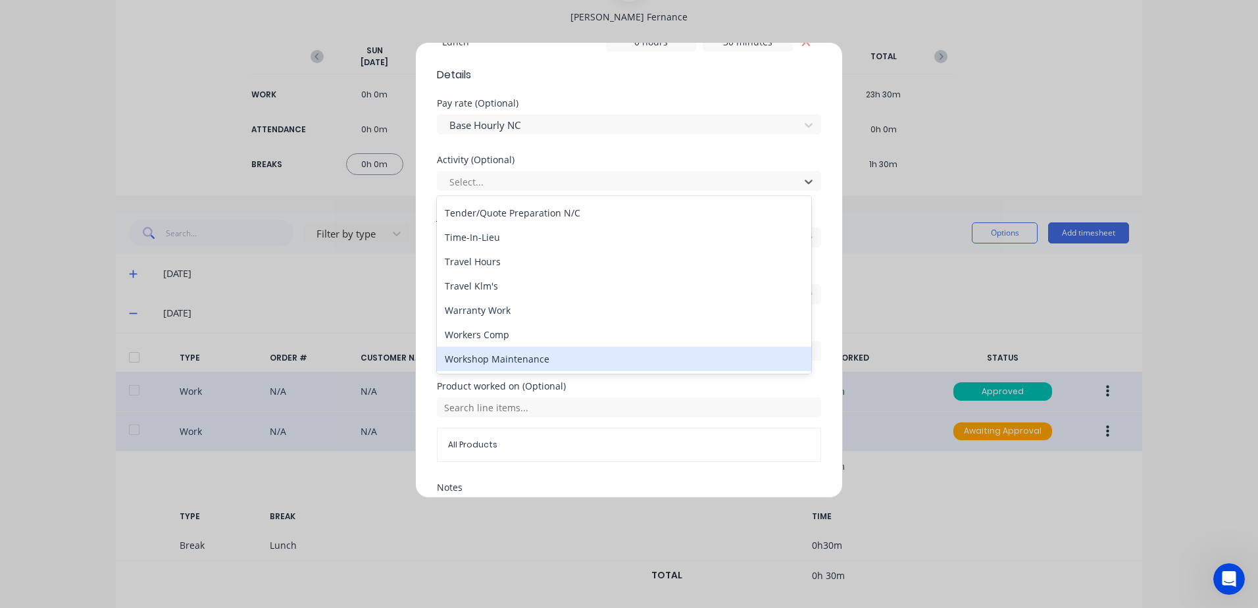
click at [499, 358] on div "Workshop Maintenance" at bounding box center [624, 359] width 374 height 24
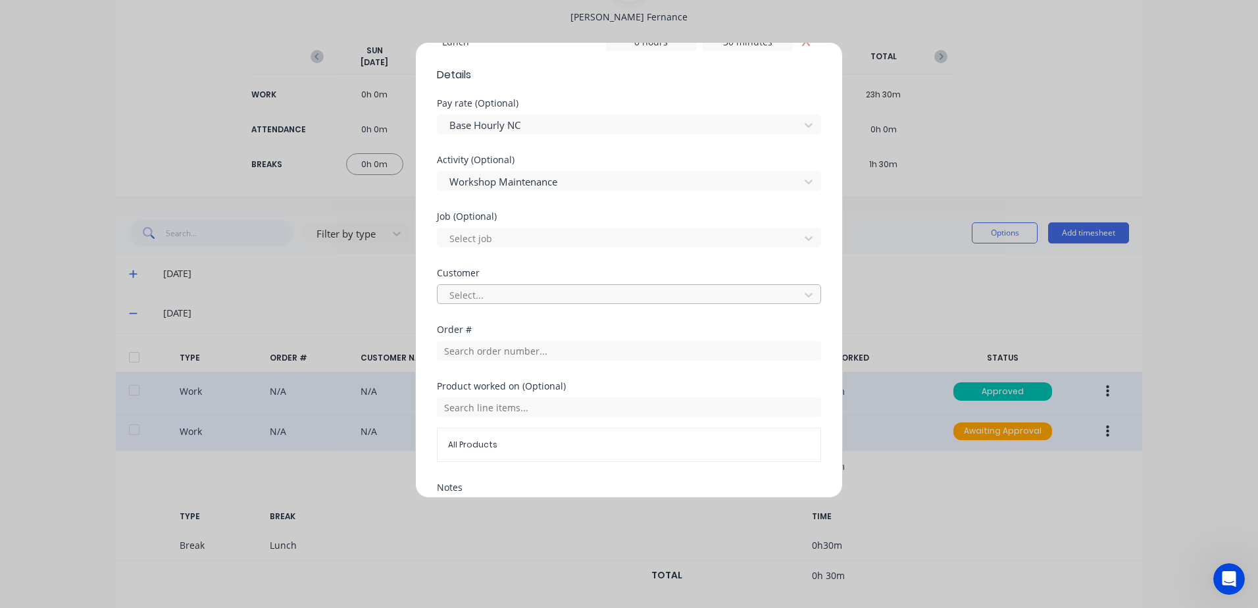
click at [482, 295] on div at bounding box center [620, 295] width 345 height 16
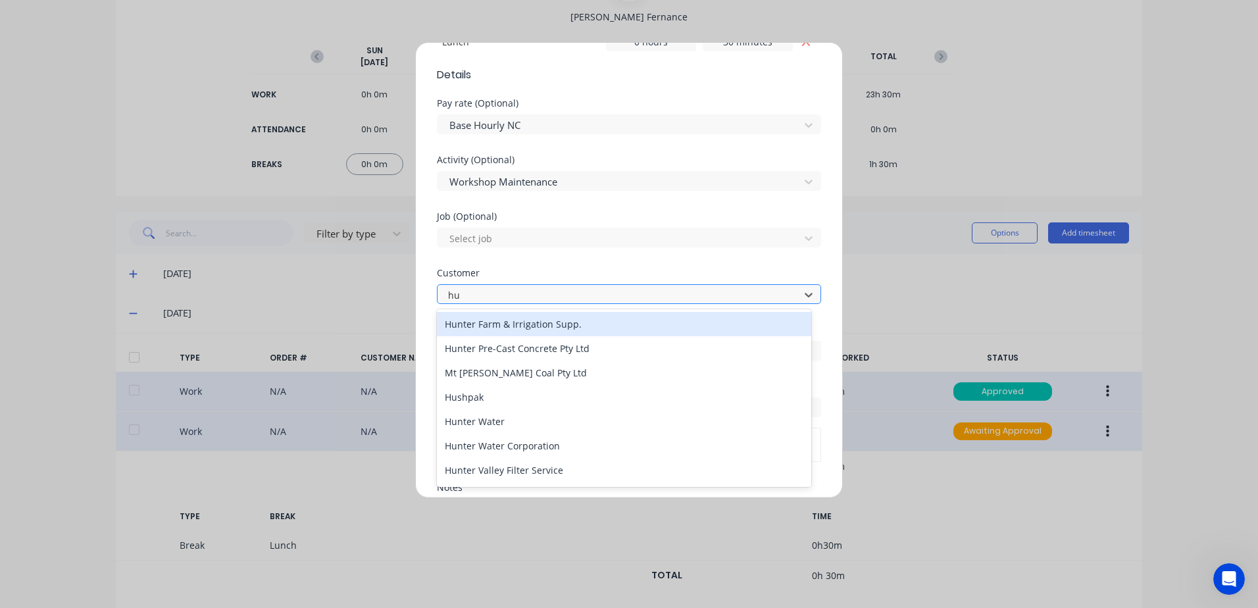
type input "hus"
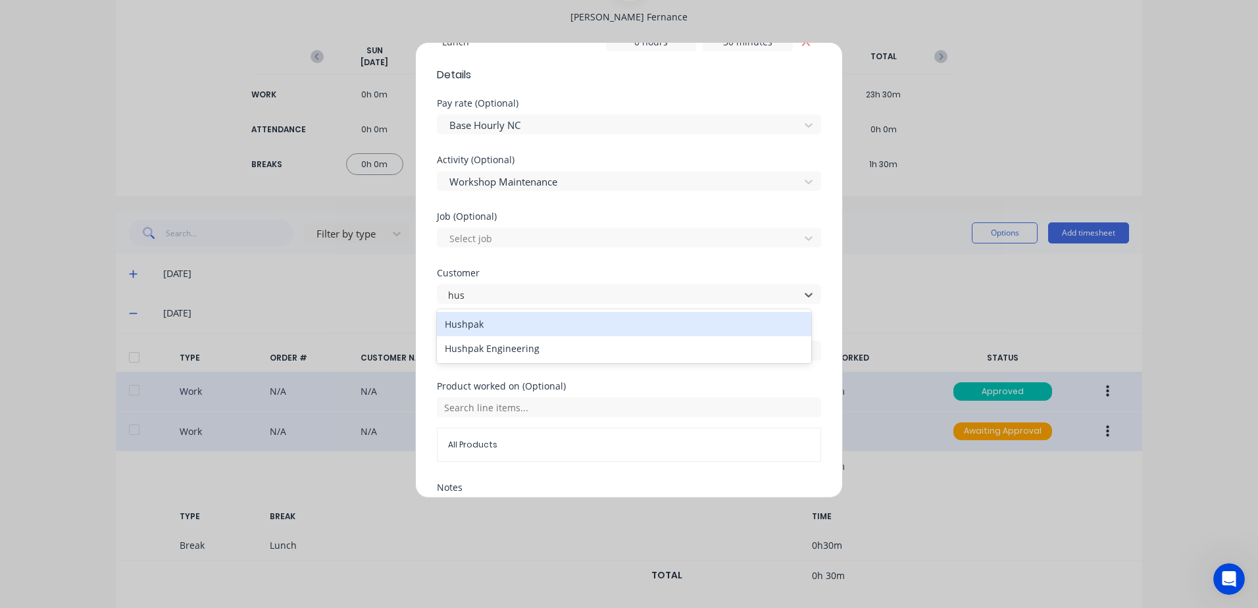
click at [480, 325] on div "Hushpak" at bounding box center [624, 324] width 374 height 24
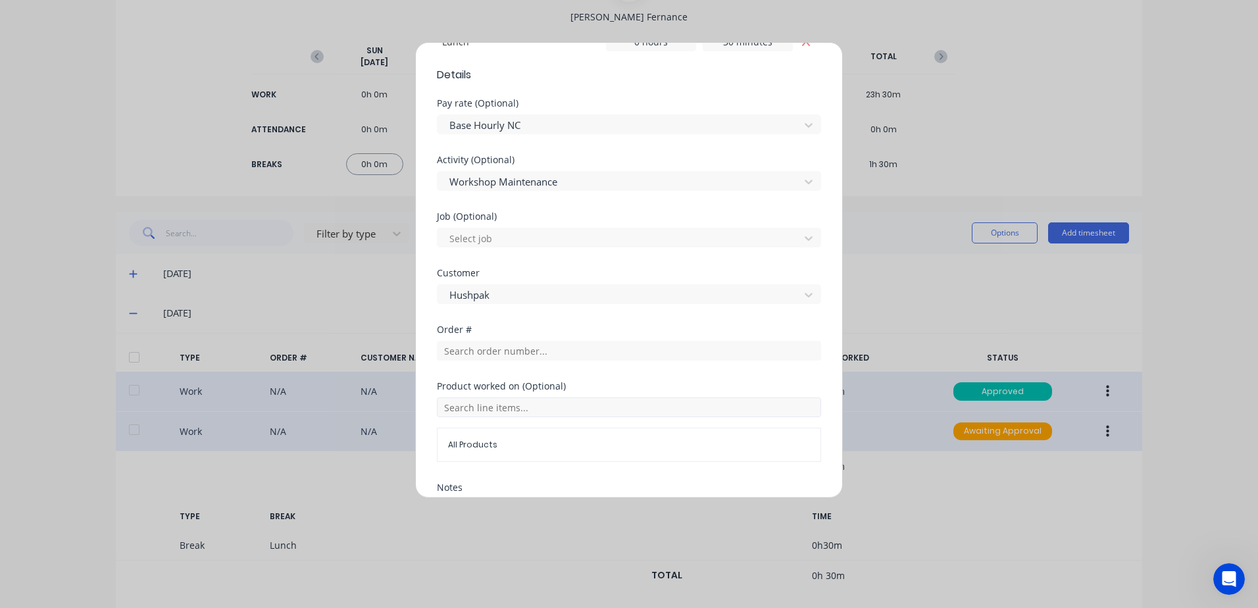
scroll to position [548, 0]
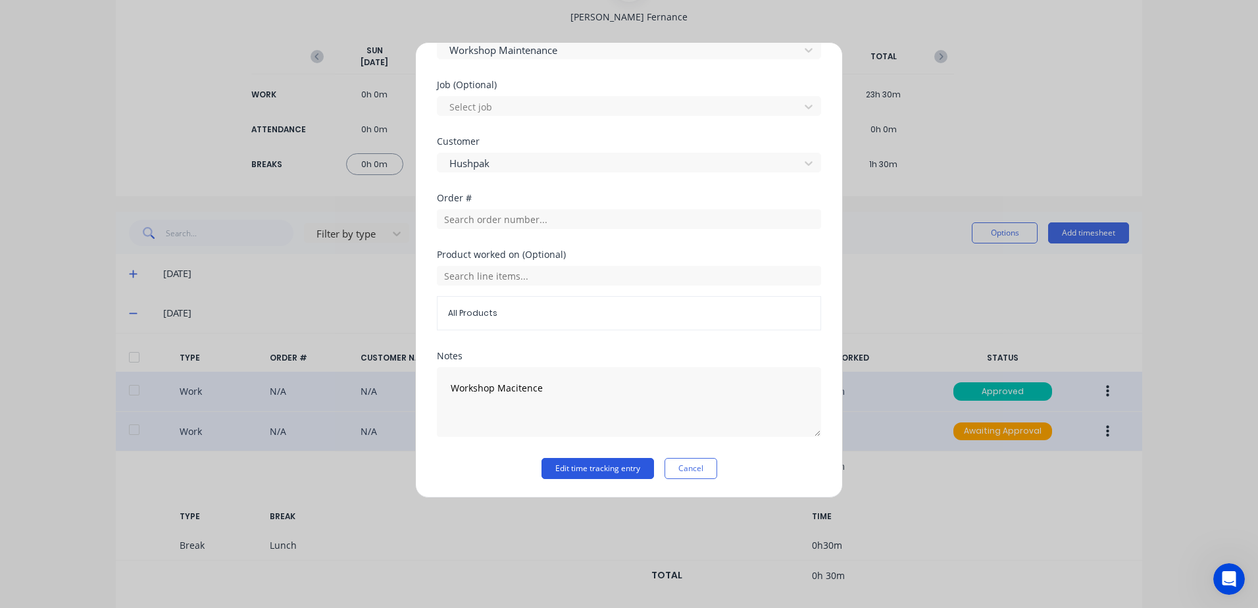
click at [567, 469] on button "Edit time tracking entry" at bounding box center [598, 468] width 113 height 21
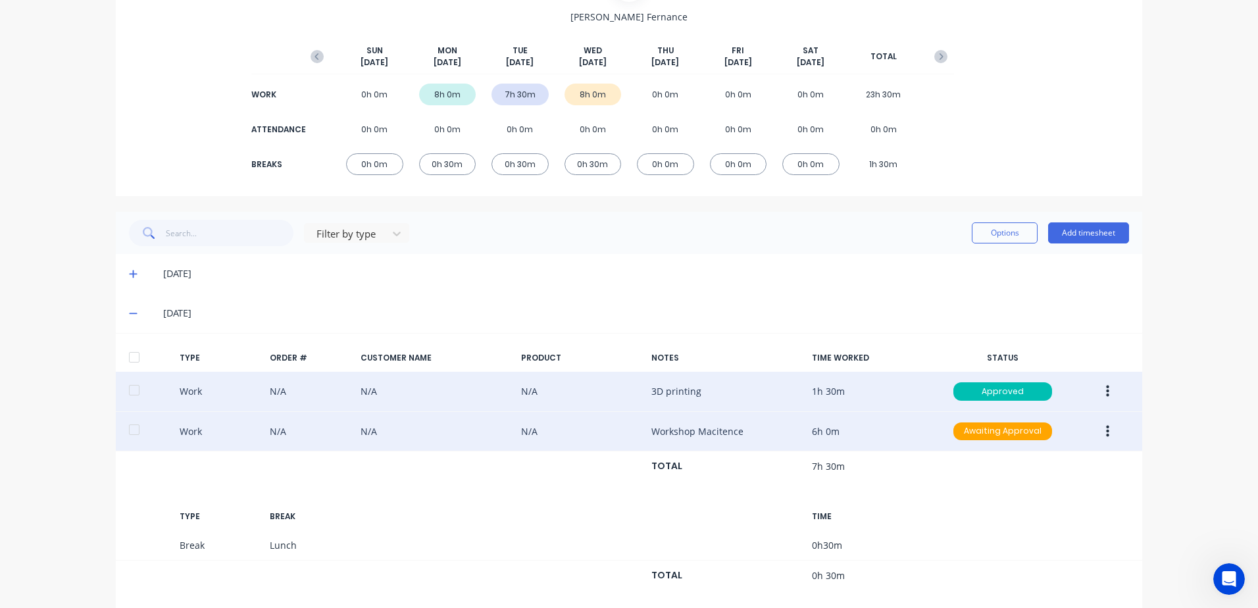
click at [1106, 431] on icon "button" at bounding box center [1107, 431] width 3 height 12
click at [1017, 436] on div "Approve" at bounding box center [1060, 434] width 101 height 19
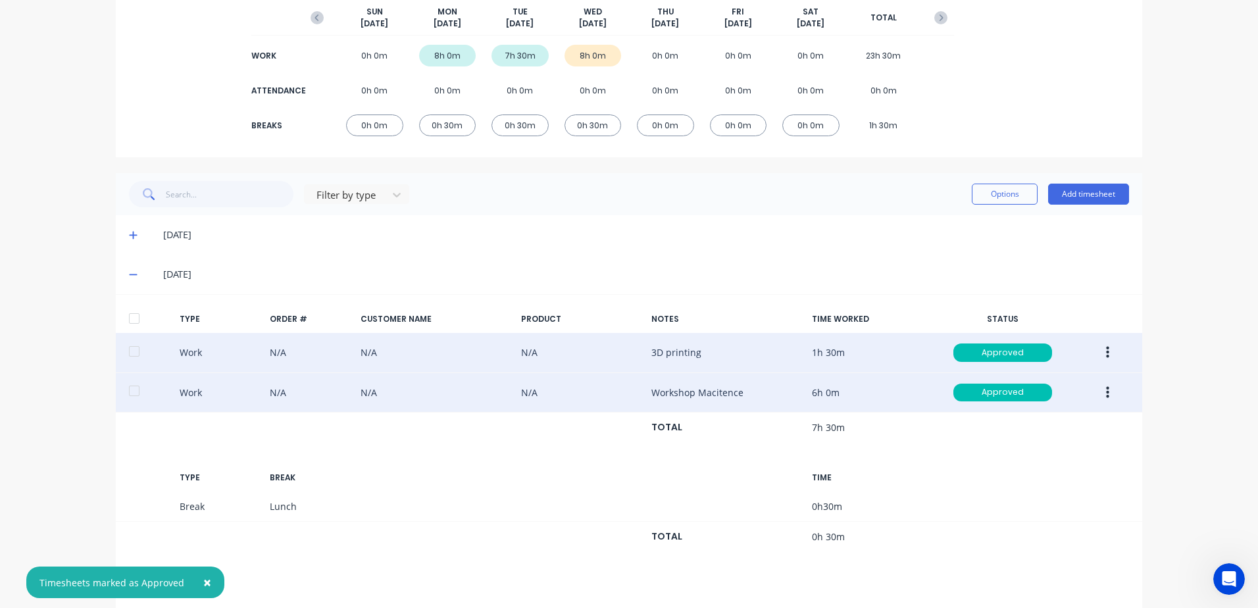
scroll to position [192, 0]
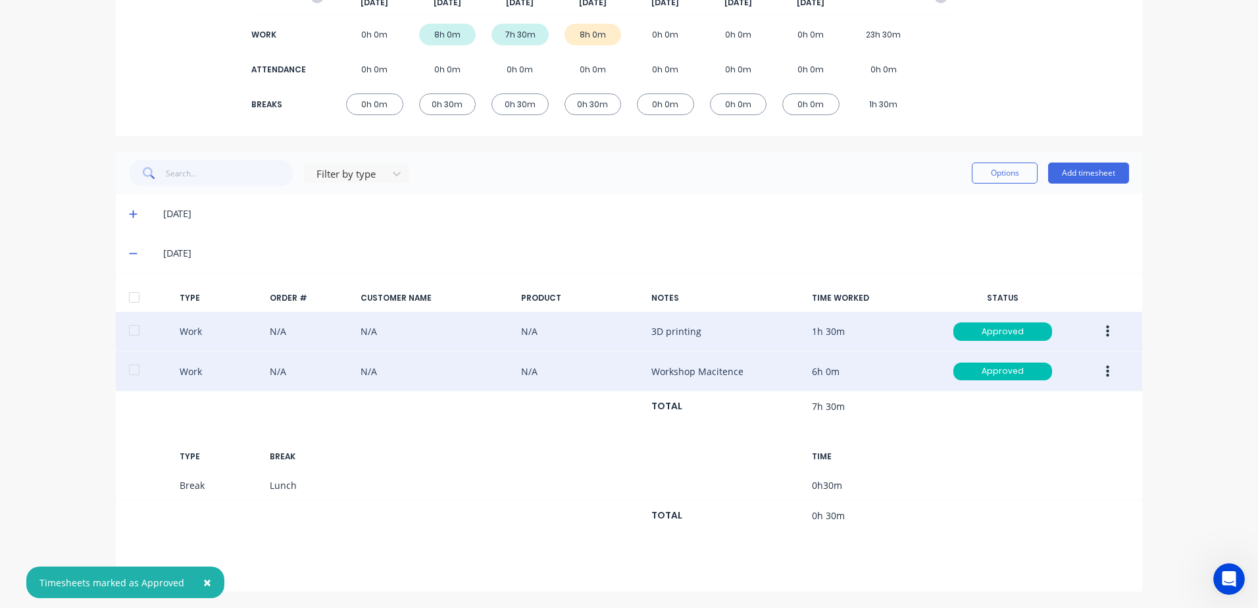
click at [203, 581] on span "×" at bounding box center [207, 582] width 8 height 18
click at [129, 573] on icon at bounding box center [133, 572] width 9 height 9
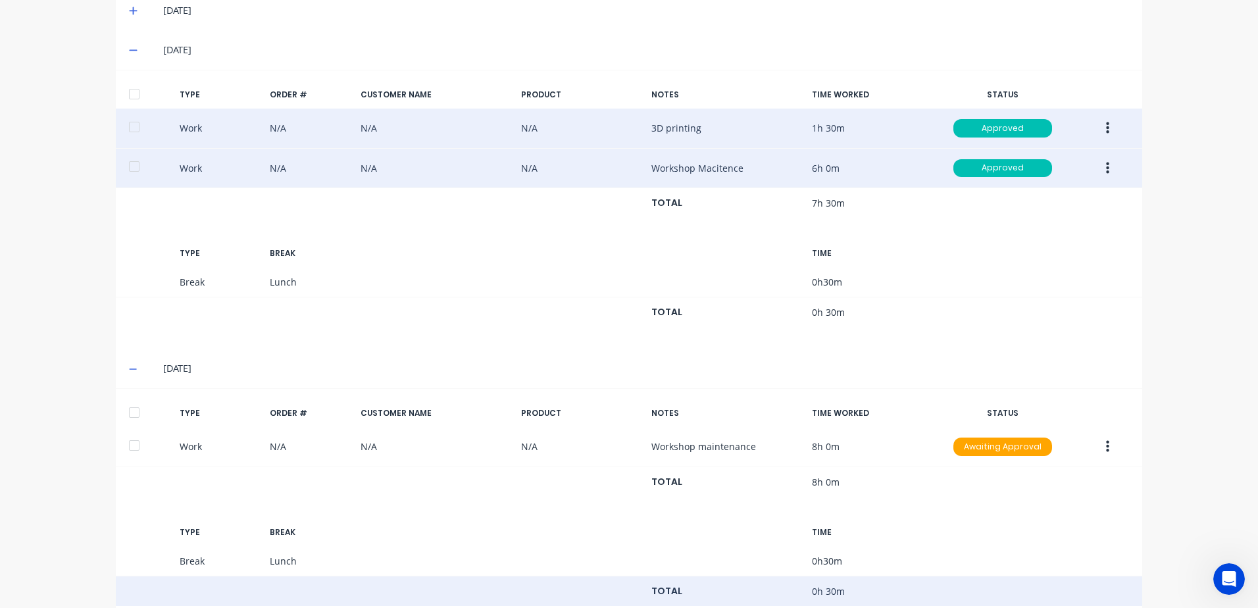
scroll to position [431, 0]
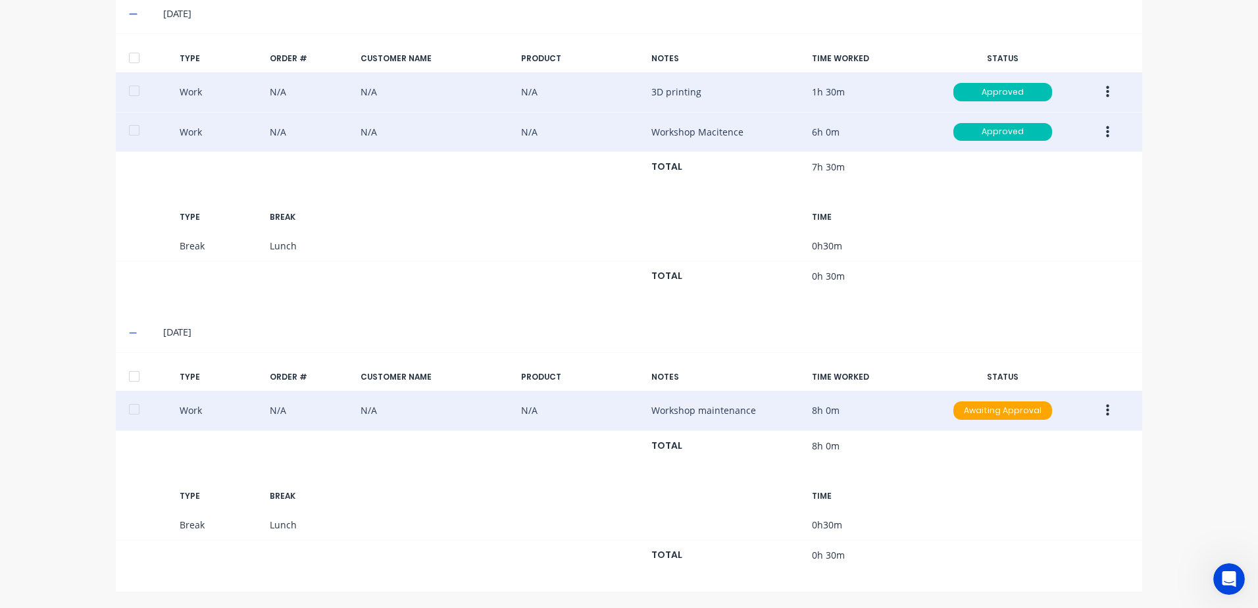
click at [1106, 412] on icon "button" at bounding box center [1107, 410] width 3 height 14
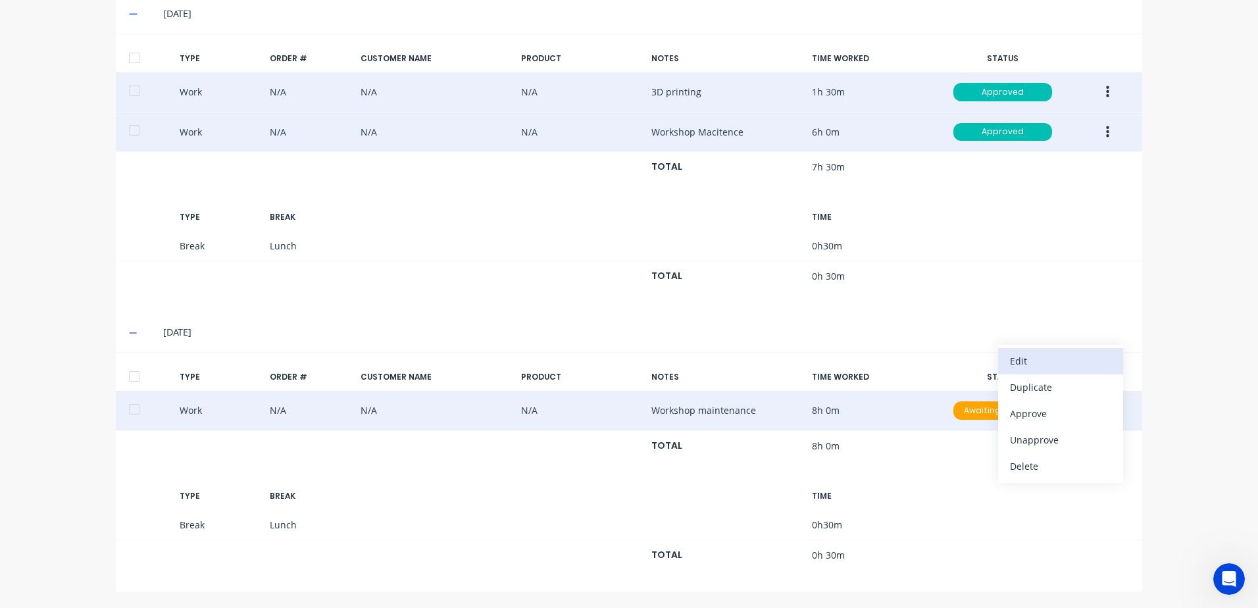
click at [1025, 360] on div "Edit" at bounding box center [1060, 360] width 101 height 19
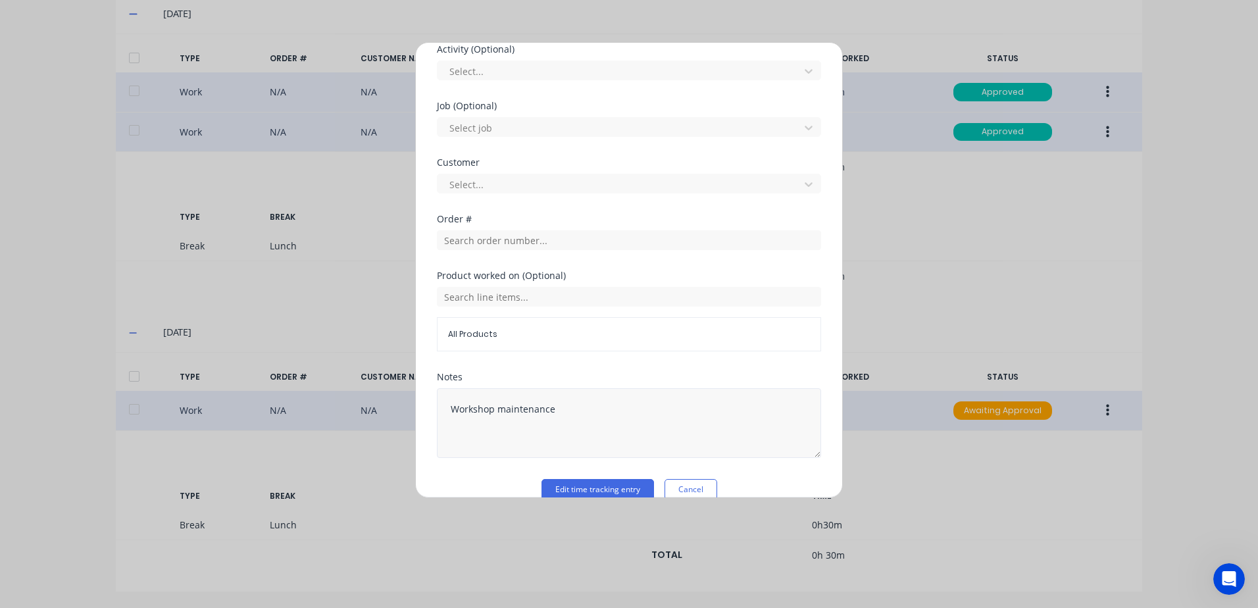
scroll to position [197, 0]
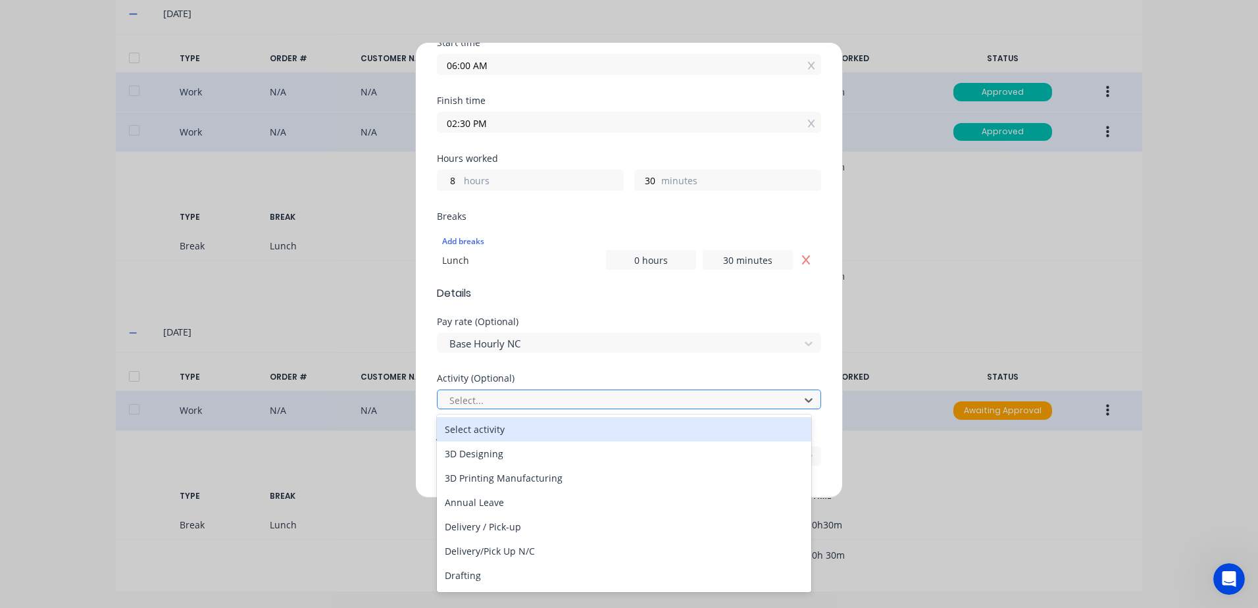
click at [498, 397] on div at bounding box center [620, 400] width 345 height 16
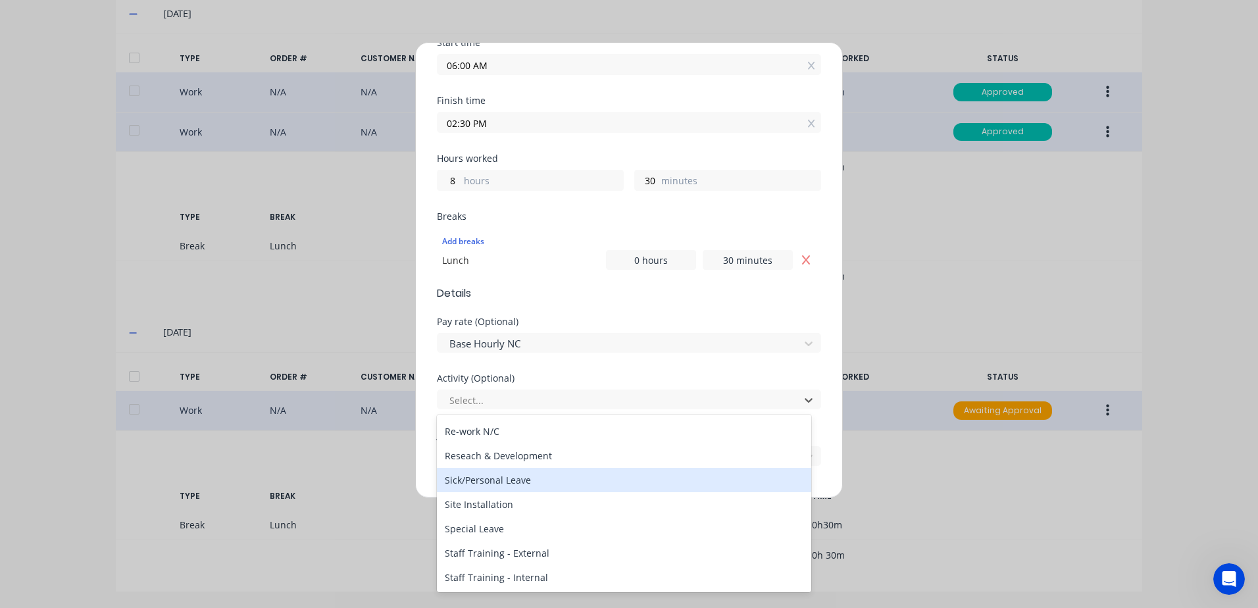
scroll to position [631, 0]
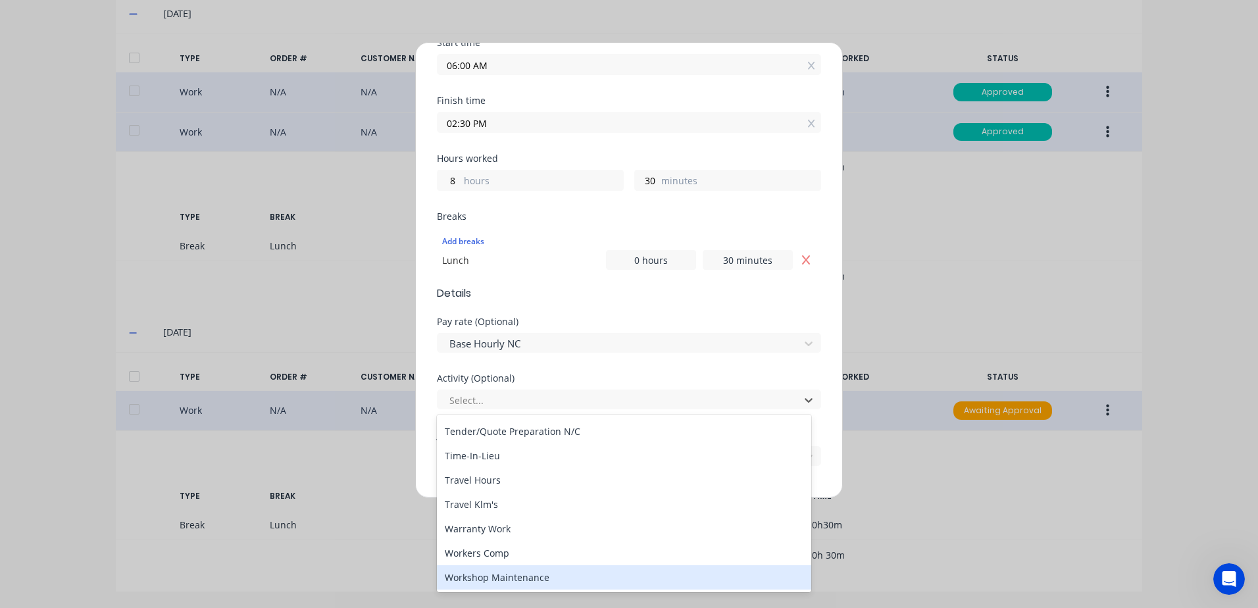
click at [509, 579] on div "Workshop Maintenance" at bounding box center [624, 577] width 374 height 24
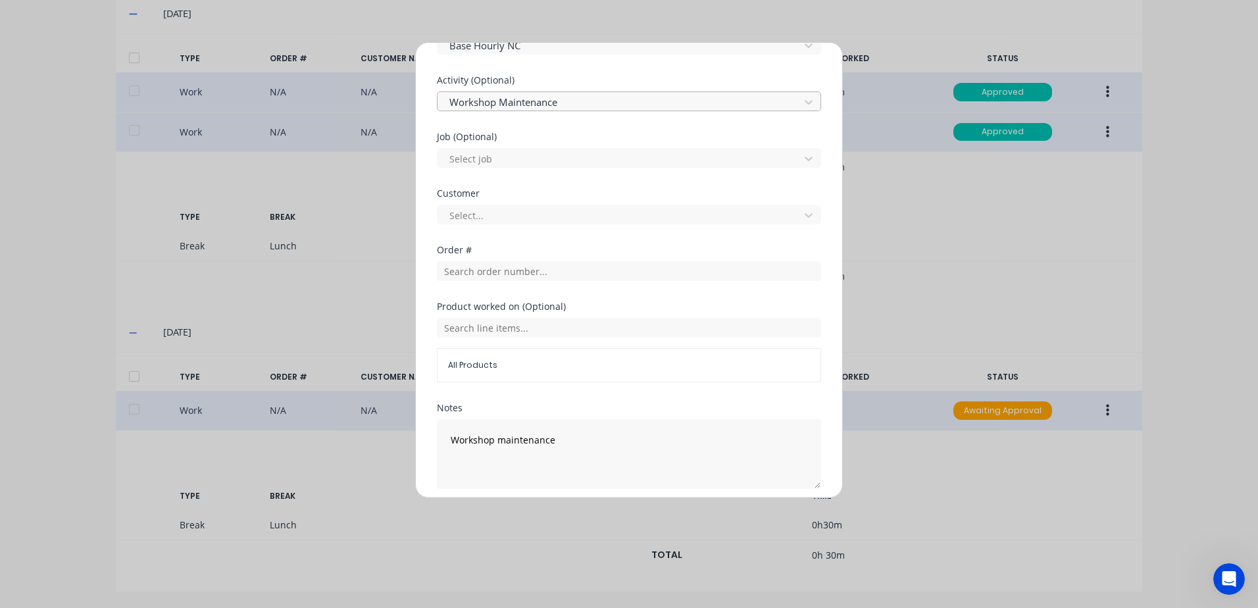
scroll to position [526, 0]
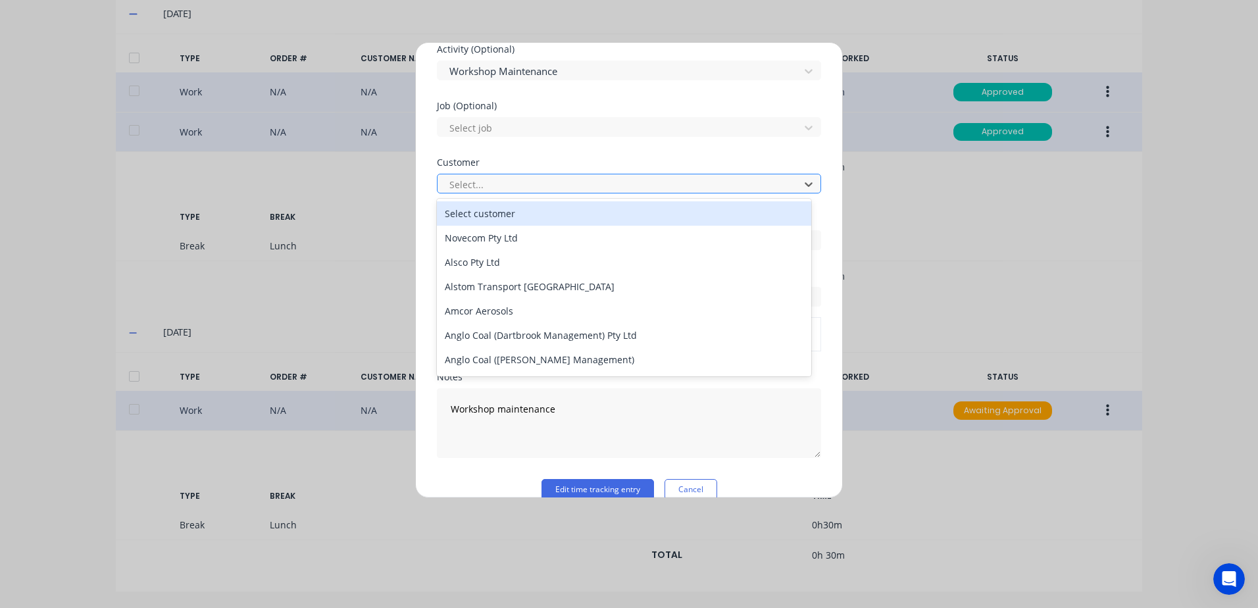
click at [486, 182] on div at bounding box center [620, 184] width 345 height 16
type input "hus"
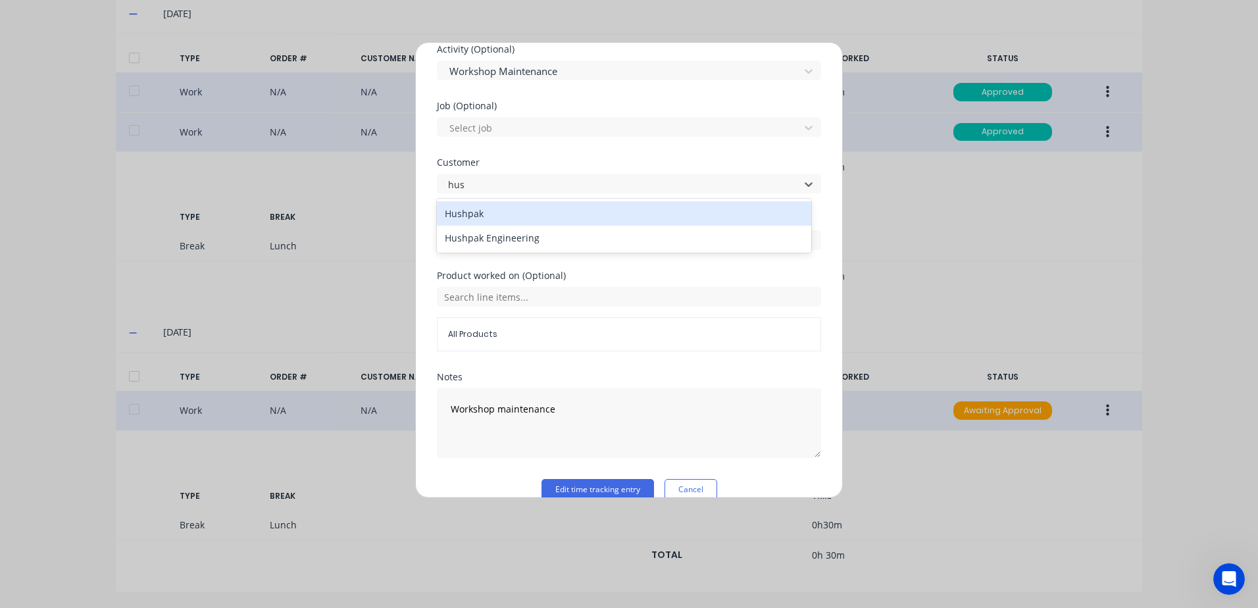
click at [476, 215] on div "Hushpak" at bounding box center [624, 213] width 374 height 24
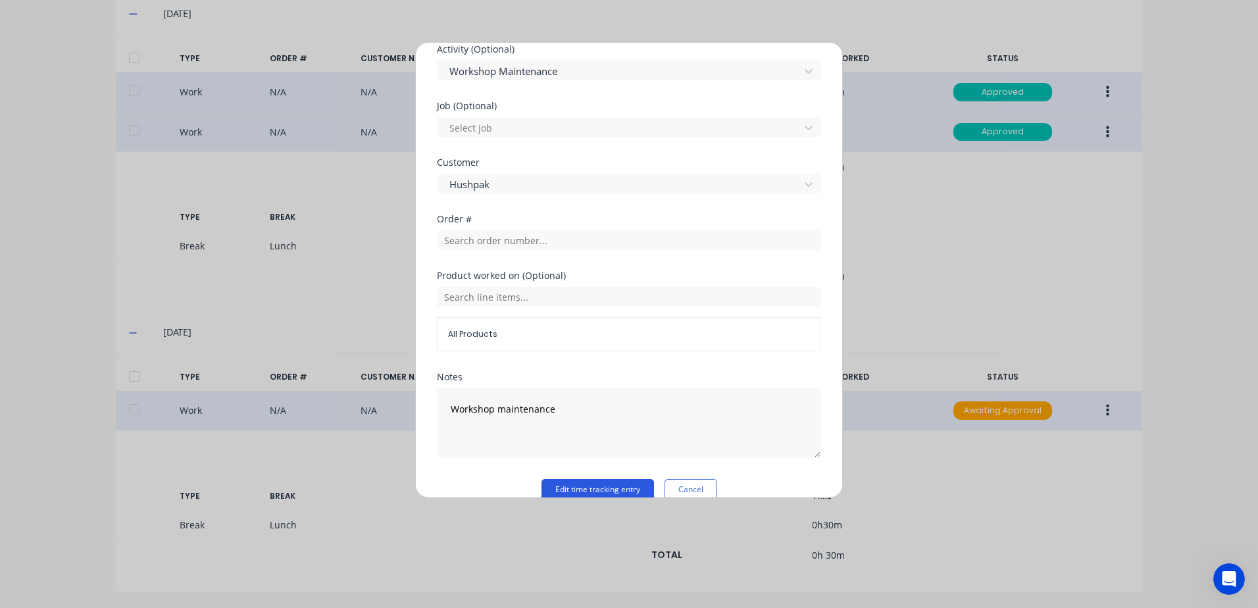
click at [560, 488] on button "Edit time tracking entry" at bounding box center [598, 489] width 113 height 21
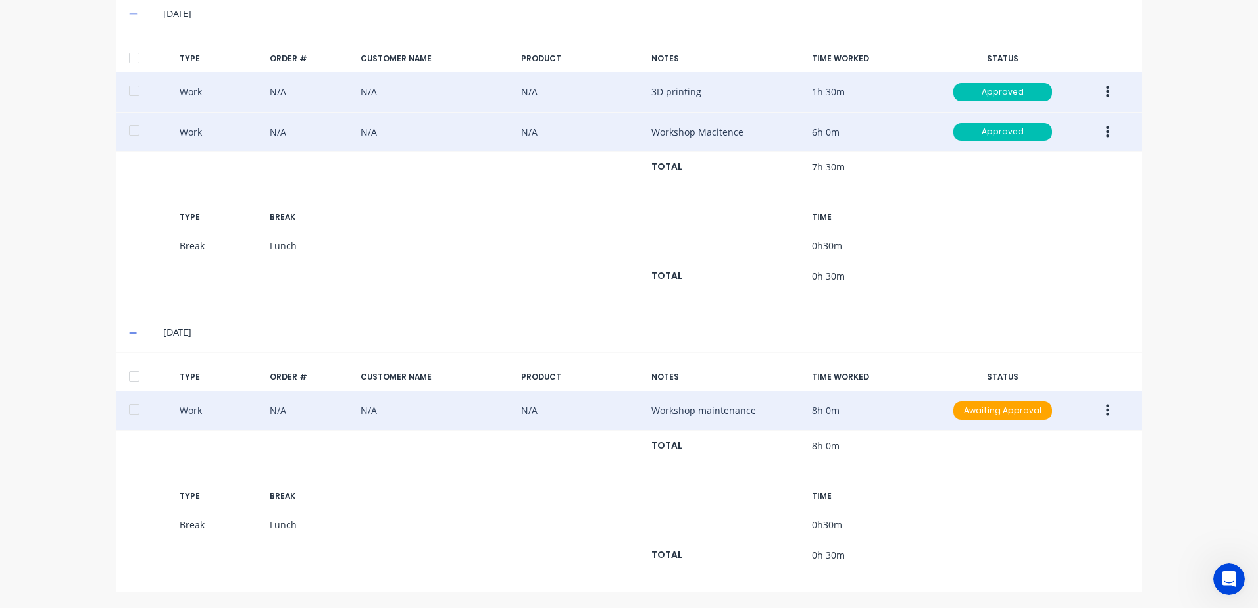
click at [1106, 410] on icon "button" at bounding box center [1107, 411] width 3 height 12
click at [1034, 415] on div "Approve" at bounding box center [1060, 413] width 101 height 19
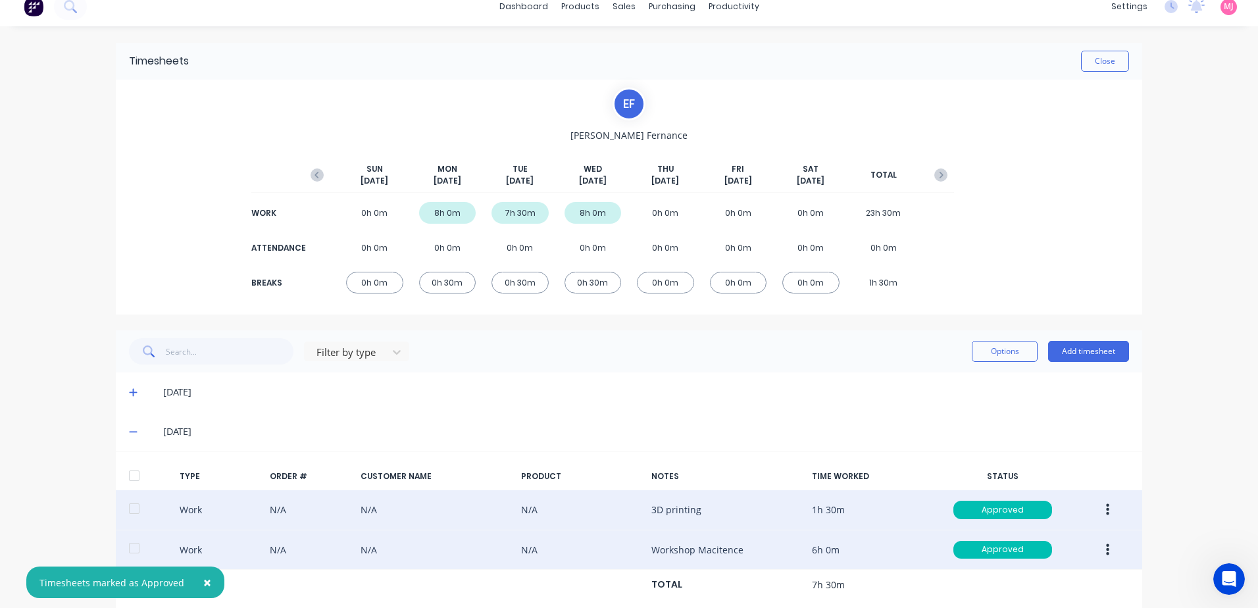
scroll to position [0, 0]
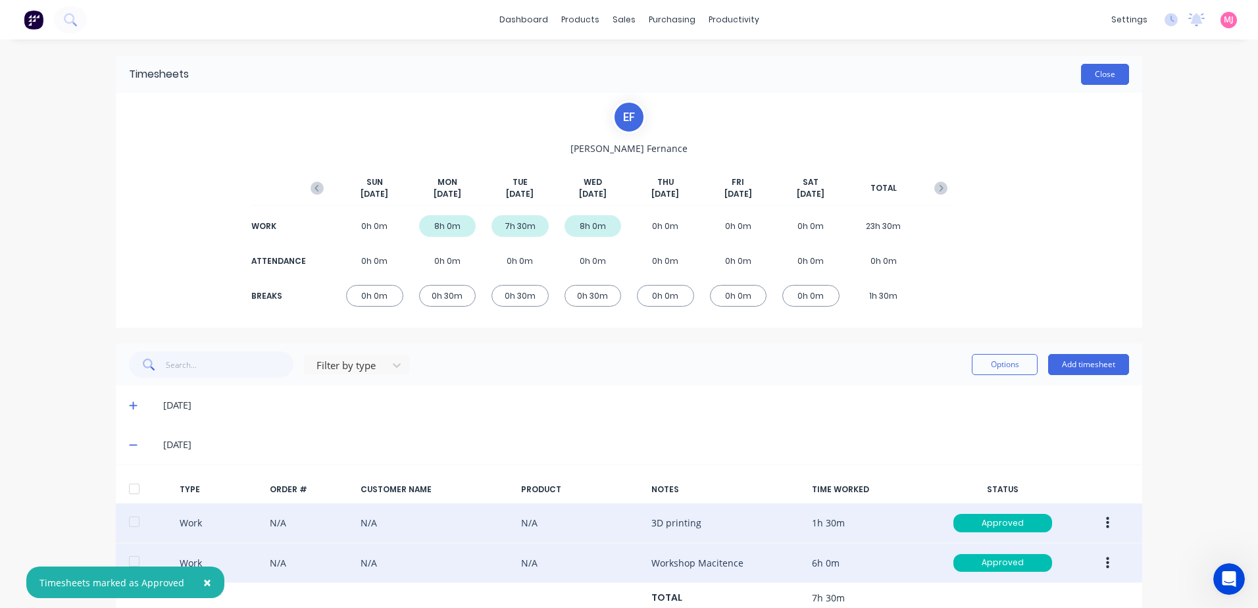
click at [1106, 72] on button "Close" at bounding box center [1105, 74] width 48 height 21
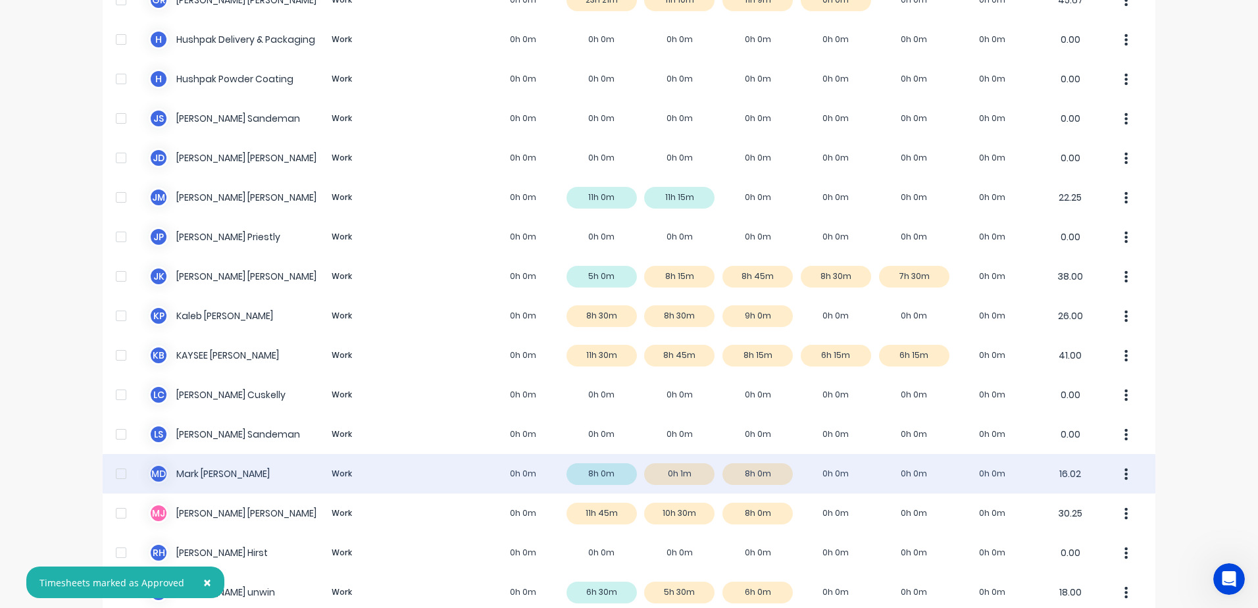
scroll to position [724, 0]
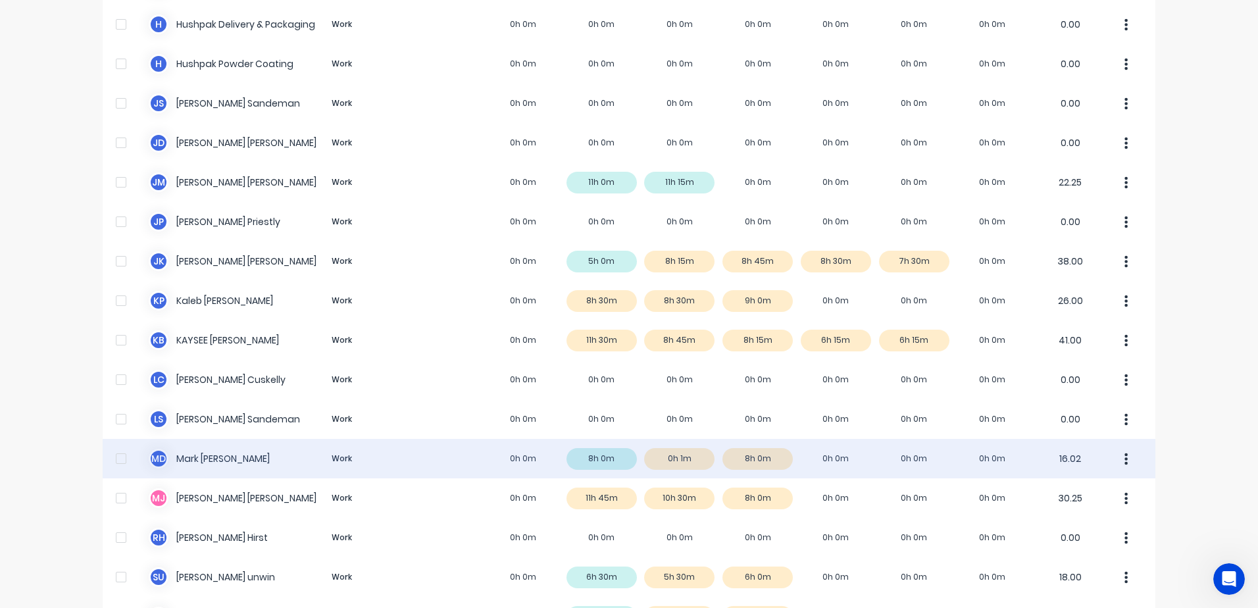
click at [1125, 458] on icon "button" at bounding box center [1126, 459] width 3 height 12
click at [195, 458] on div "M D Mark Dickson Work 0h 0m 8h 0m 0h 1m 8h 0m 0h 0m 0h 0m 0h 0m 16.02 Approve U…" at bounding box center [629, 458] width 1053 height 39
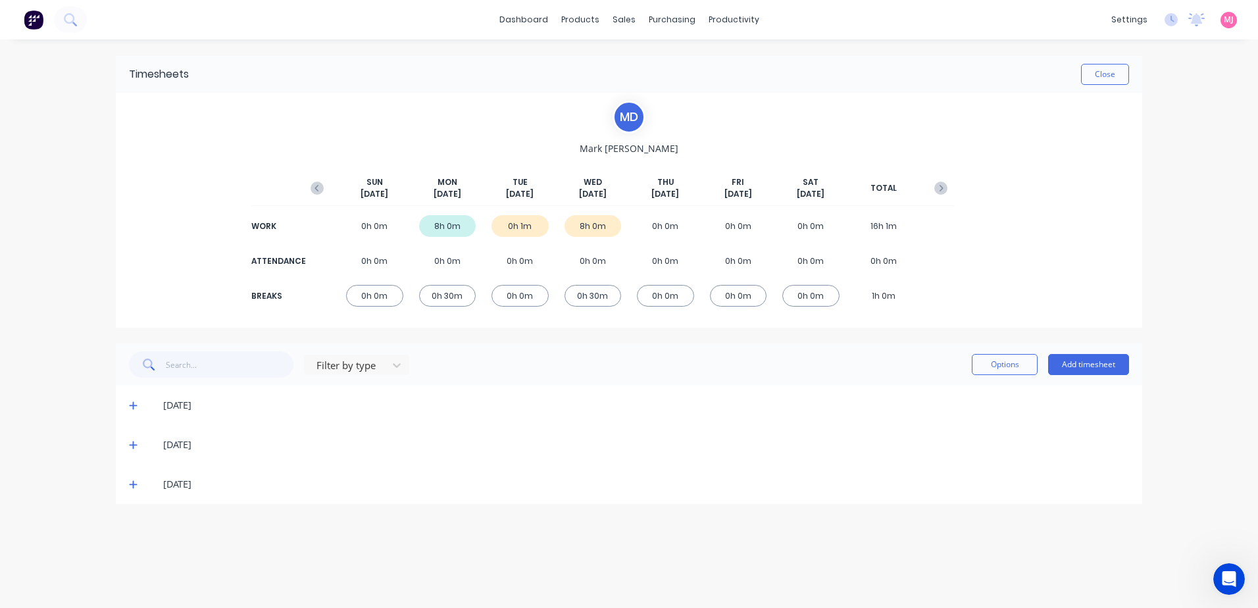
click at [130, 444] on icon at bounding box center [133, 444] width 9 height 9
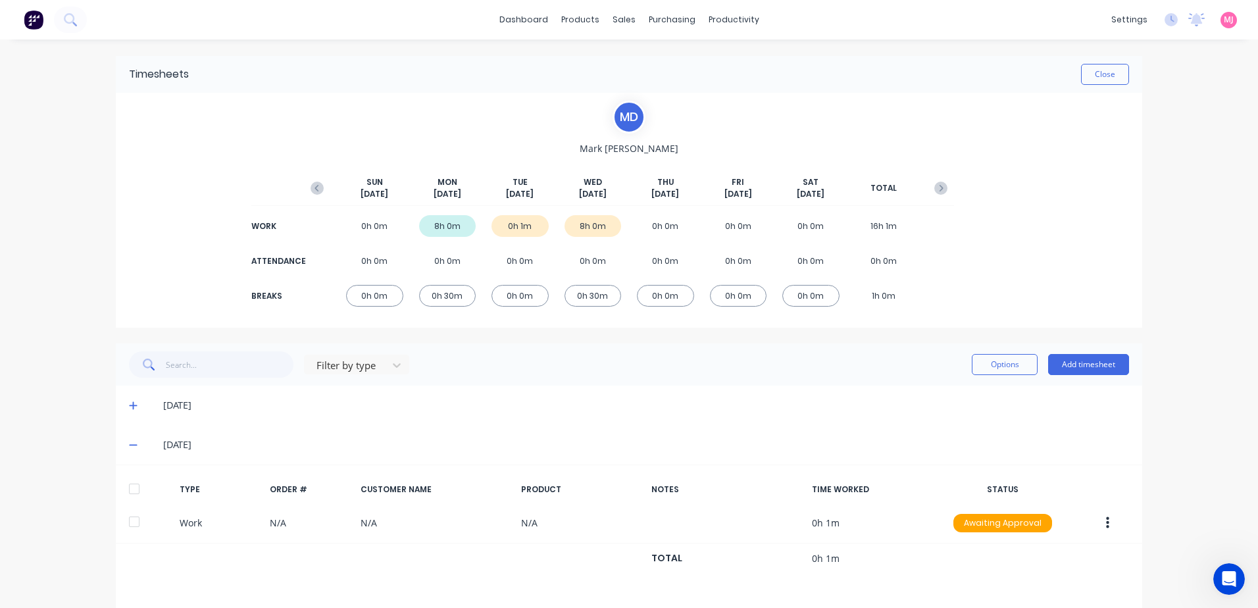
scroll to position [43, 0]
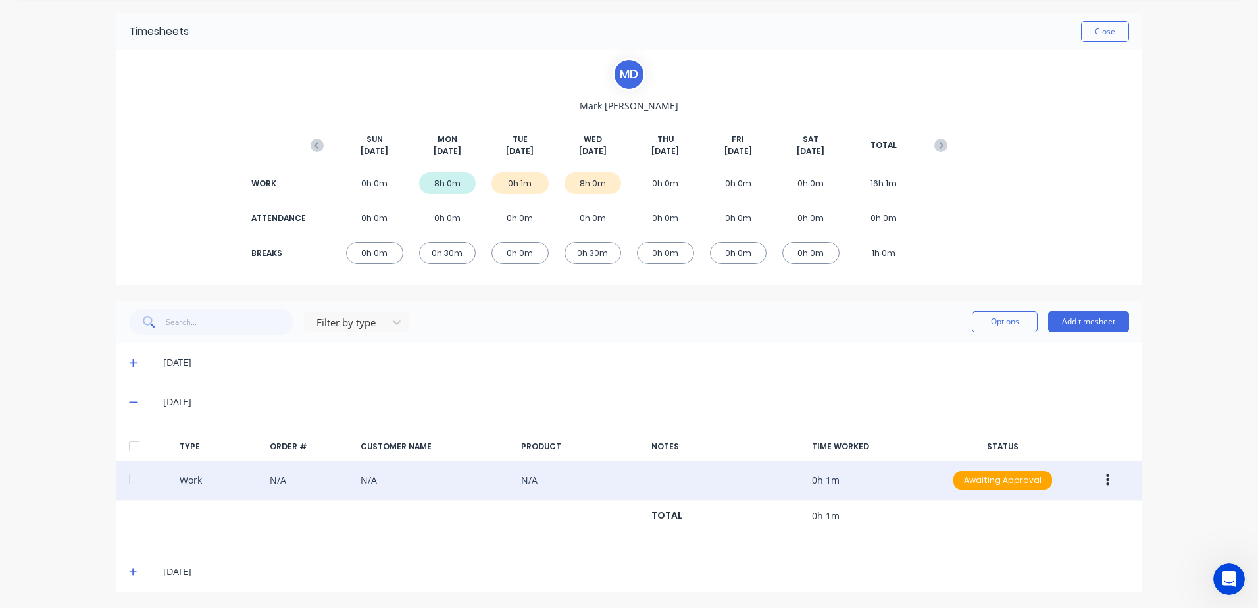
click at [1106, 481] on icon "button" at bounding box center [1107, 480] width 3 height 14
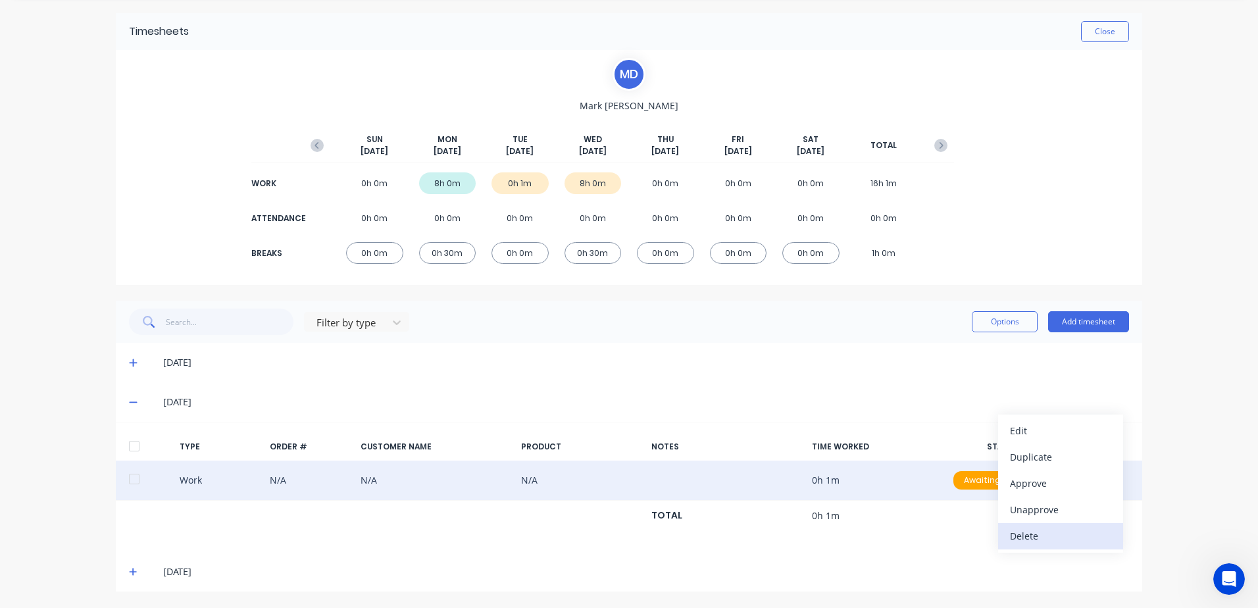
click at [1024, 535] on div "Delete" at bounding box center [1060, 535] width 101 height 19
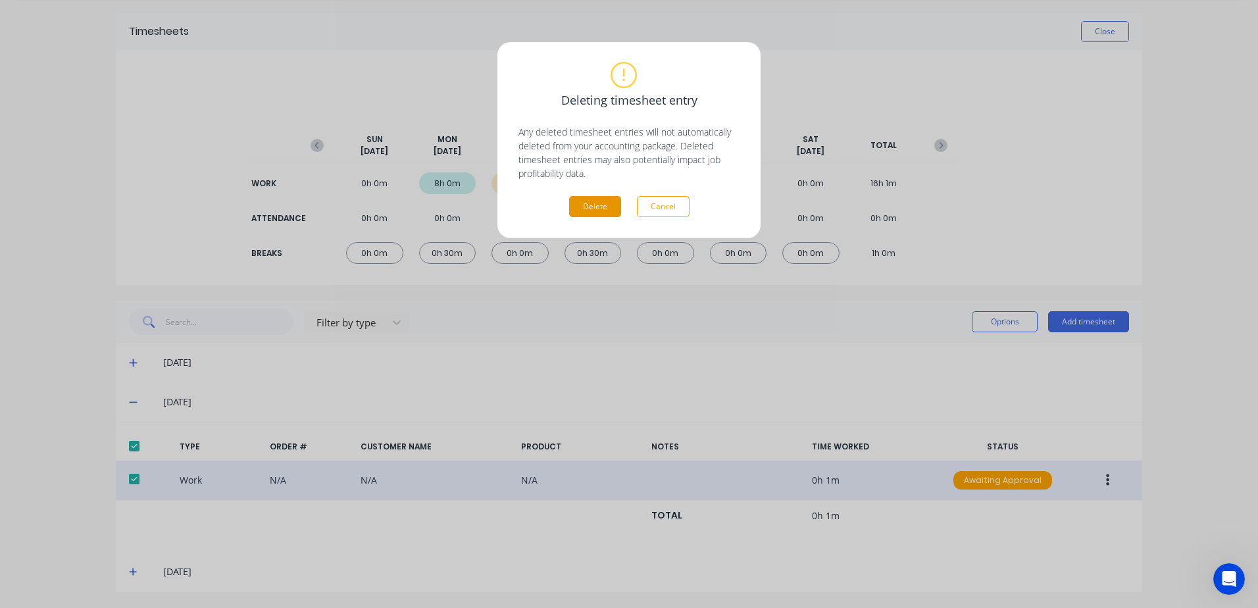
click at [600, 201] on button "Delete" at bounding box center [595, 206] width 52 height 21
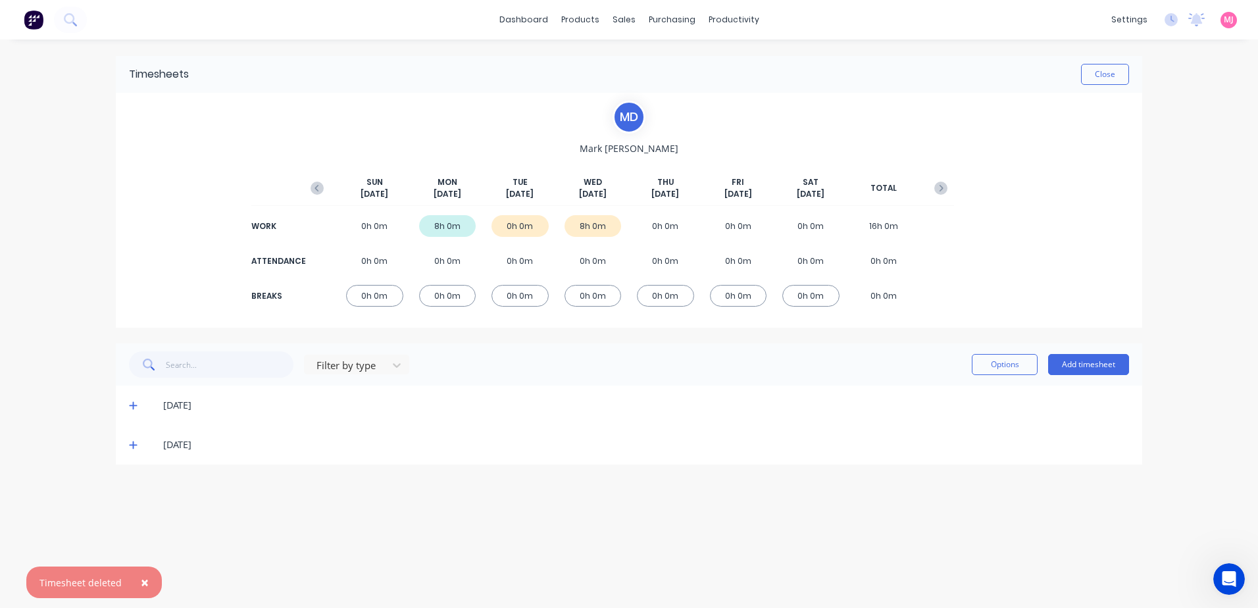
click at [132, 442] on icon at bounding box center [133, 444] width 9 height 9
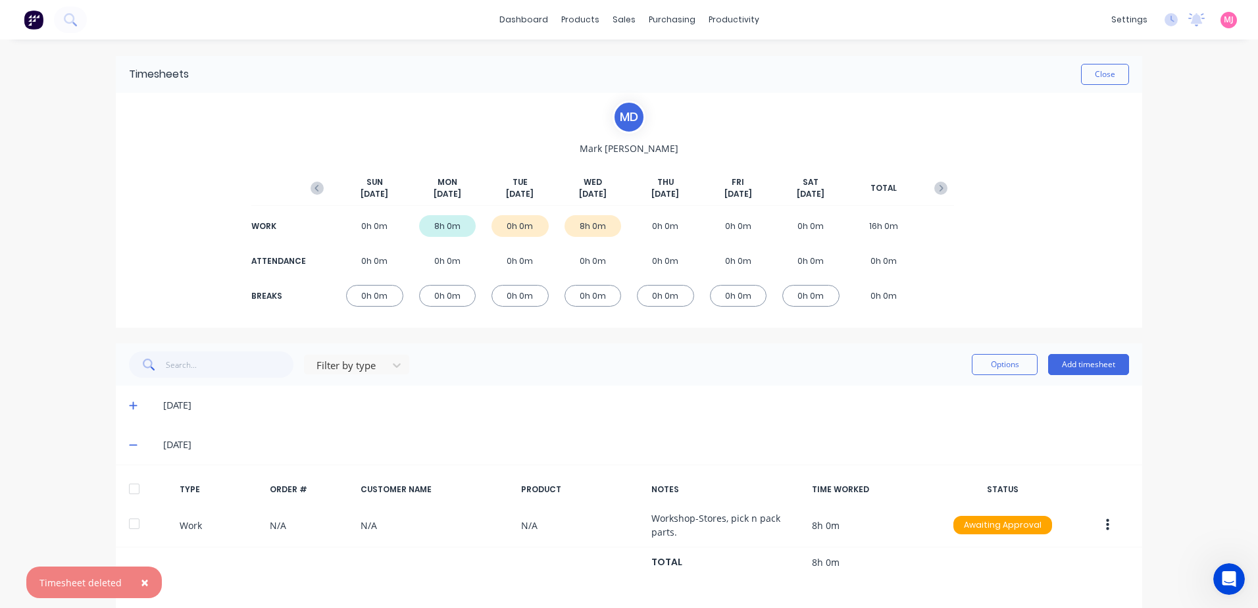
click at [130, 404] on icon at bounding box center [133, 405] width 9 height 9
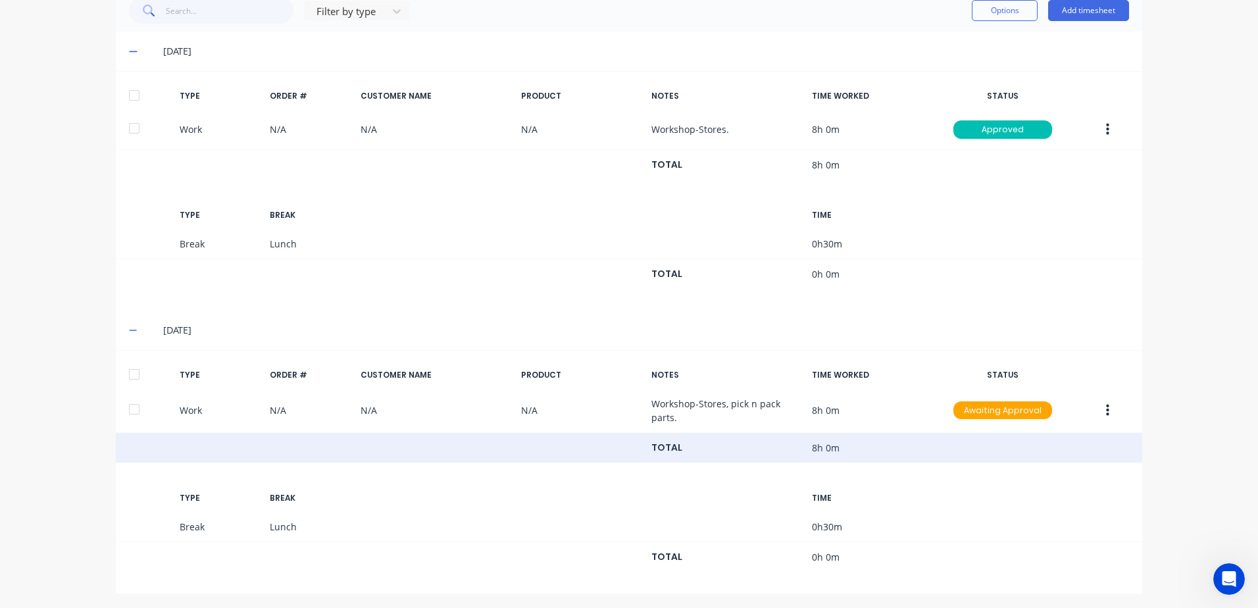
scroll to position [356, 0]
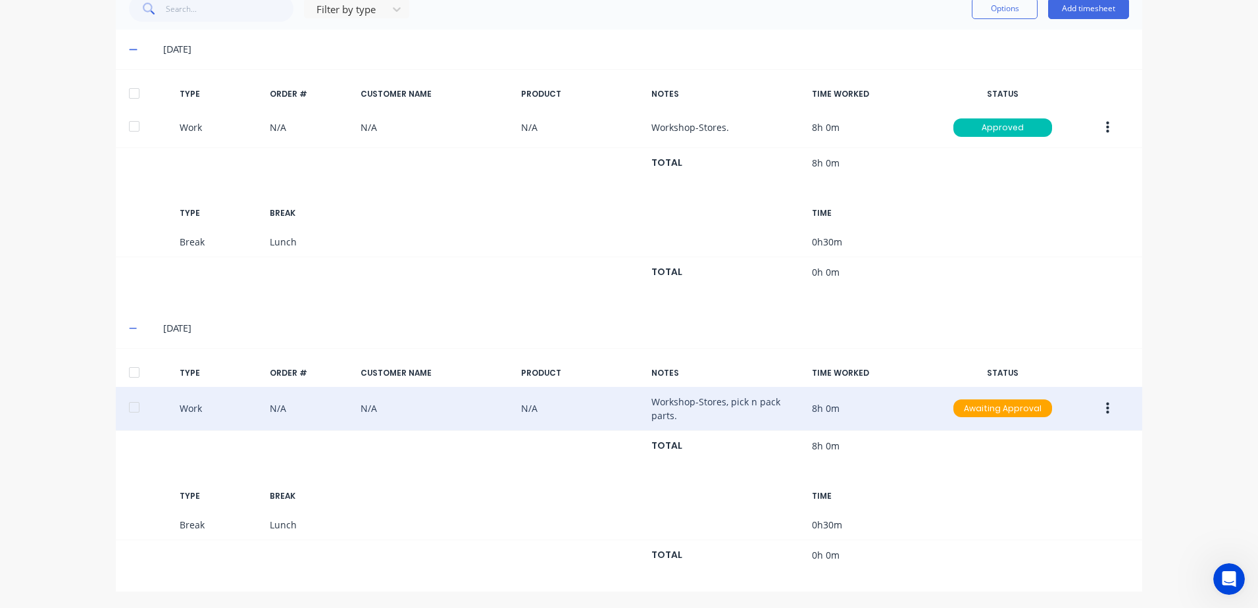
click at [1106, 409] on icon "button" at bounding box center [1107, 408] width 3 height 12
click at [1010, 360] on div "Edit" at bounding box center [1060, 358] width 101 height 19
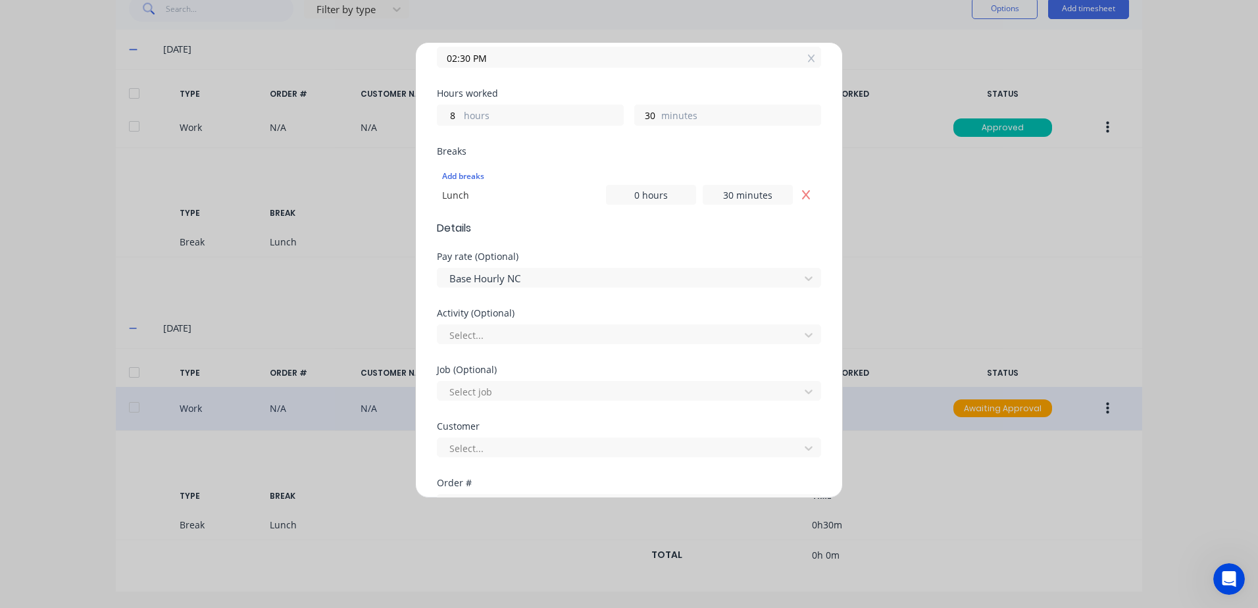
scroll to position [263, 0]
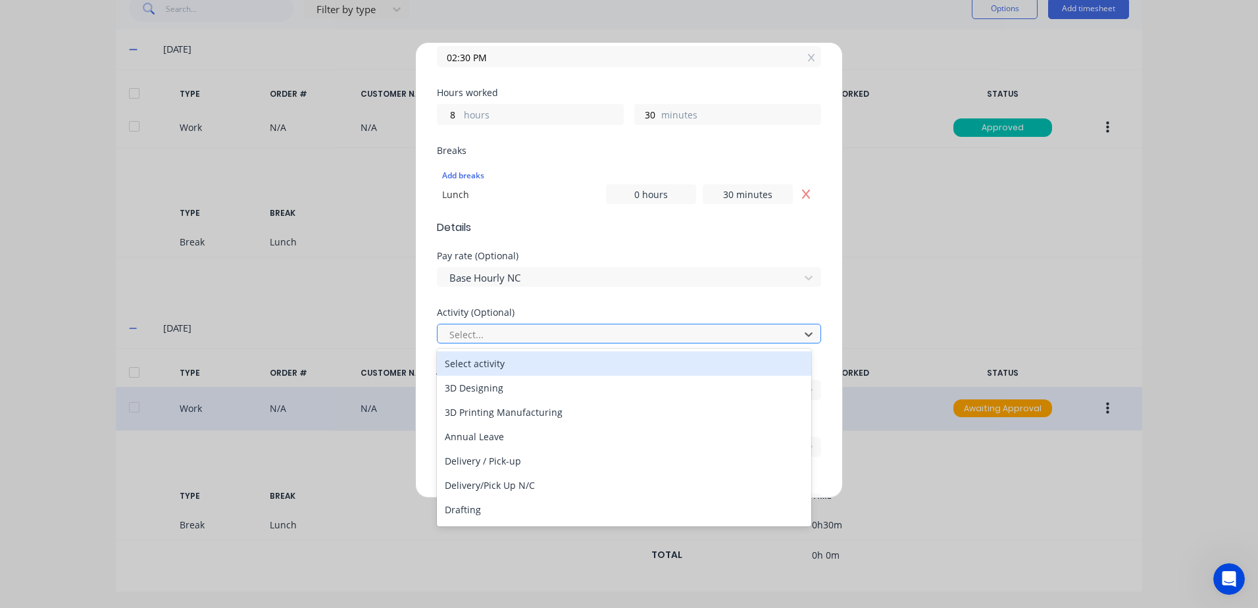
click at [477, 331] on div at bounding box center [620, 334] width 345 height 16
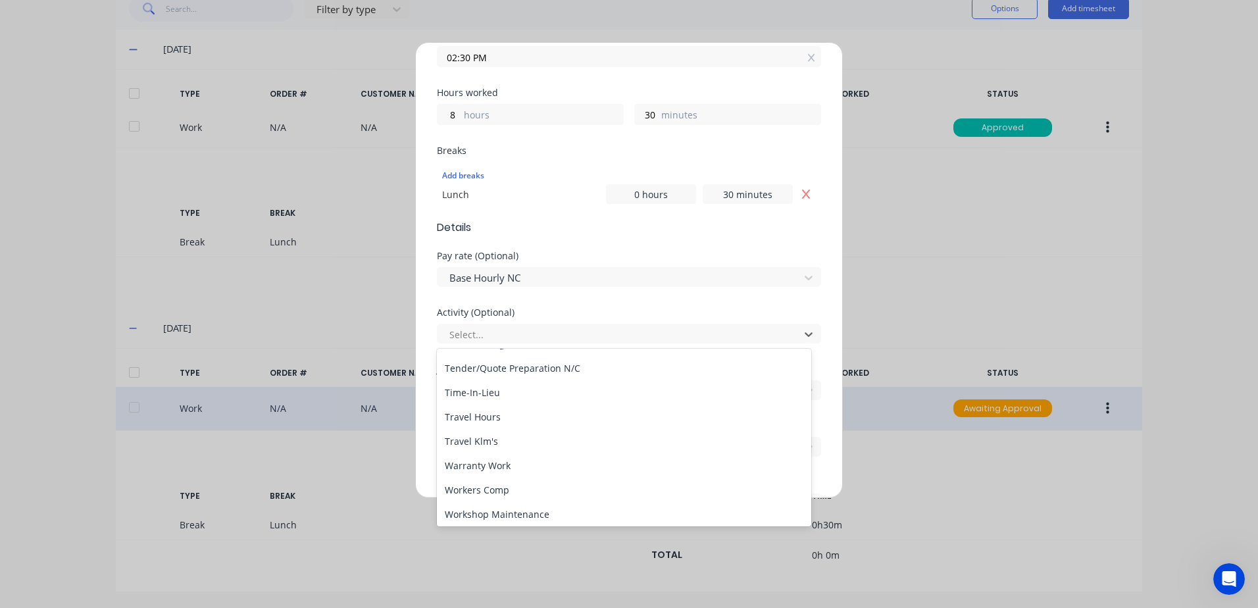
scroll to position [631, 0]
click at [501, 513] on div "Workshop Maintenance" at bounding box center [624, 511] width 374 height 24
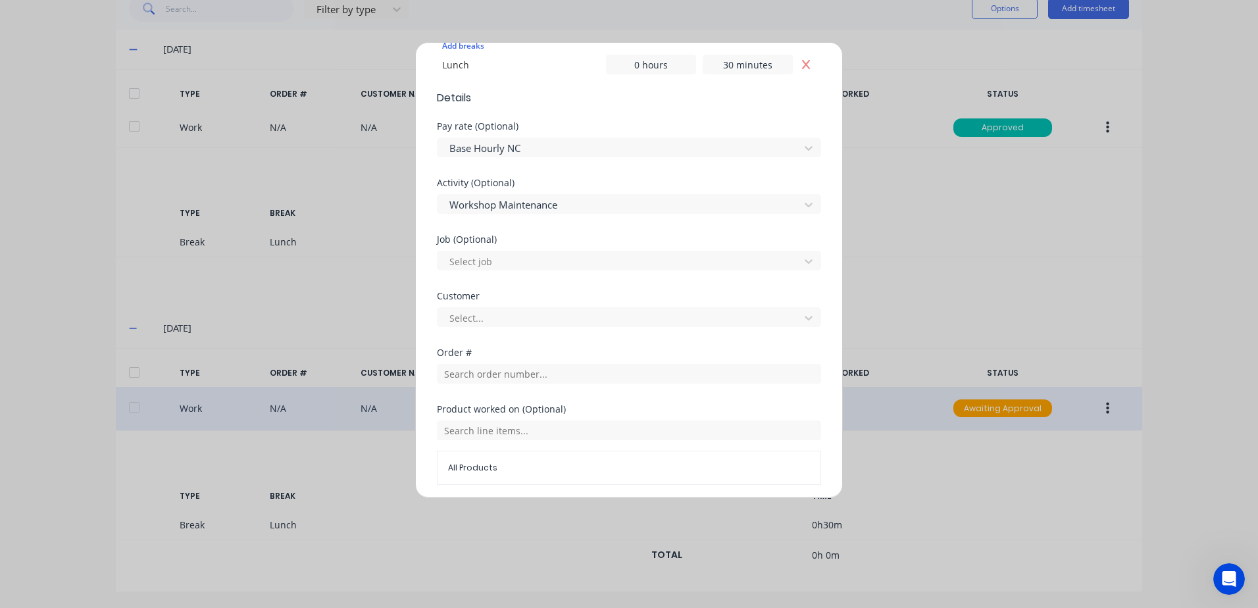
scroll to position [395, 0]
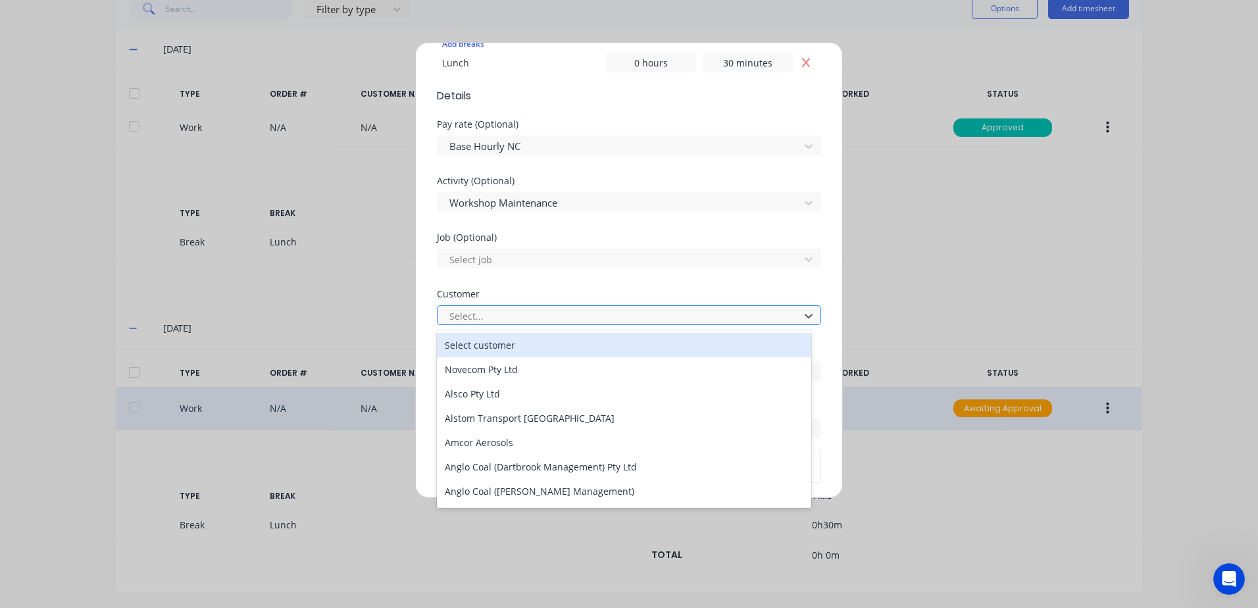
click at [476, 312] on div at bounding box center [620, 316] width 345 height 16
type input "hu"
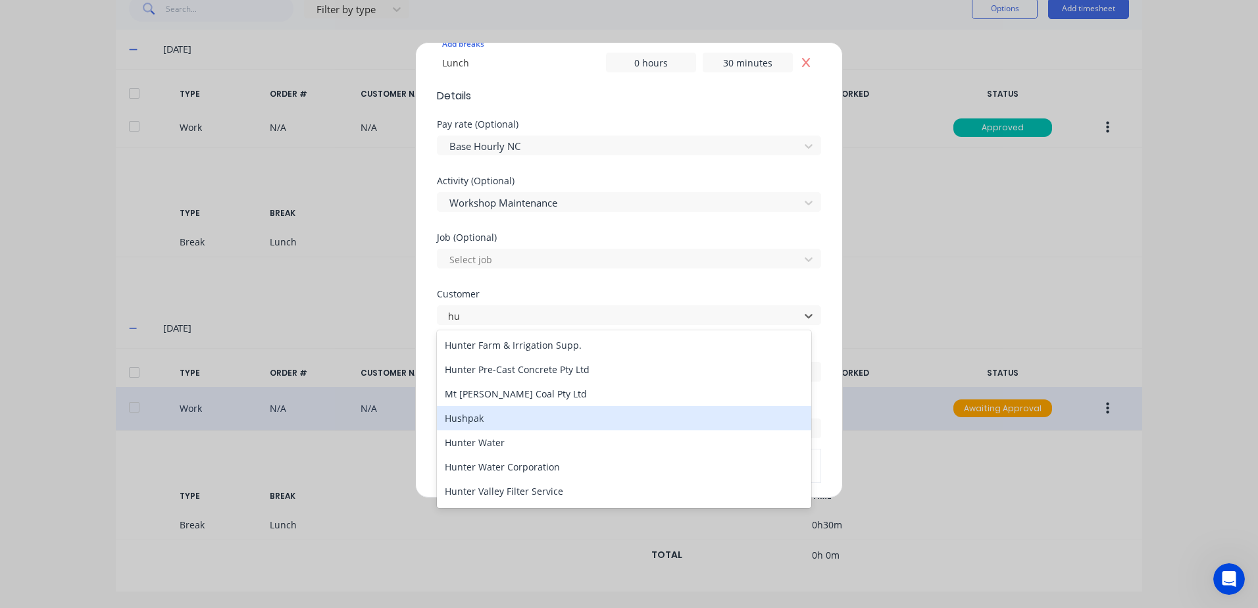
click at [469, 422] on div "Hushpak" at bounding box center [624, 418] width 374 height 24
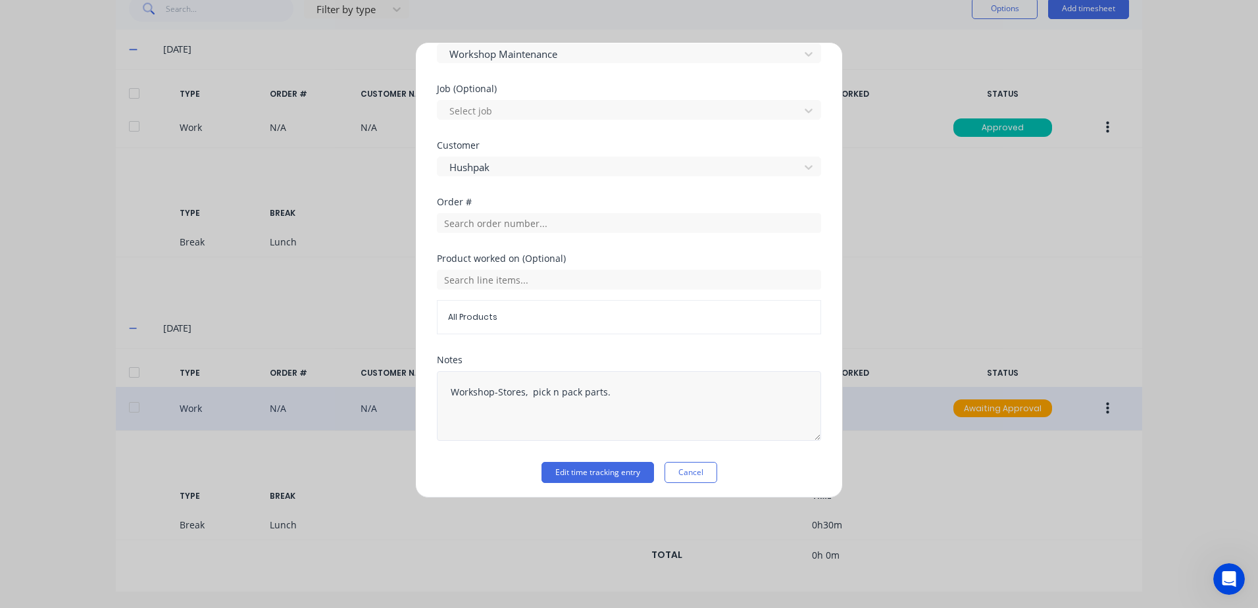
scroll to position [548, 0]
click at [563, 472] on button "Edit time tracking entry" at bounding box center [598, 468] width 113 height 21
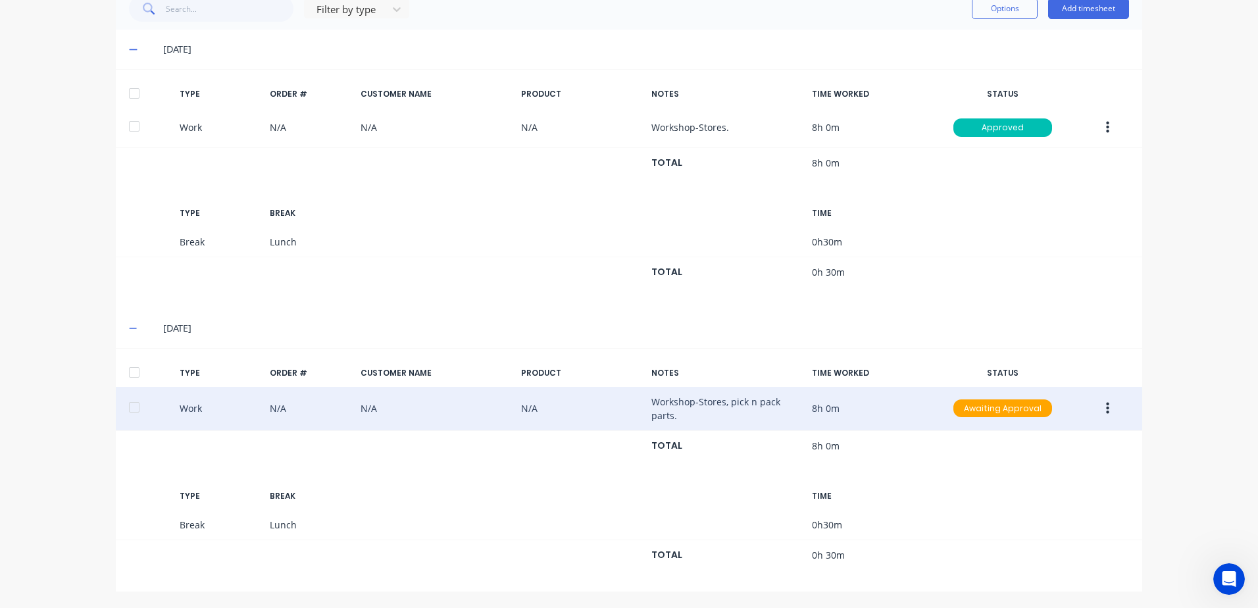
click at [1100, 413] on button "button" at bounding box center [1107, 409] width 31 height 24
click at [1055, 415] on div "Approve" at bounding box center [1060, 411] width 101 height 19
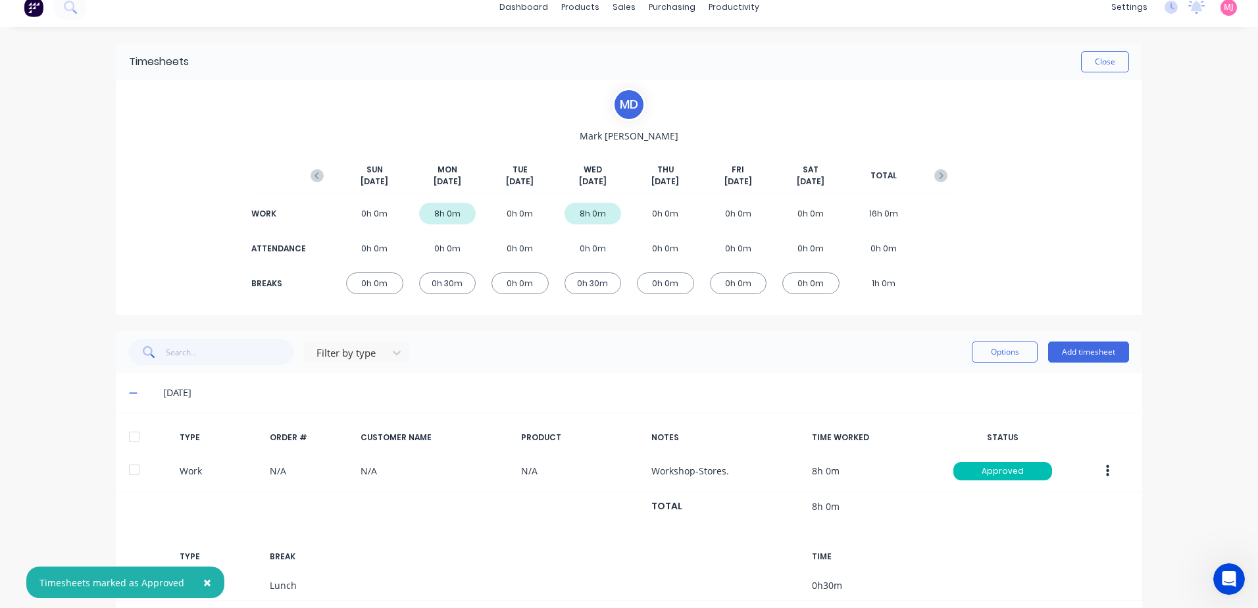
scroll to position [0, 0]
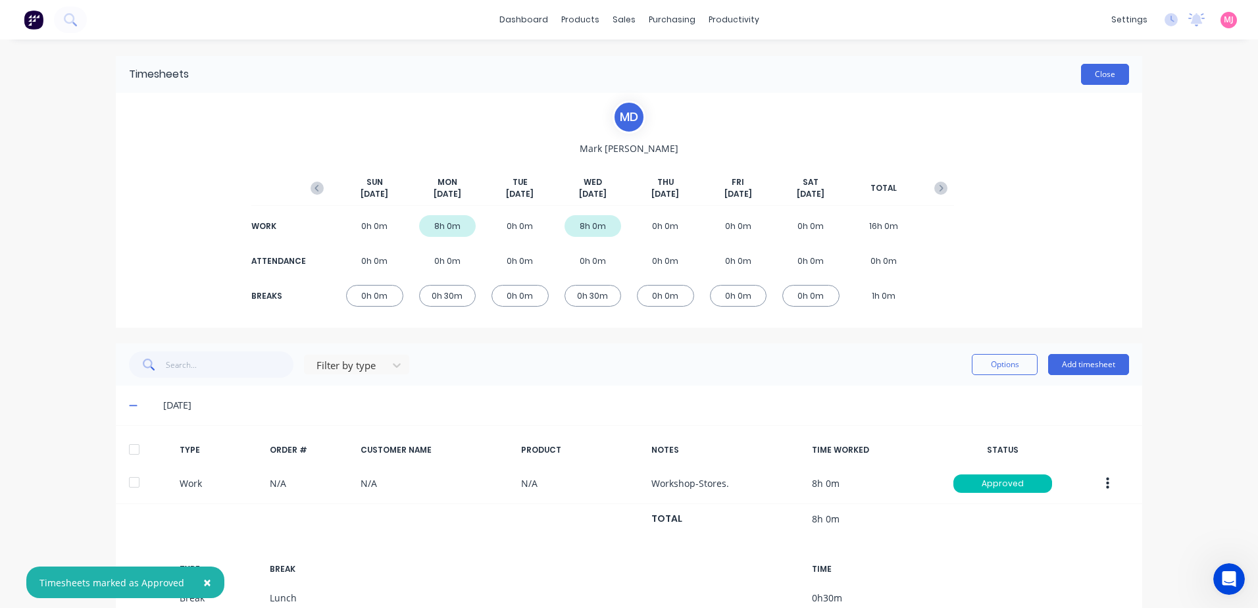
click at [1095, 74] on button "Close" at bounding box center [1105, 74] width 48 height 21
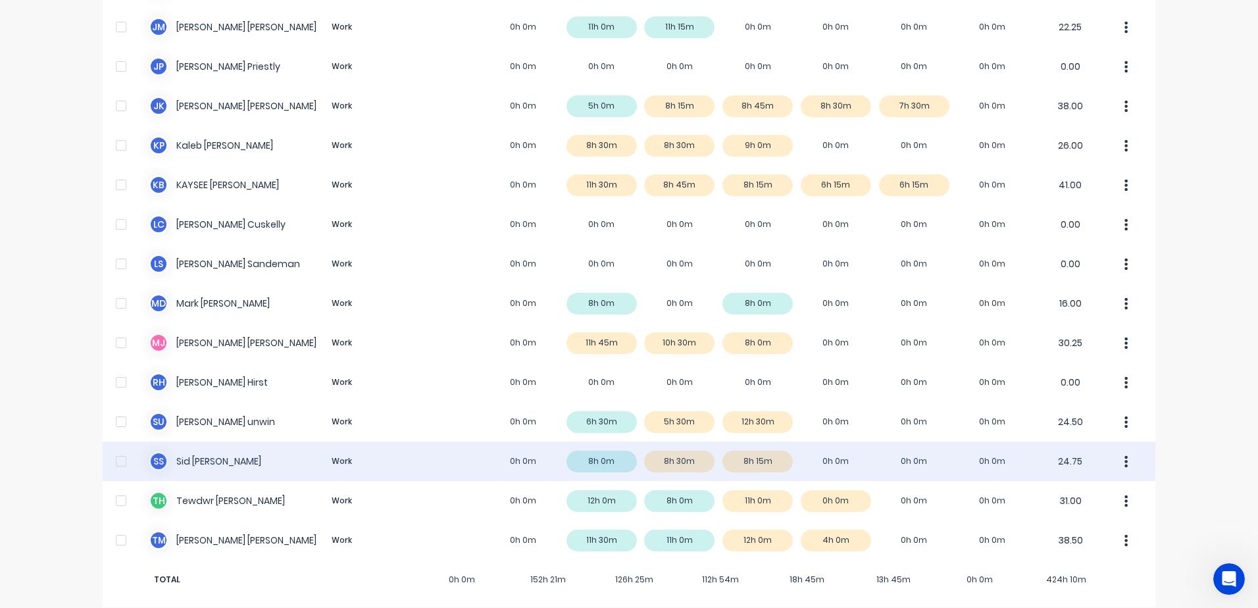
scroll to position [892, 0]
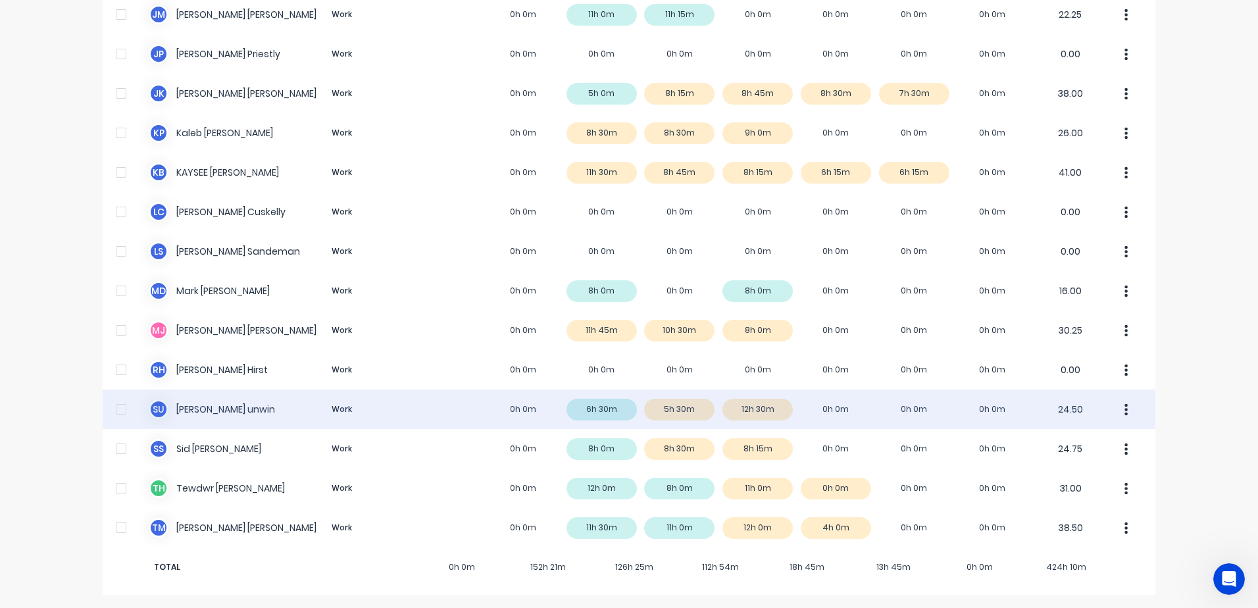
click at [754, 410] on div "s u scott unwin Work 0h 0m 6h 30m 5h 30m 12h 30m 0h 0m 0h 0m 0h 0m 24.50" at bounding box center [629, 409] width 1053 height 39
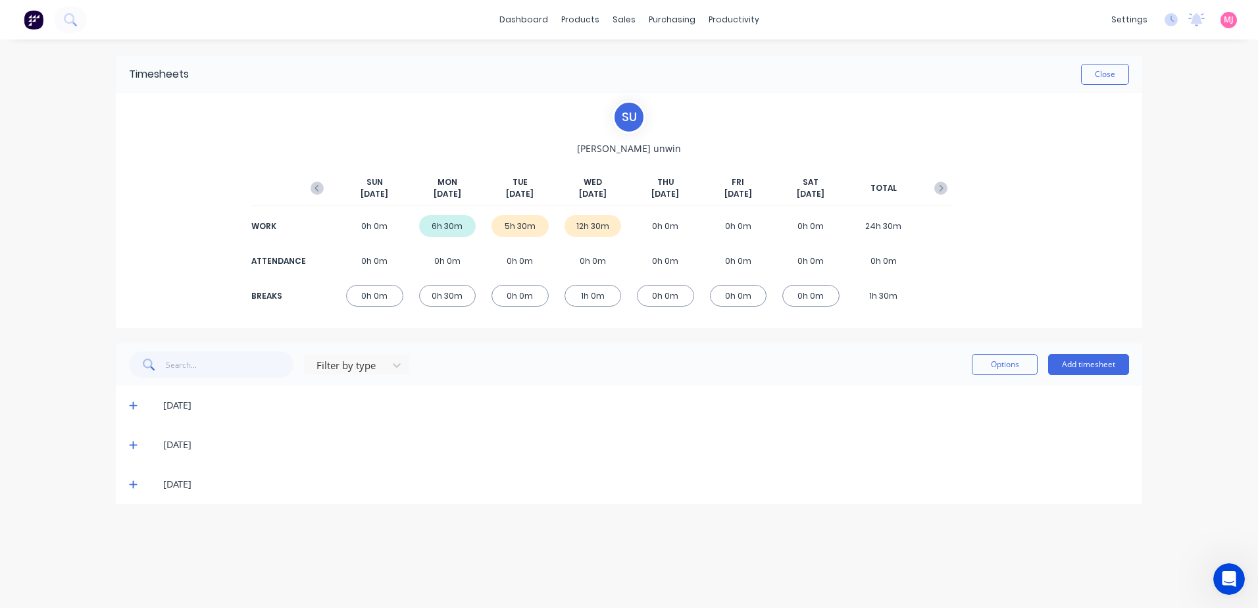
click at [130, 485] on icon at bounding box center [133, 485] width 8 height 8
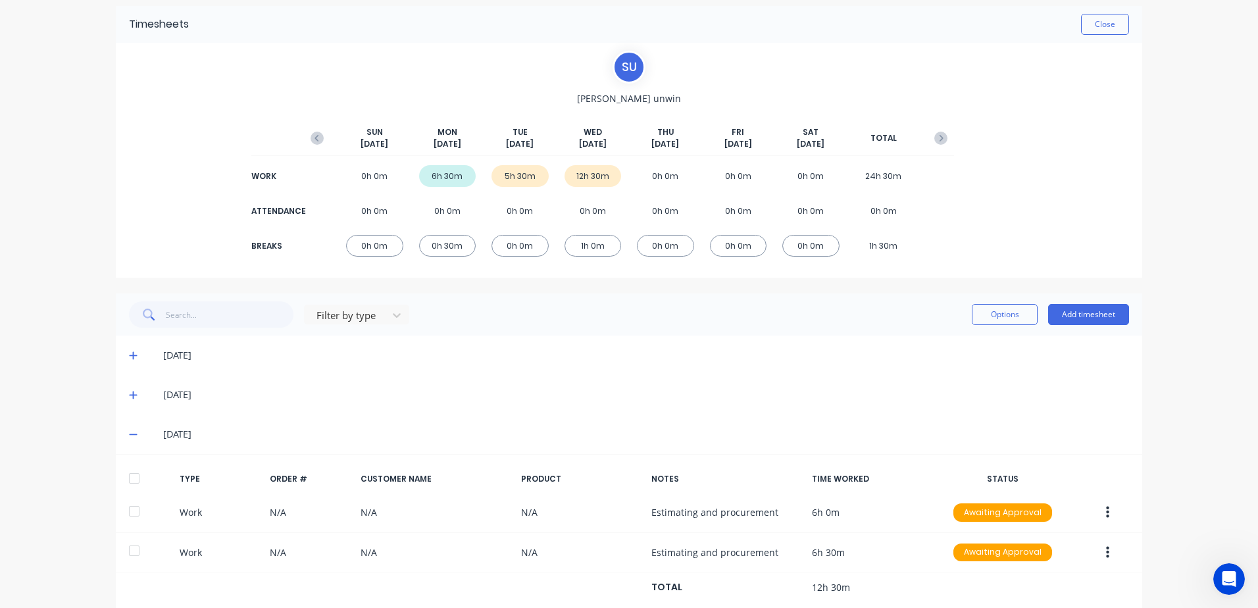
scroll to position [197, 0]
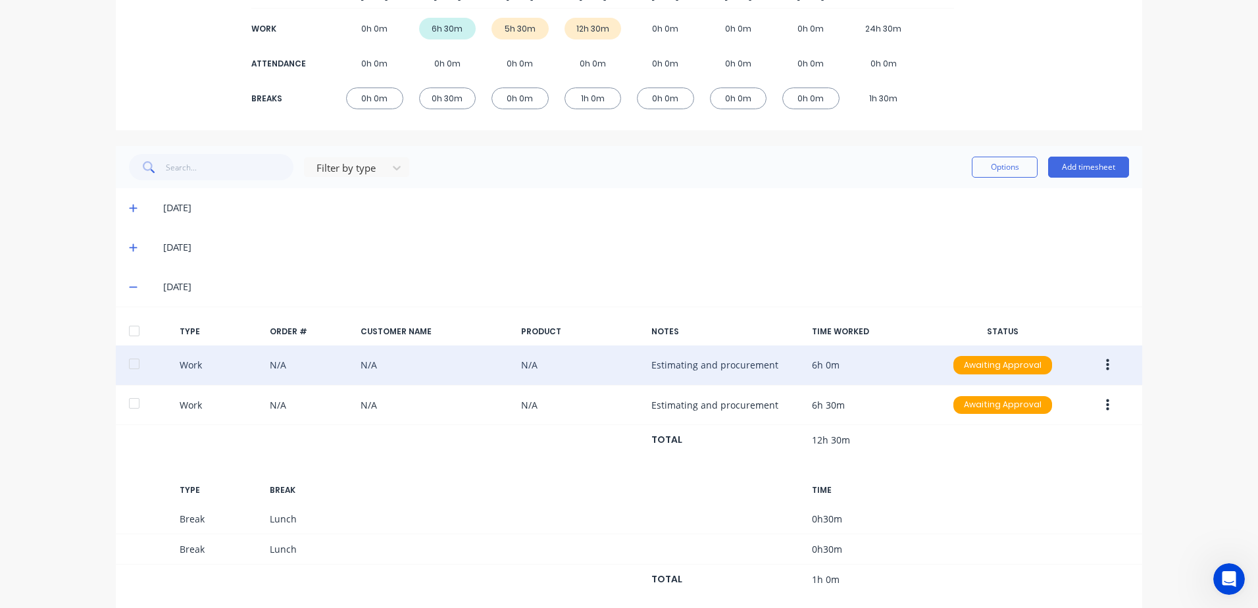
click at [1106, 367] on icon "button" at bounding box center [1107, 365] width 3 height 14
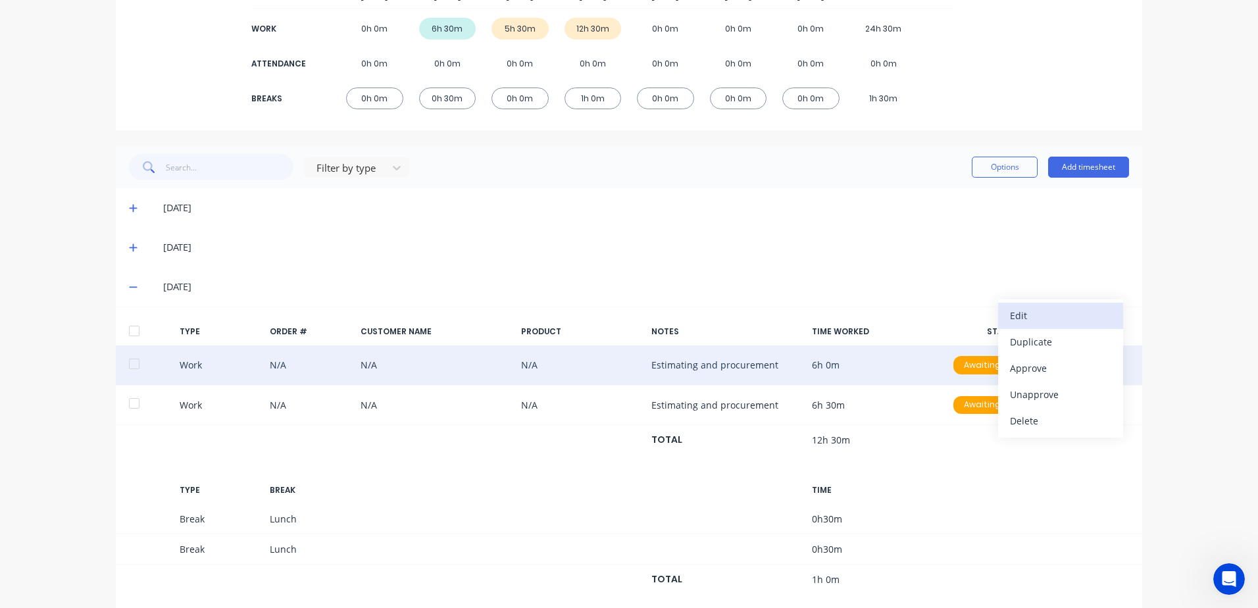
click at [1017, 315] on div "Edit" at bounding box center [1060, 315] width 101 height 19
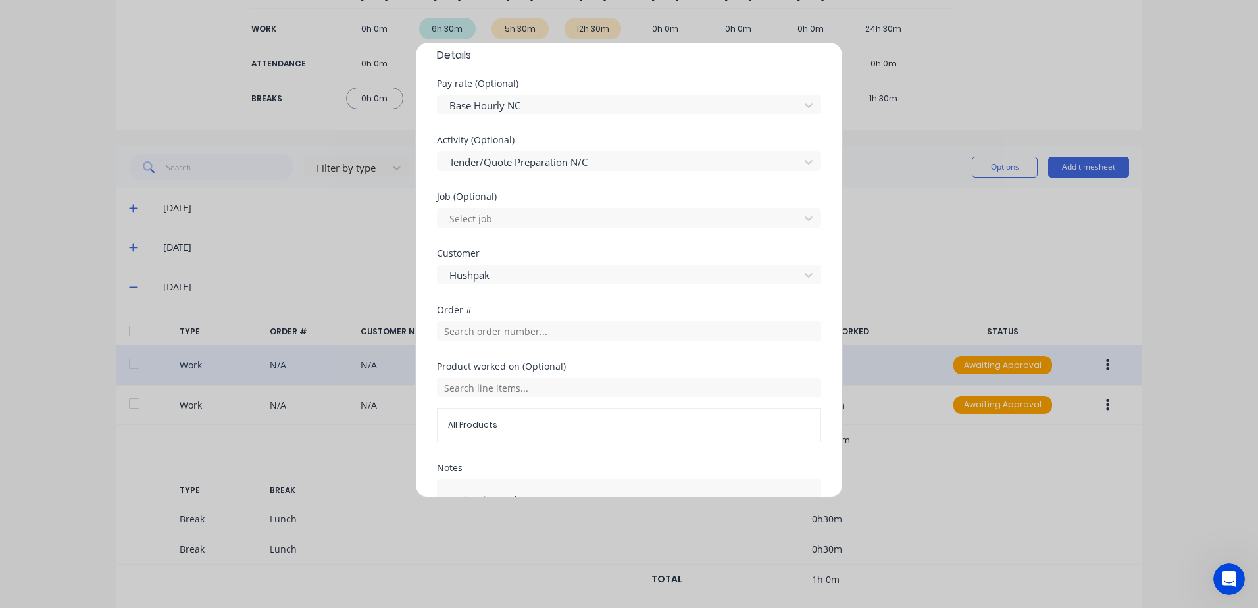
scroll to position [548, 0]
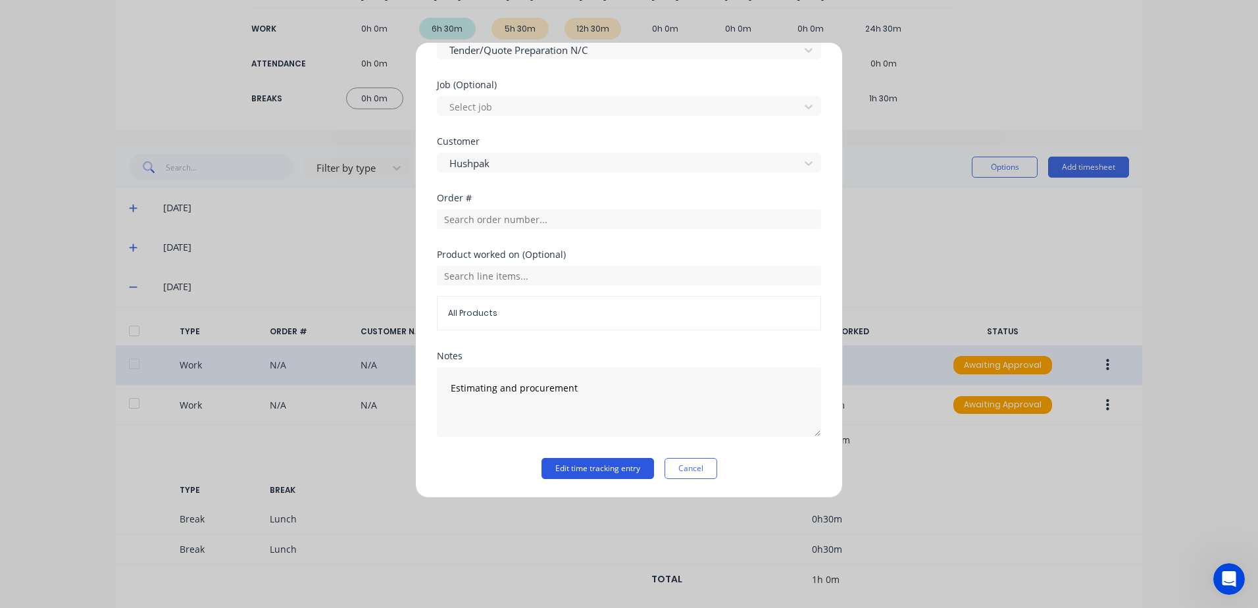
click at [567, 469] on button "Edit time tracking entry" at bounding box center [598, 468] width 113 height 21
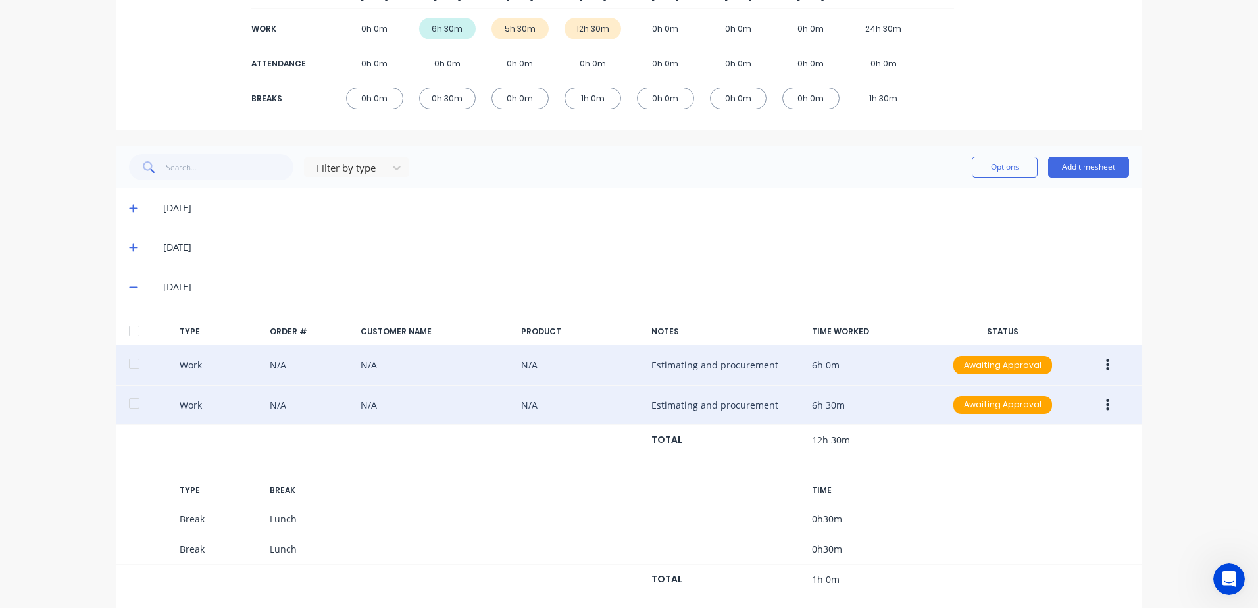
click at [1106, 409] on icon "button" at bounding box center [1107, 405] width 3 height 12
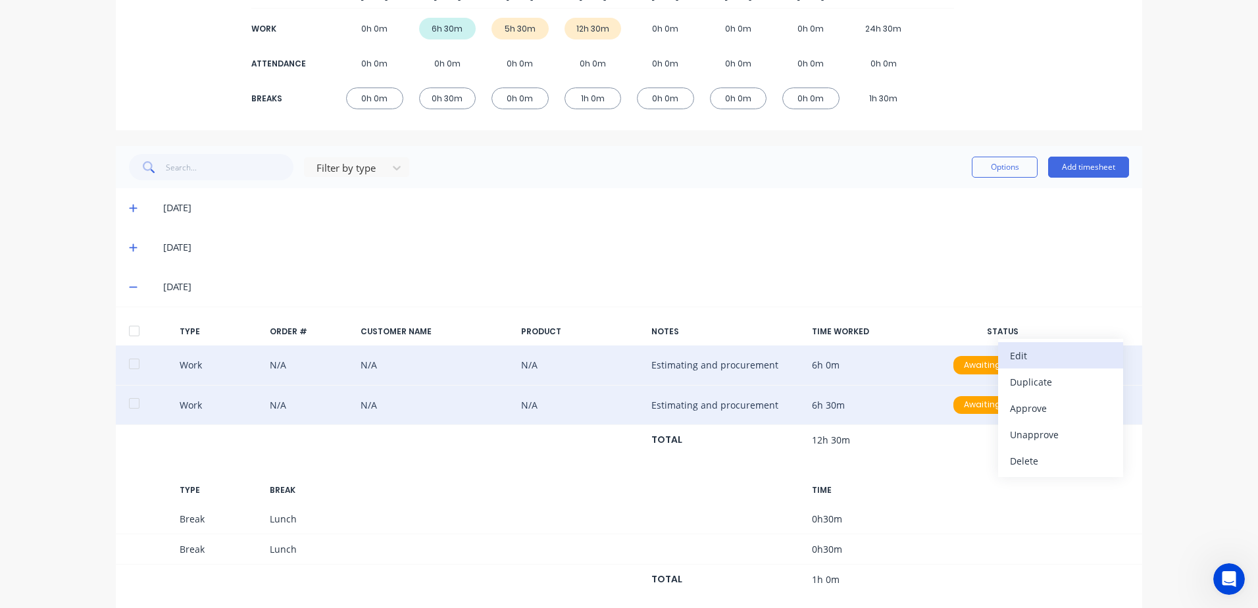
click at [1016, 357] on div "Edit" at bounding box center [1060, 355] width 101 height 19
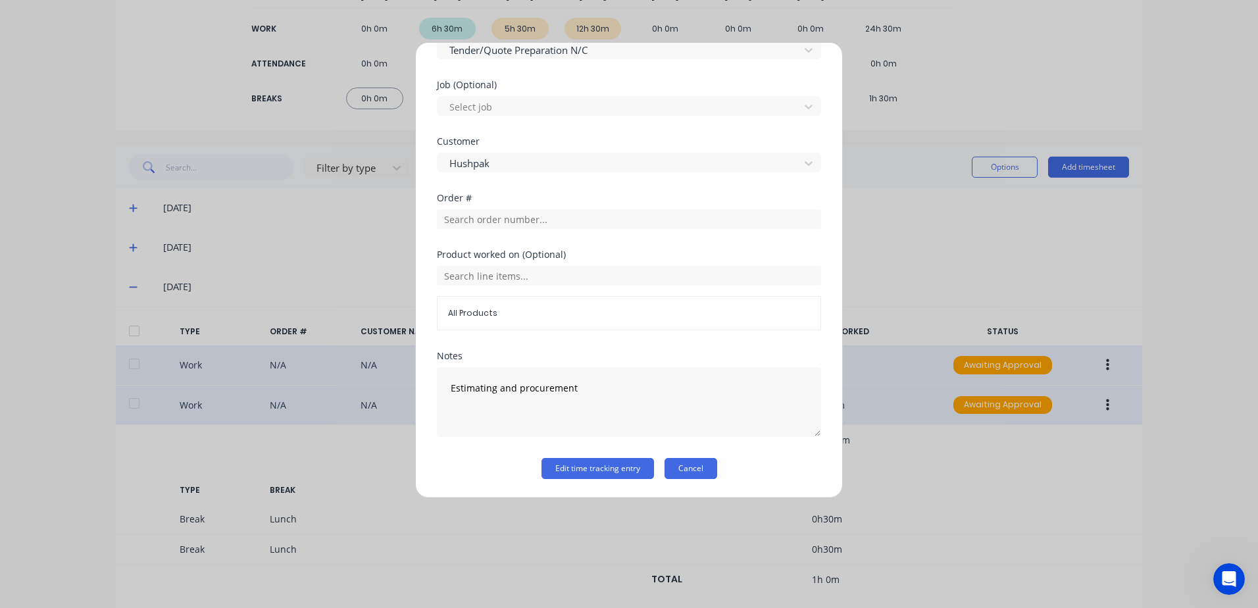
click at [687, 469] on button "Cancel" at bounding box center [691, 468] width 53 height 21
